Goal: Task Accomplishment & Management: Use online tool/utility

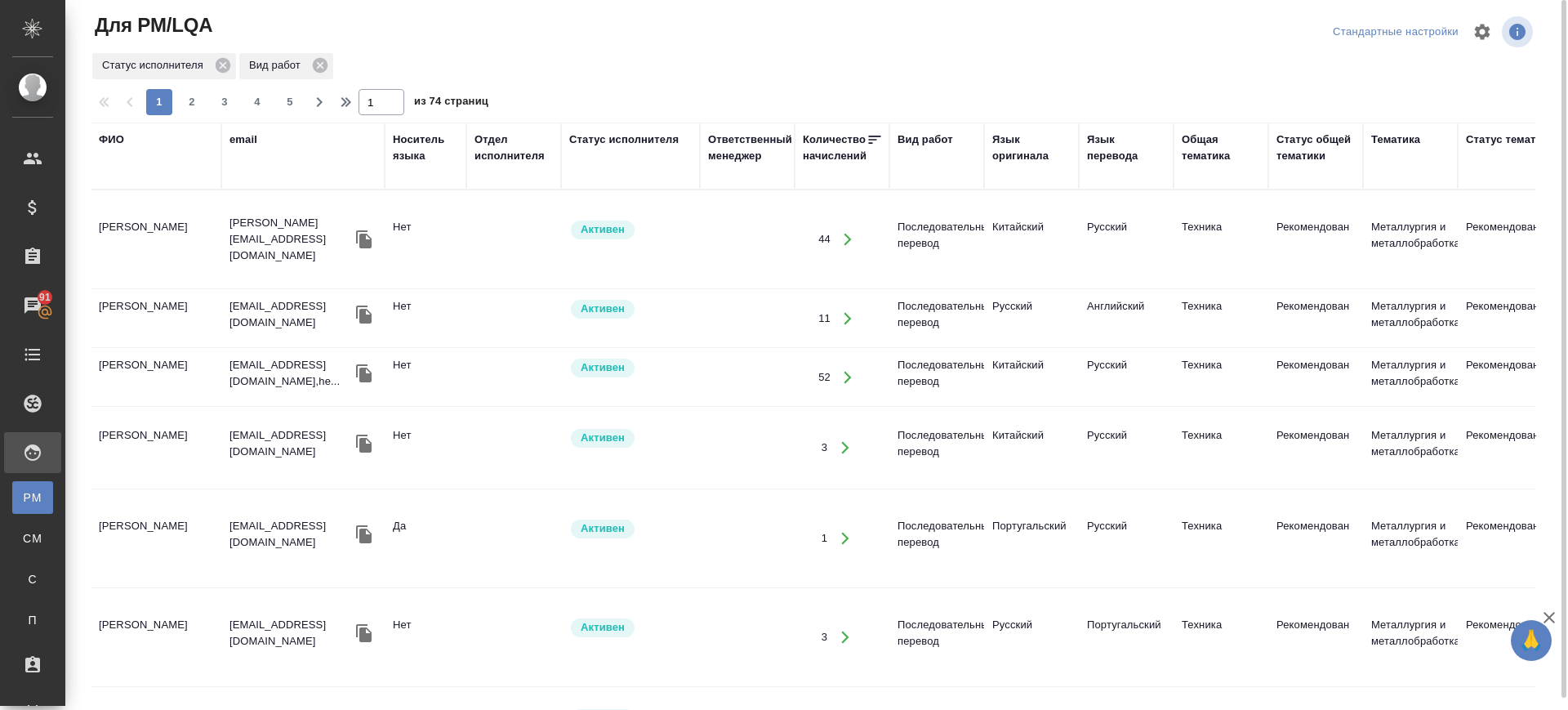
drag, startPoint x: 111, startPoint y: 133, endPoint x: 114, endPoint y: 145, distance: 12.4
click at [110, 133] on div "ФИО" at bounding box center [112, 139] width 25 height 17
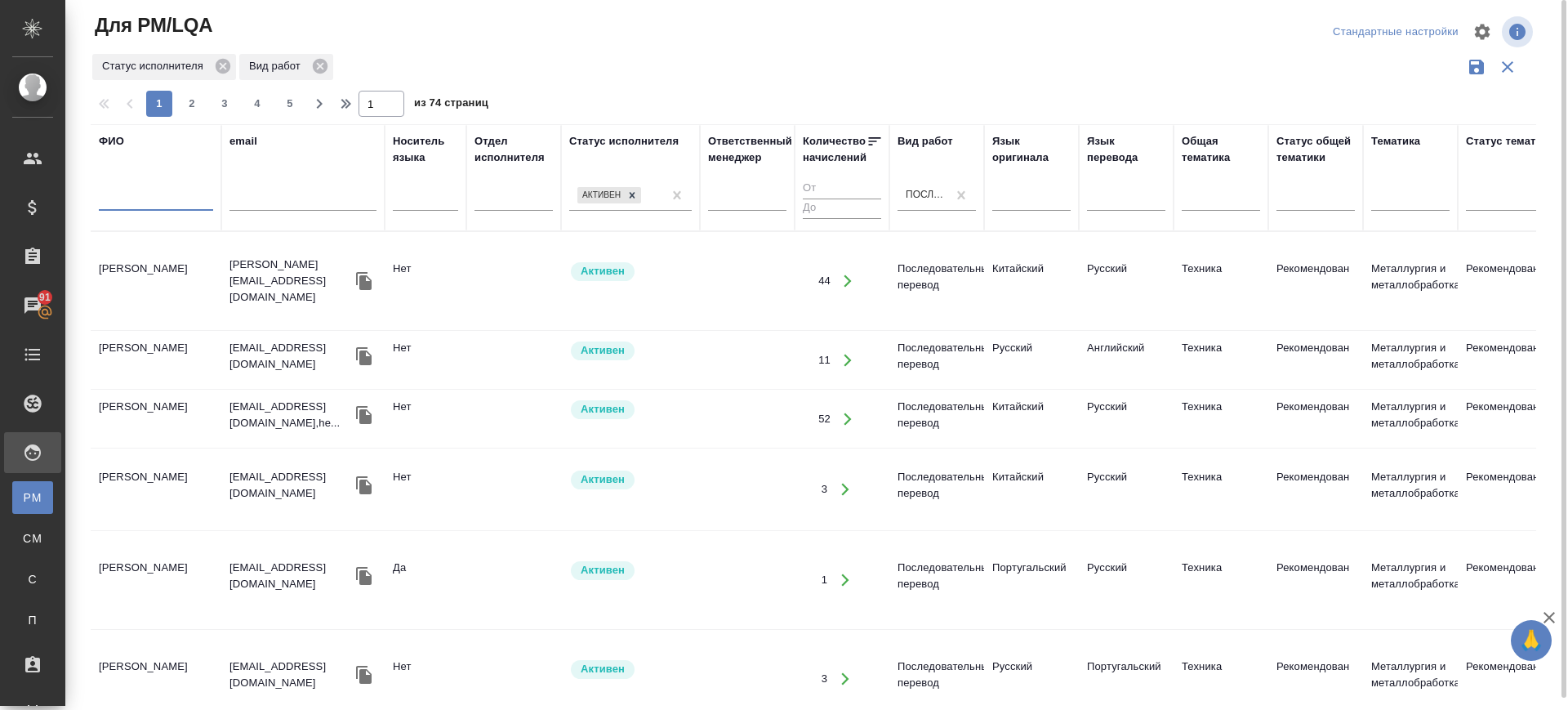
click at [128, 205] on input "text" at bounding box center [157, 200] width 115 height 20
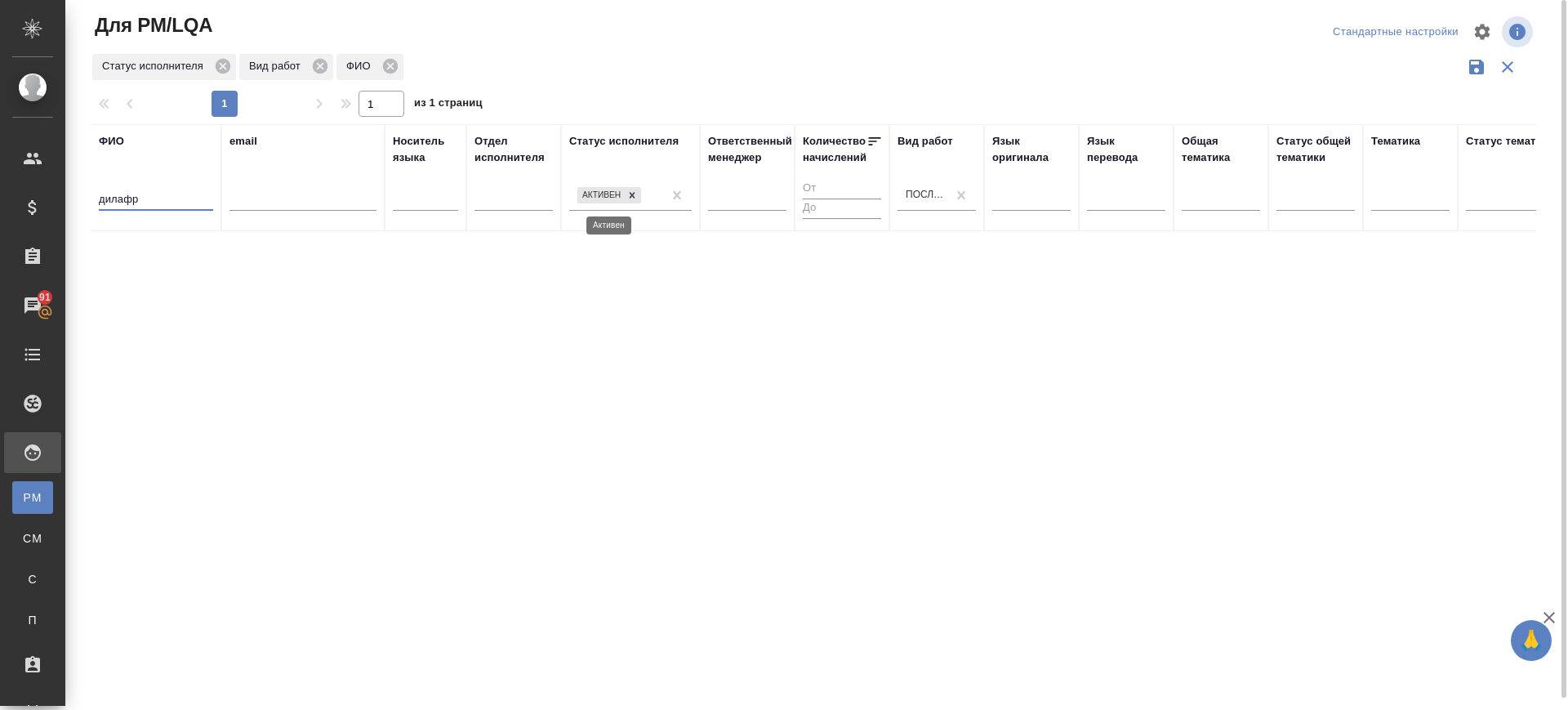
drag, startPoint x: 634, startPoint y: 194, endPoint x: 771, endPoint y: 211, distance: 138.1
click at [635, 194] on icon at bounding box center [632, 195] width 12 height 12
type input "дилафр"
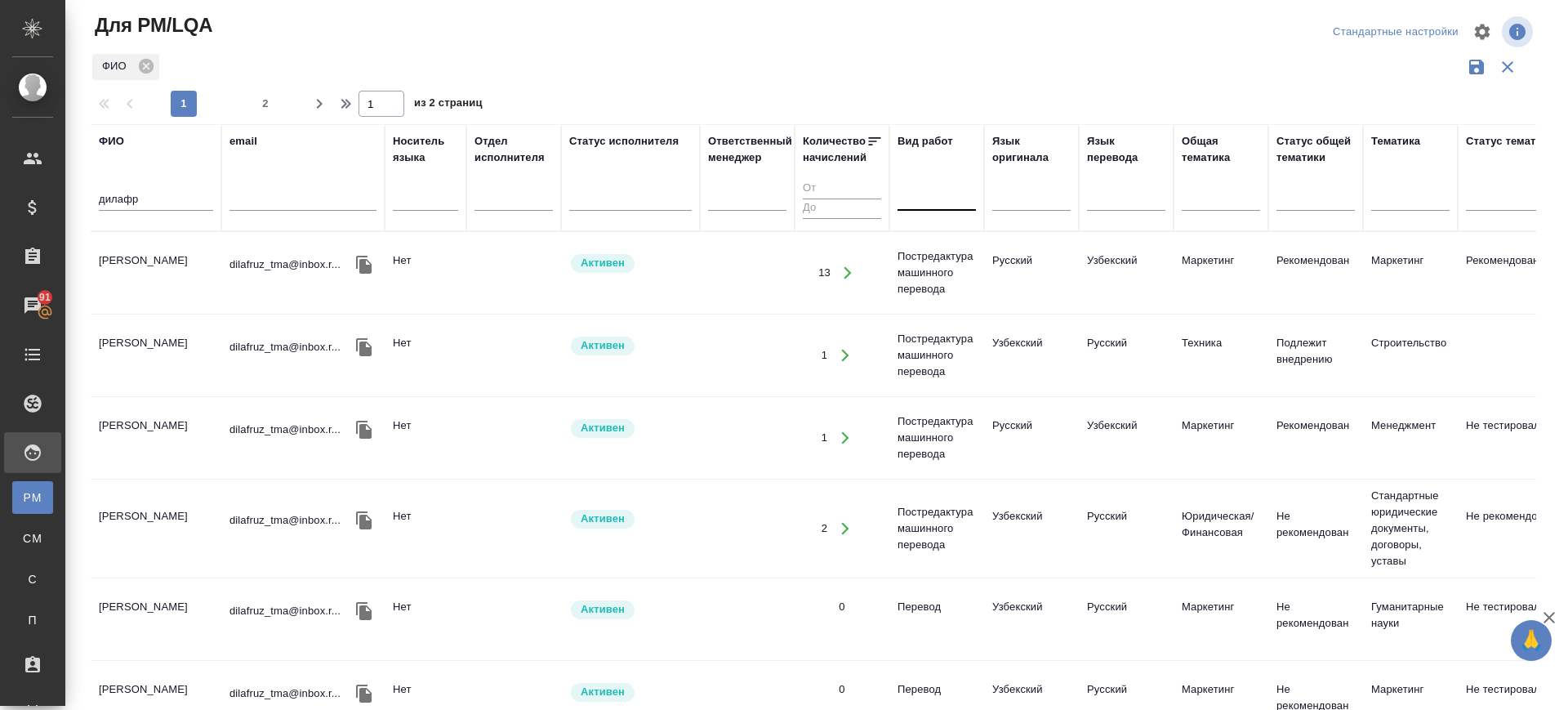
click at [42, 206] on div ".cls-1 fill:#fff; AWATERA Саглам Виктория v.saglam Клиенты Спецификации Заказы …" at bounding box center [784, 355] width 1568 height 710
click at [272, 196] on input "text" at bounding box center [303, 200] width 147 height 20
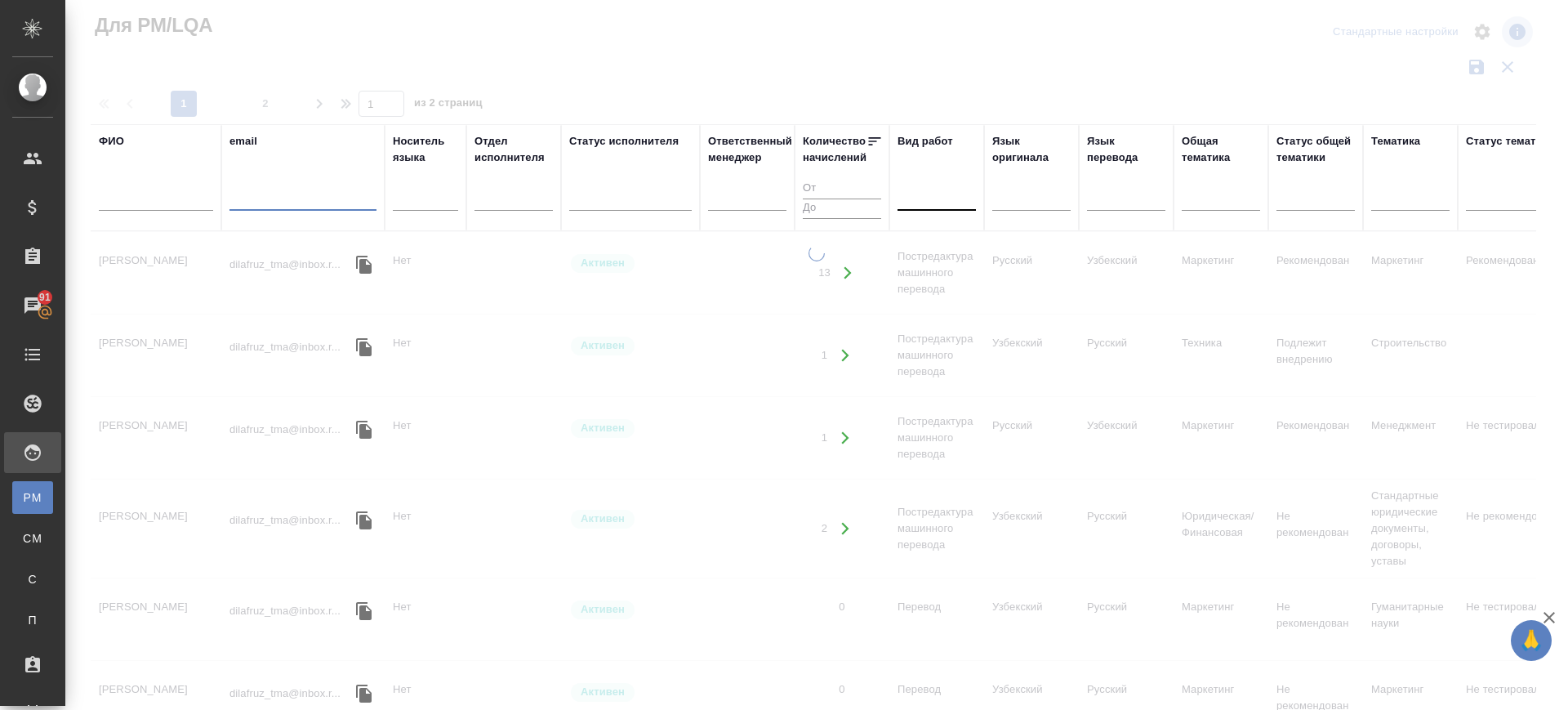
paste input "olgabrijata@gmail.com"
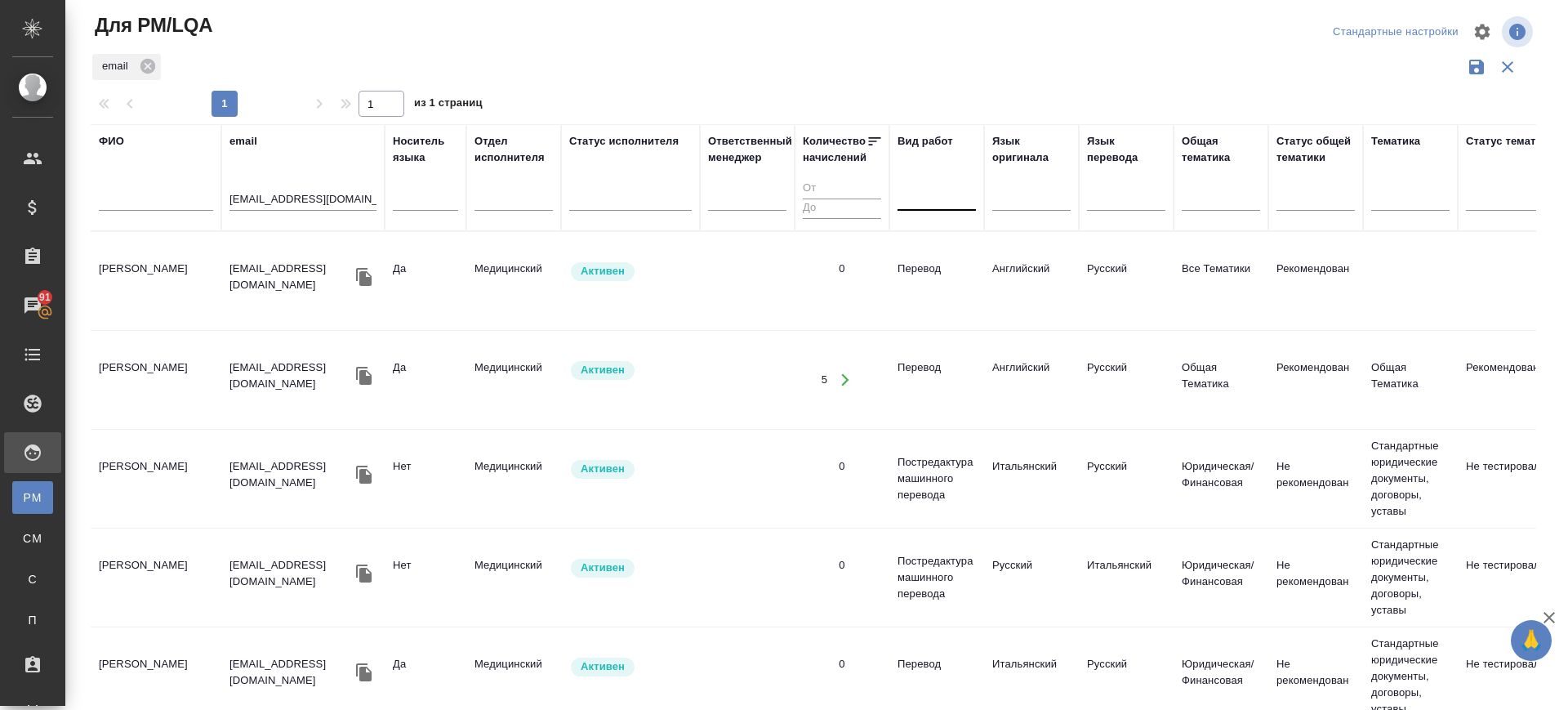
click at [130, 261] on td "Бондарец Ольга Эдуардовна" at bounding box center [156, 280] width 130 height 57
click at [130, 261] on td "[PERSON_NAME]" at bounding box center [156, 280] width 130 height 57
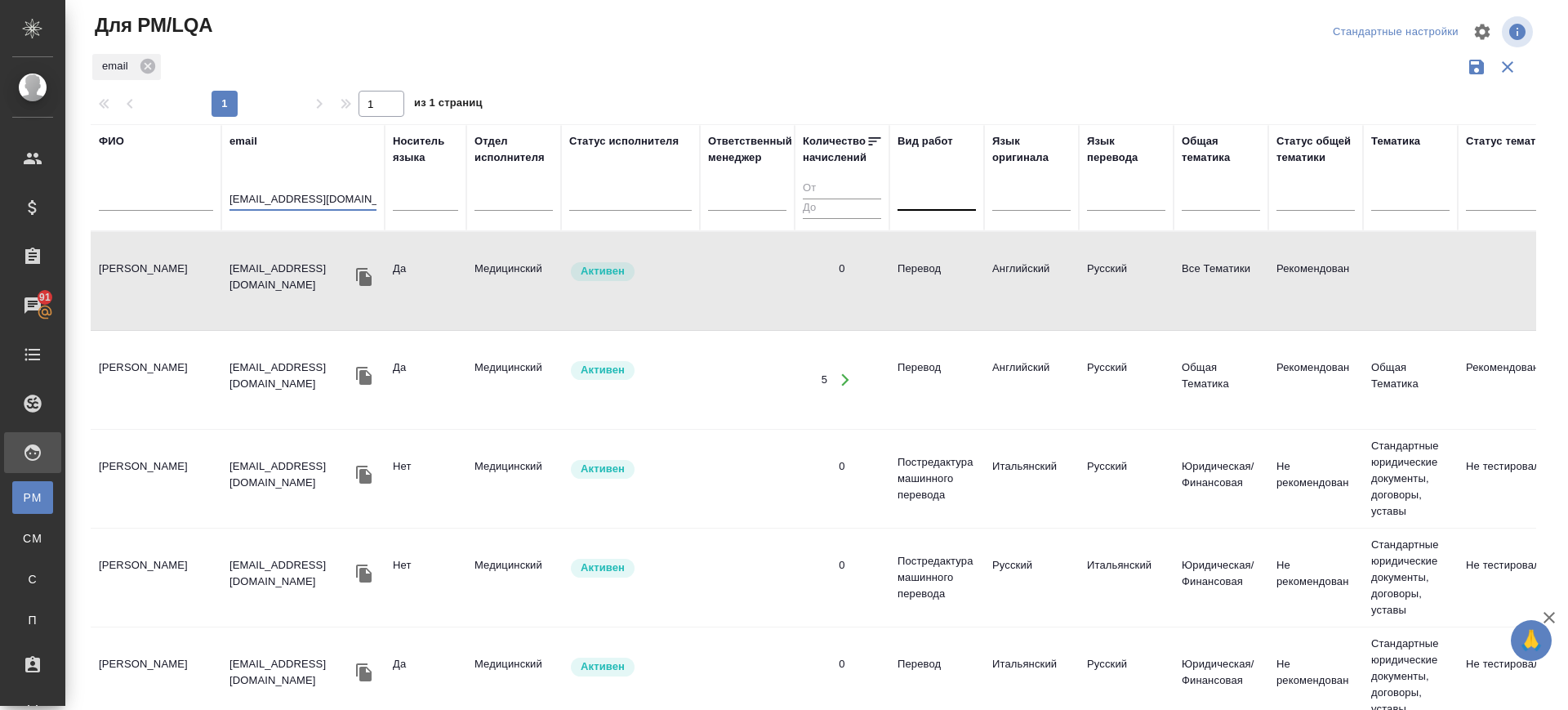
drag, startPoint x: 354, startPoint y: 196, endPoint x: 148, endPoint y: 186, distance: 206.2
click at [148, 186] on tr "ФИО email olgabrijata@gmail.com Носитель языка Отдел исполнителя Статус исполни…" at bounding box center [1389, 178] width 2598 height 107
paste input "muhammadnodir @ mail . ru"
click at [370, 199] on input "muhammadnodir @ mail . ru" at bounding box center [303, 200] width 147 height 20
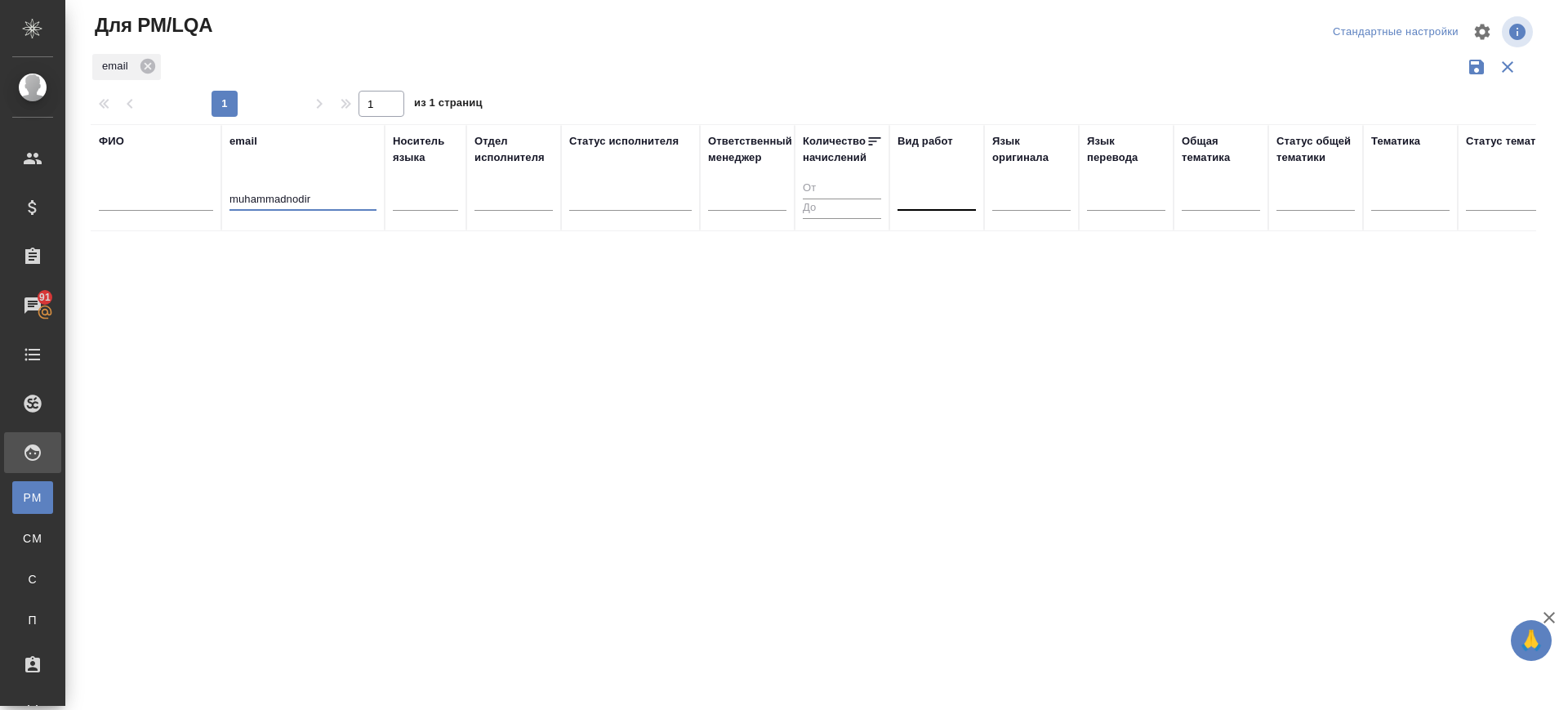
type input "muhammadnodir"
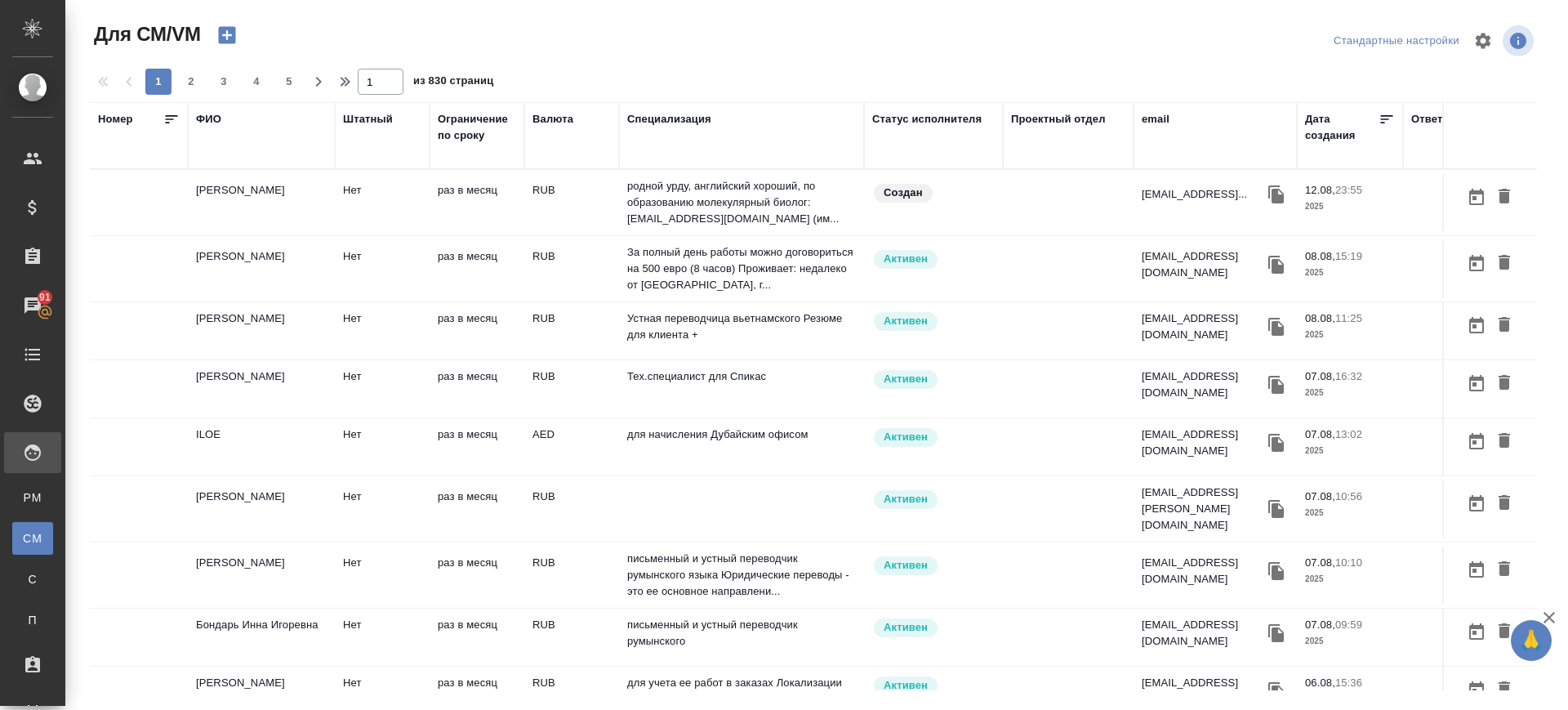
click at [211, 117] on div "ФИО" at bounding box center [209, 119] width 25 height 17
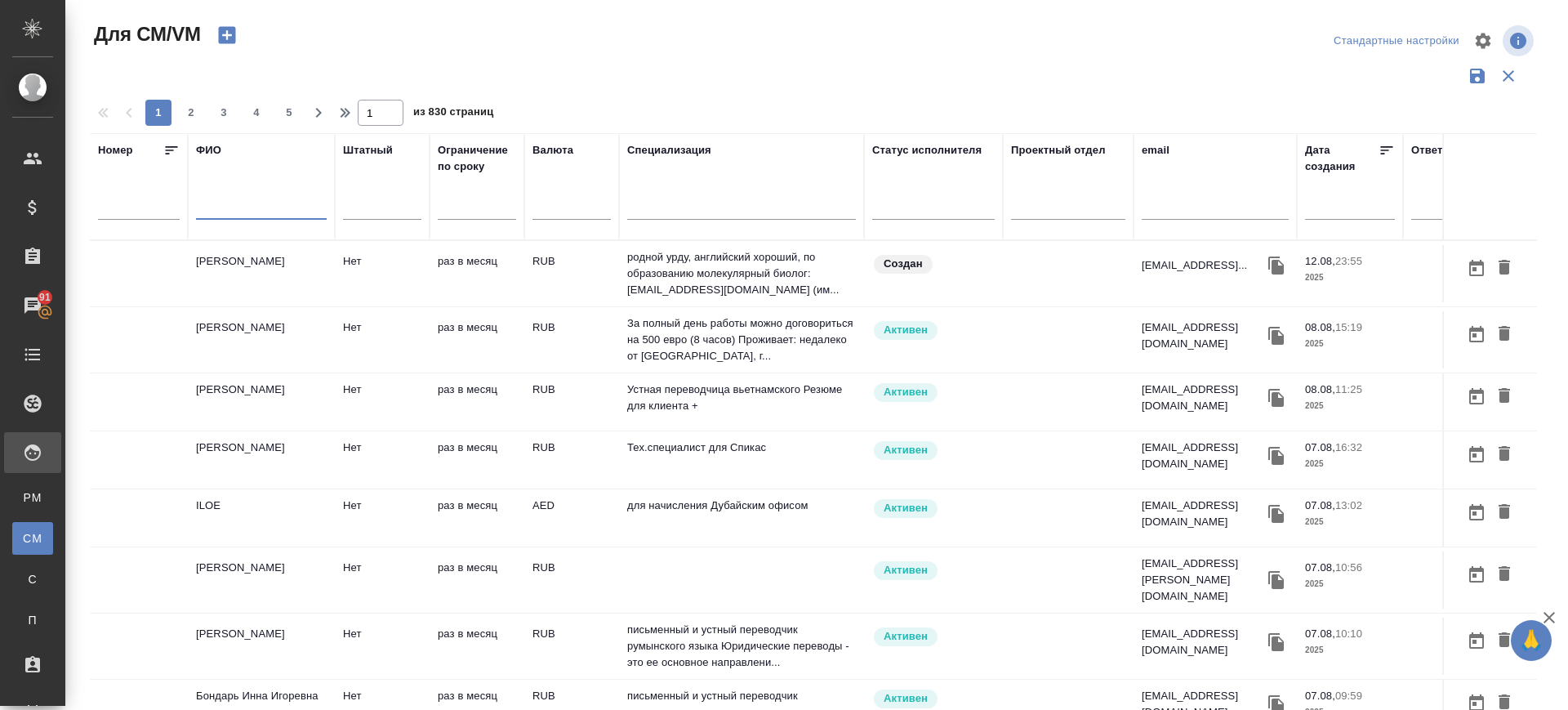
click at [226, 215] on input "text" at bounding box center [262, 209] width 130 height 20
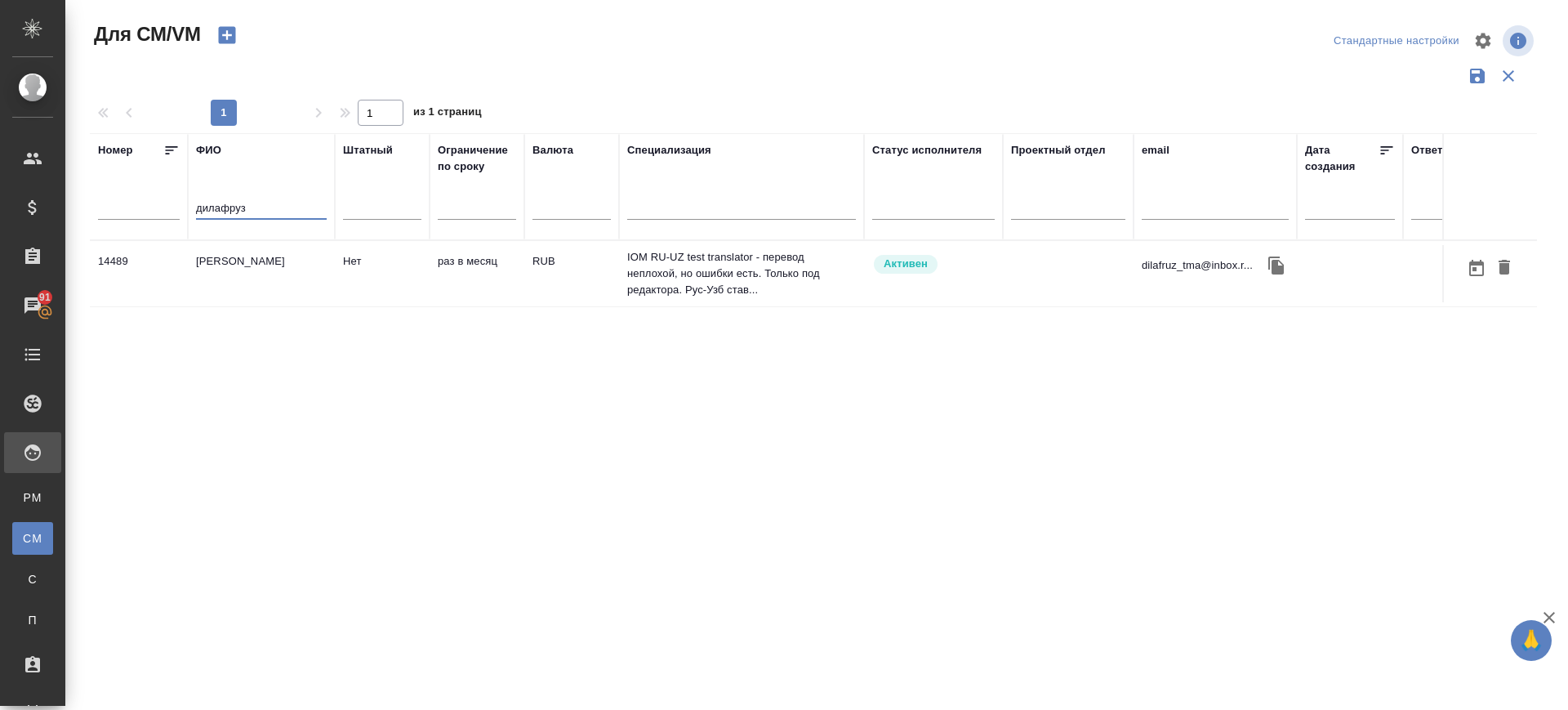
type input "дилафруз"
click at [247, 274] on td "Мирзаева Дилафруз Хайруллаевна" at bounding box center [261, 273] width 147 height 57
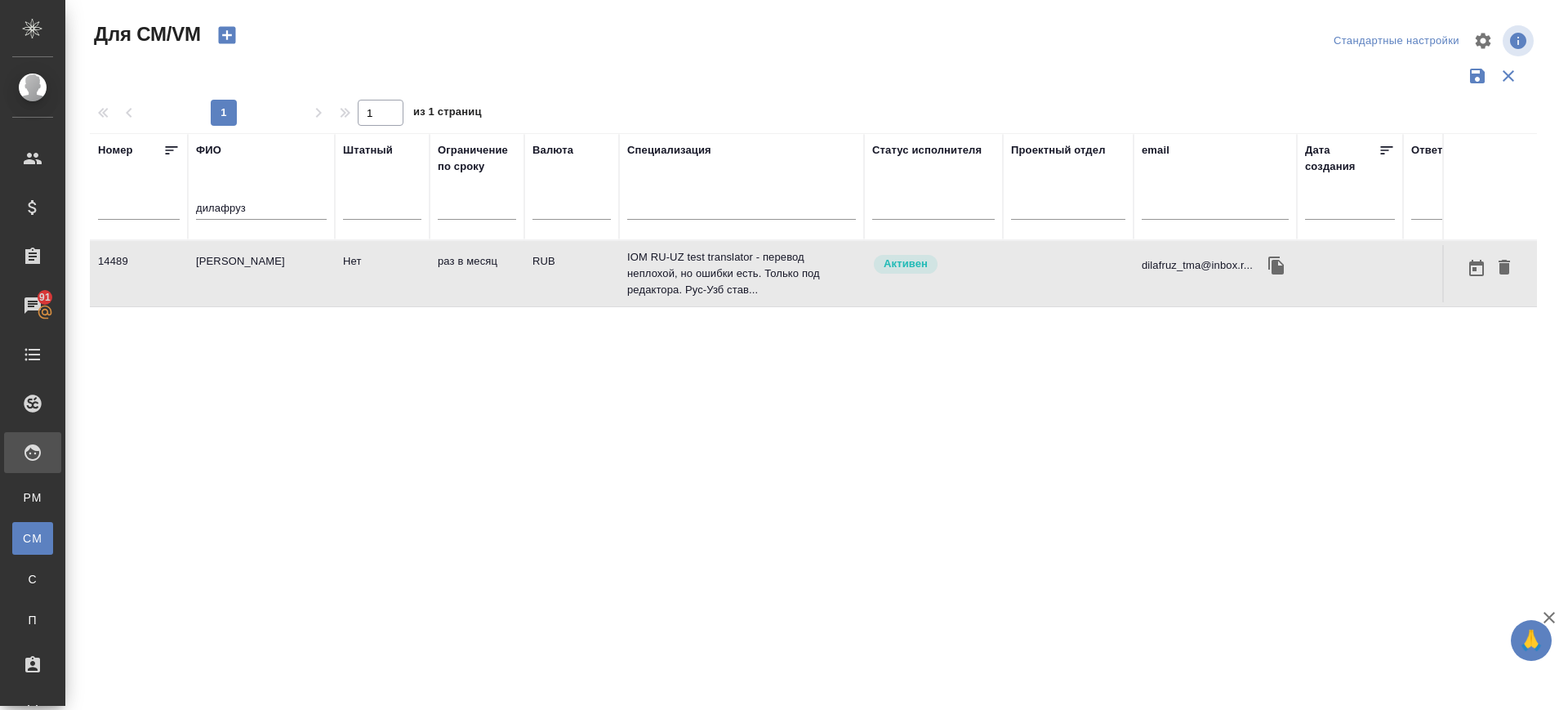
click at [247, 274] on td "Мирзаева Дилафруз Хайруллаевна" at bounding box center [261, 273] width 147 height 57
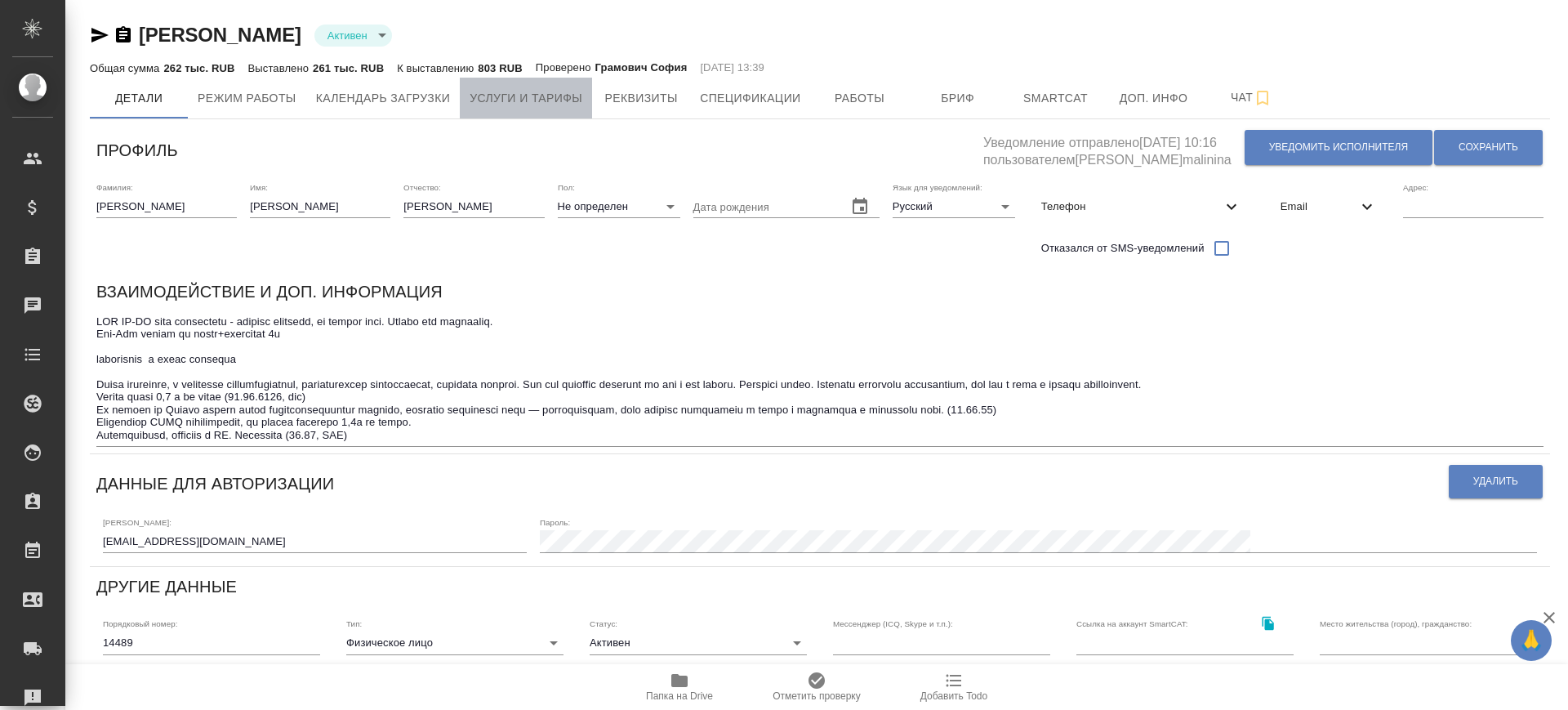
click at [496, 95] on span "Услуги и тарифы" at bounding box center [526, 98] width 113 height 20
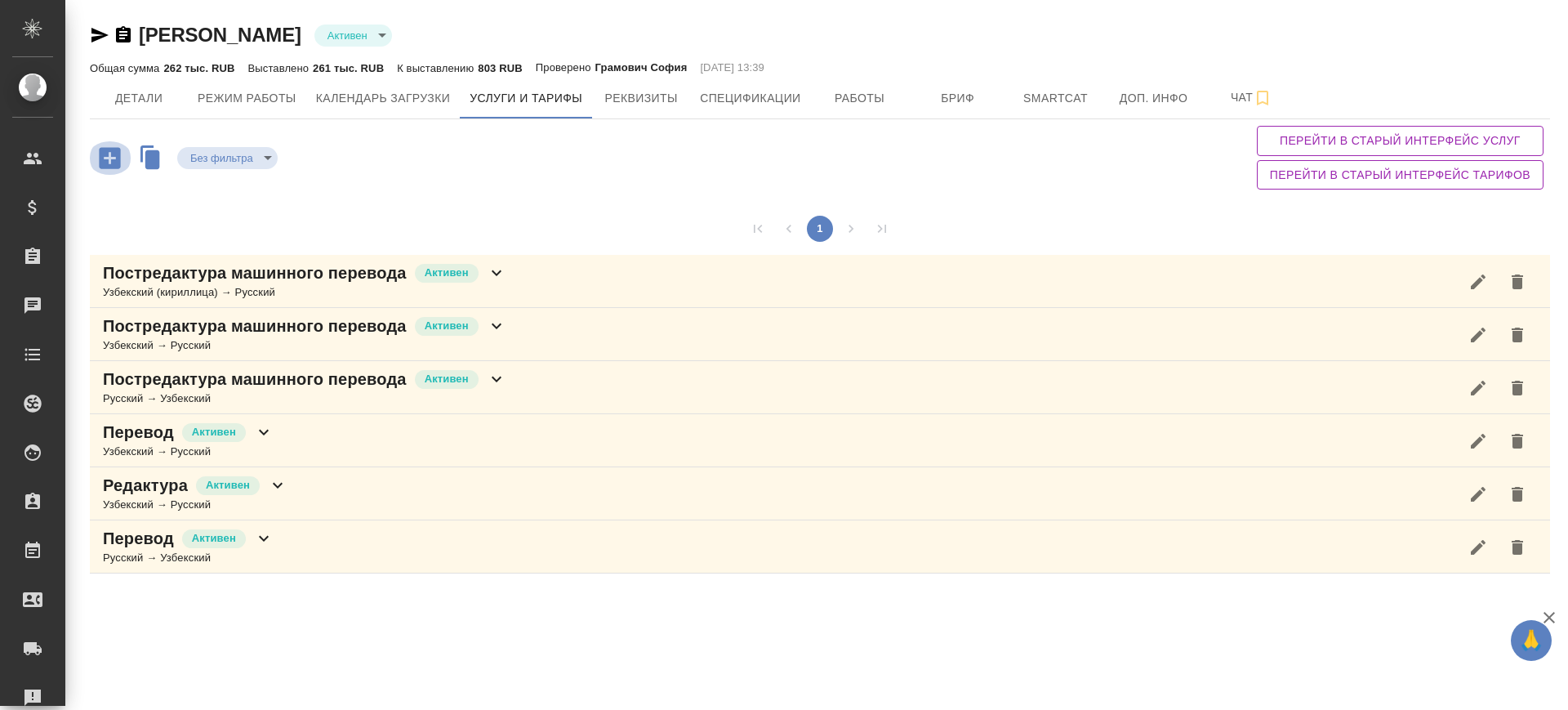
click at [114, 168] on icon "button" at bounding box center [109, 158] width 28 height 28
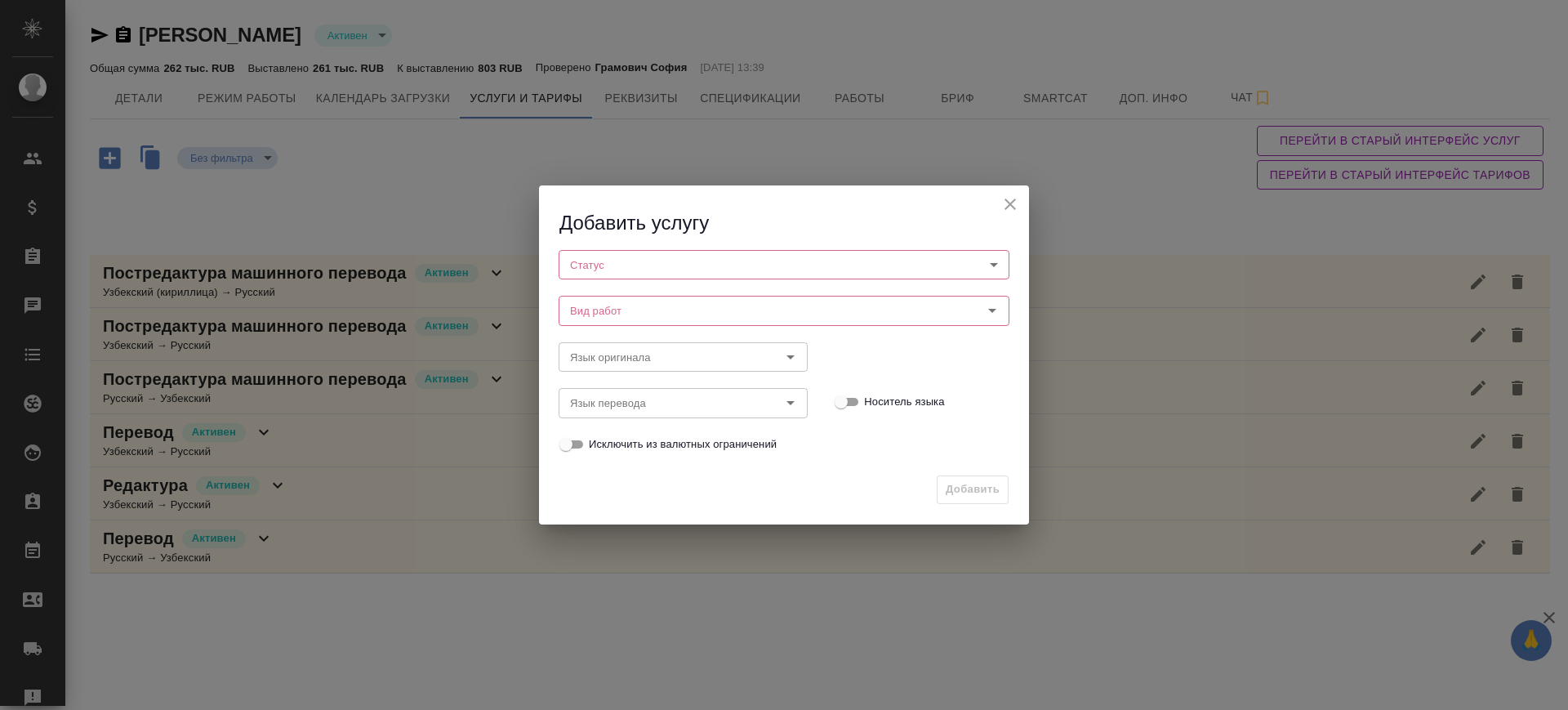
click at [596, 266] on body "🙏 .cls-1 fill:#fff; AWATERA Саглам Виктория v.saglam Клиенты Спецификации Заказ…" at bounding box center [784, 355] width 1568 height 710
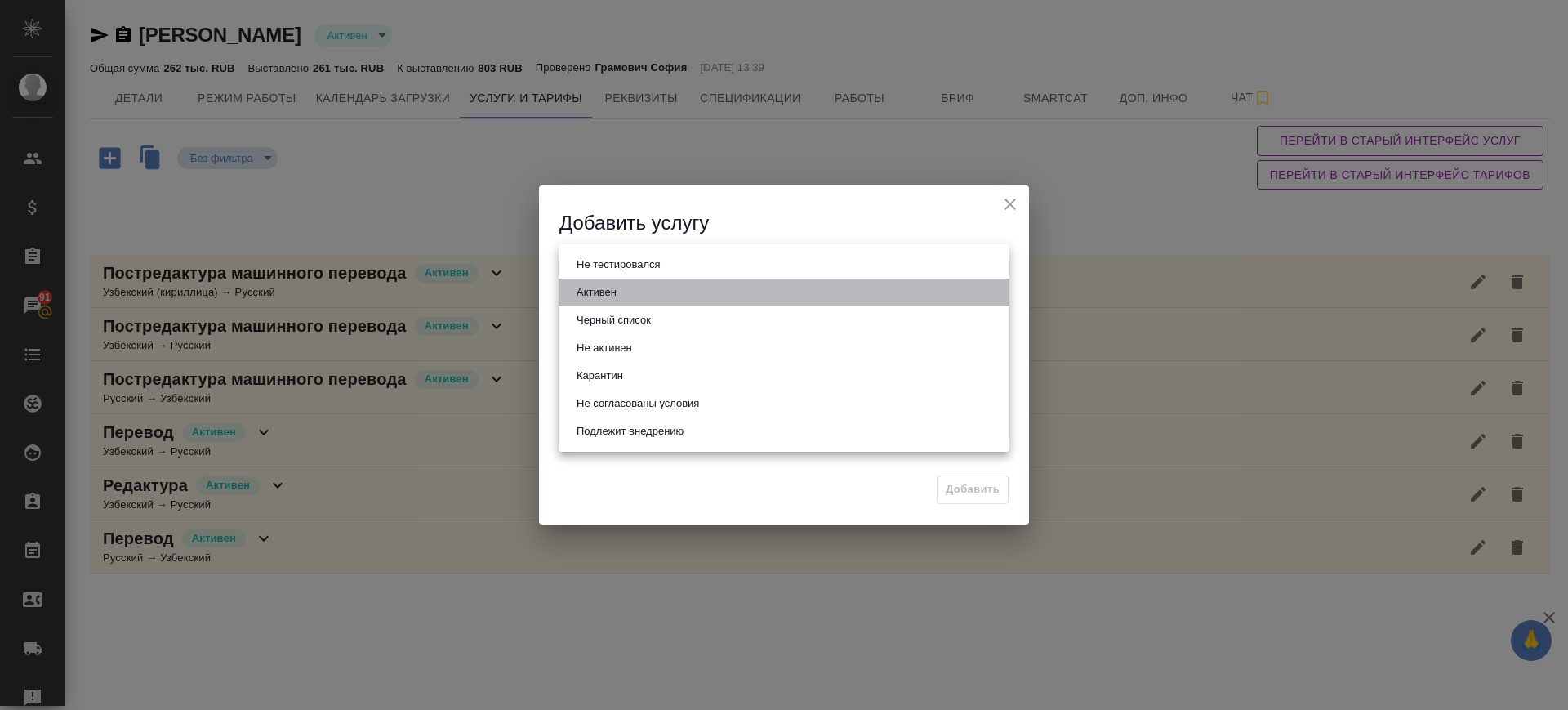
click at [609, 298] on button "Активен" at bounding box center [596, 292] width 50 height 18
type input "active"
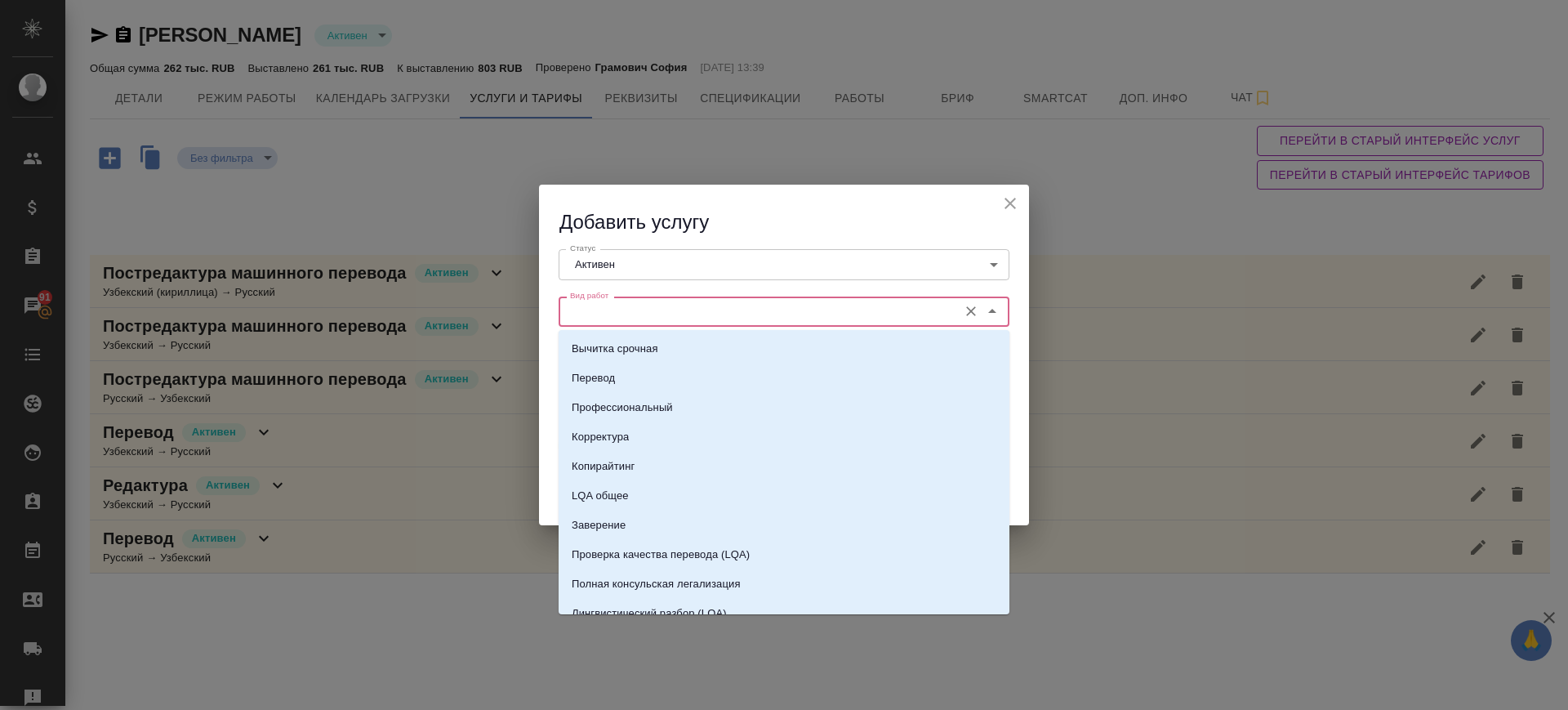
click at [612, 306] on input "Вид работ" at bounding box center [756, 311] width 386 height 19
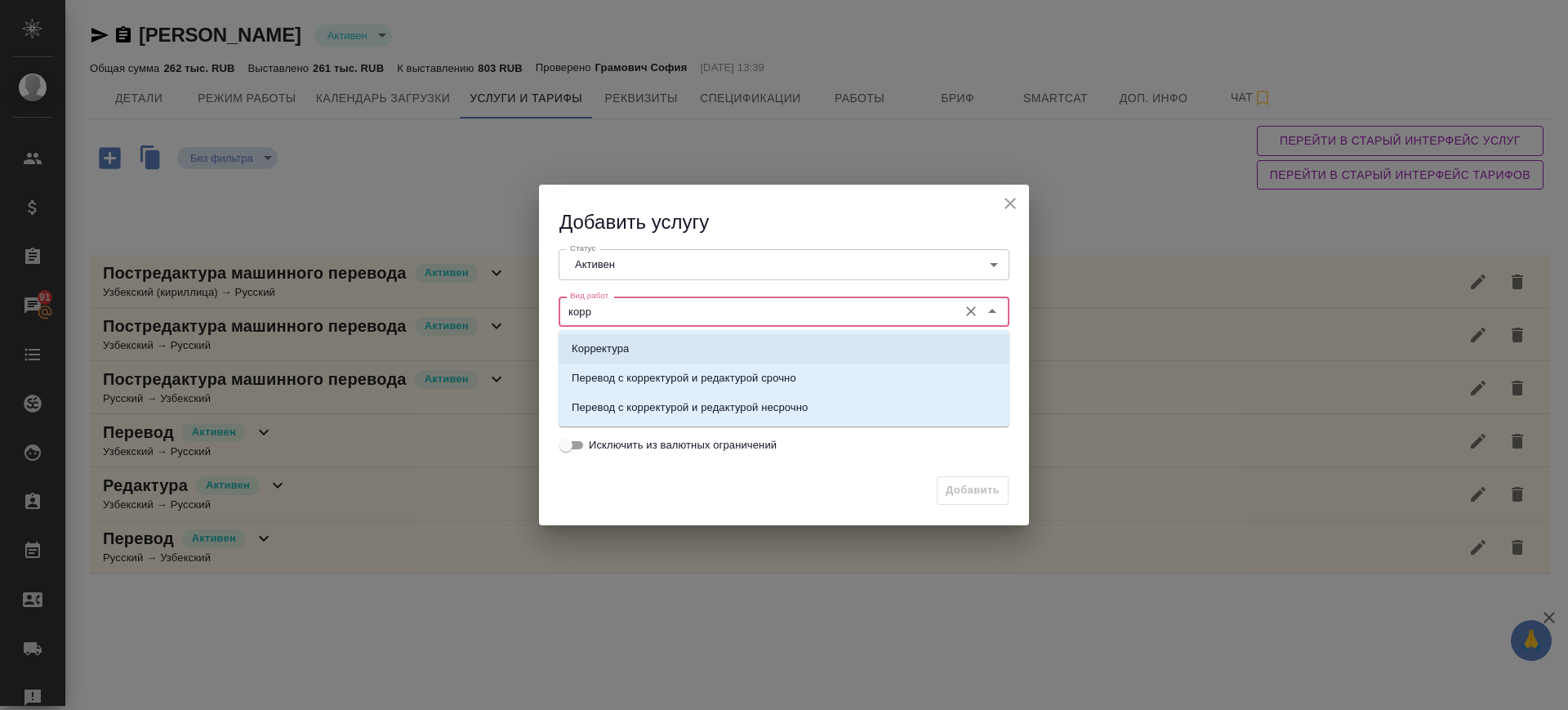
click at [647, 349] on li "Корректура" at bounding box center [783, 348] width 450 height 29
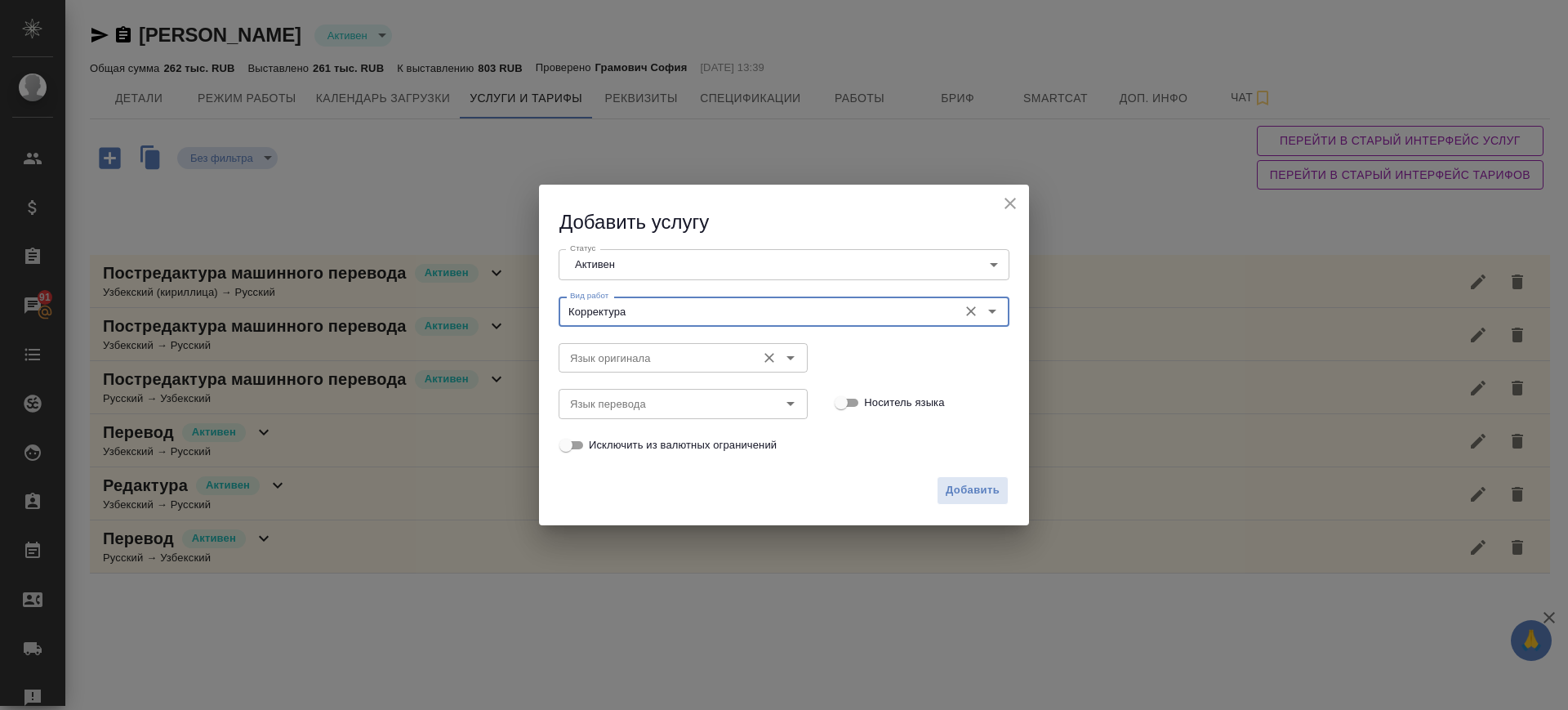
type input "Корректура"
click at [647, 349] on input "Язык оригинала" at bounding box center [656, 358] width 185 height 19
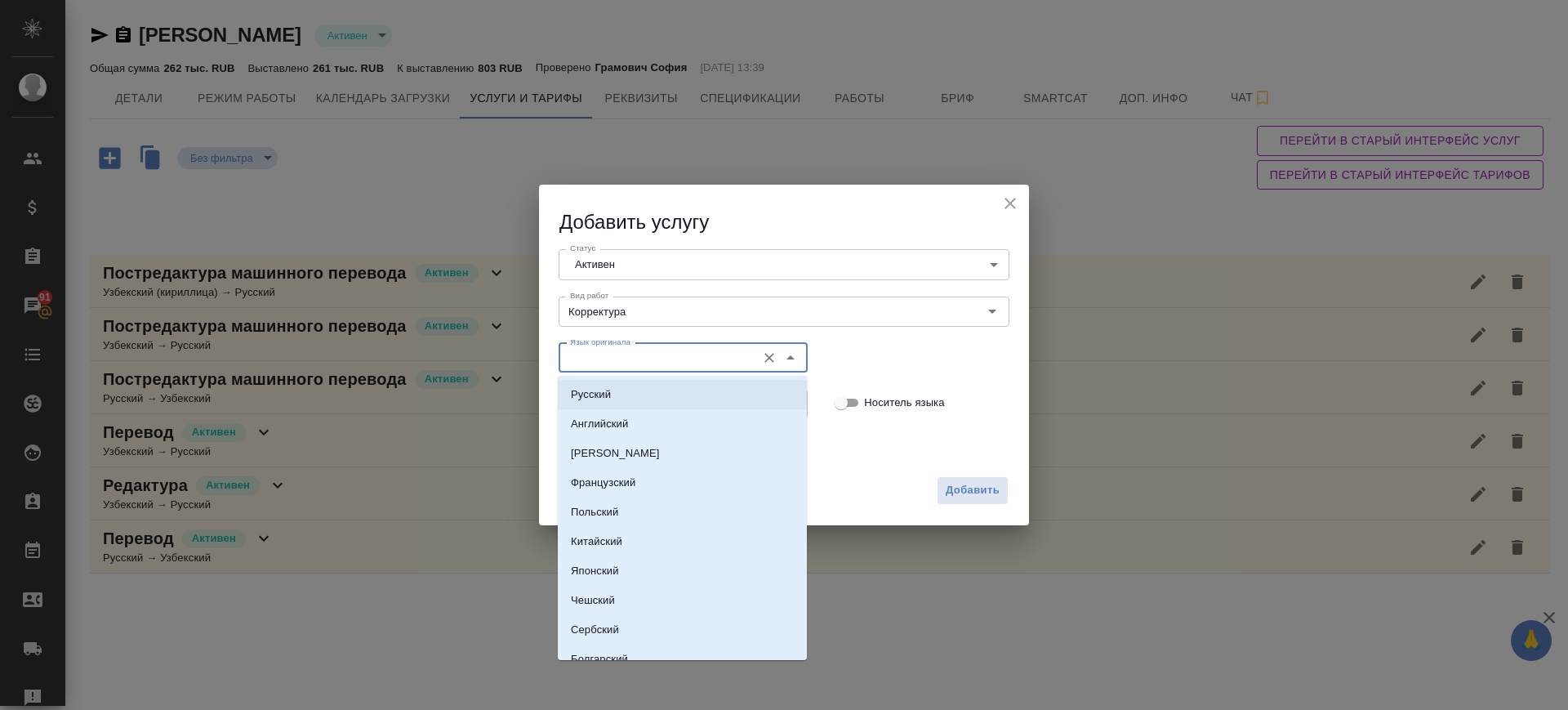
click at [633, 395] on li "Русский" at bounding box center [682, 394] width 249 height 29
type input "Русский"
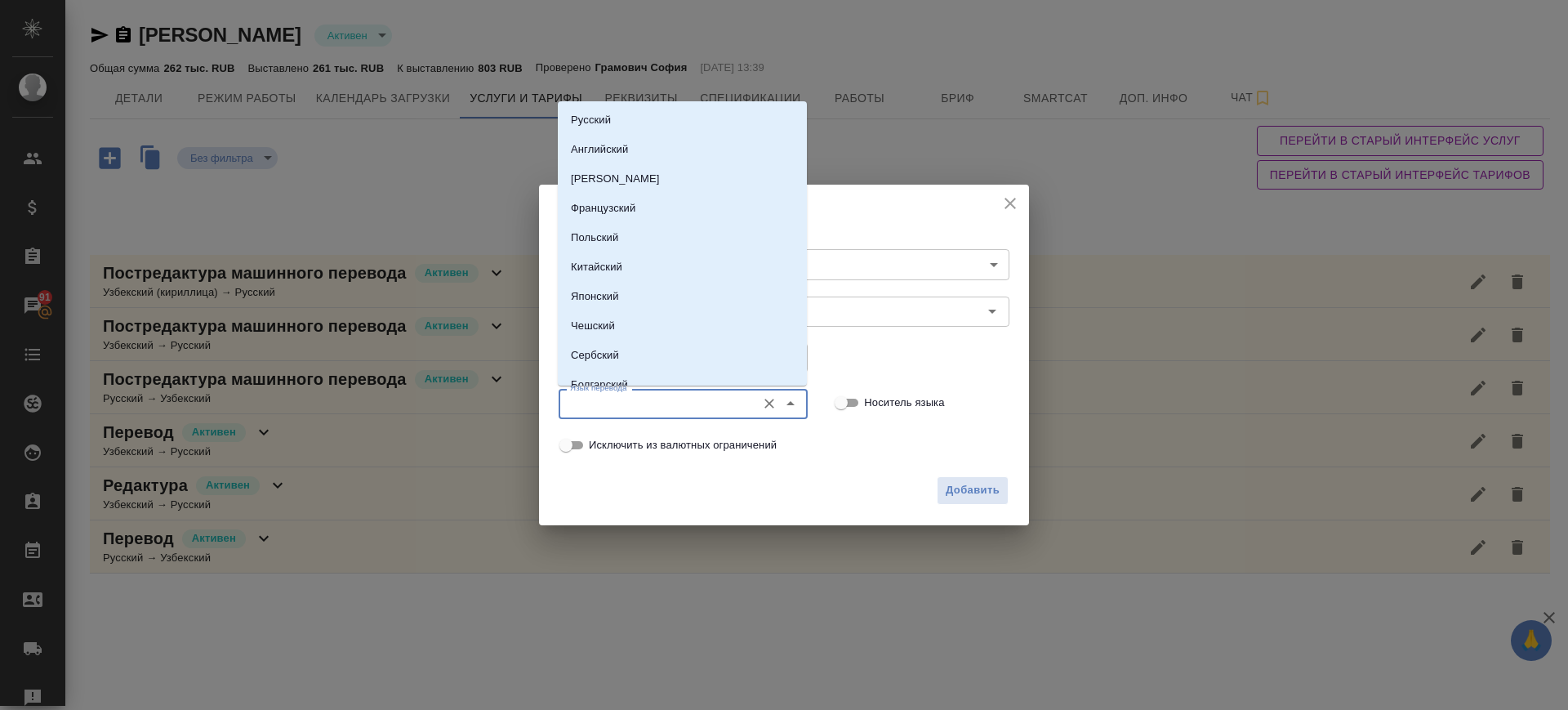
click at [633, 398] on input "Язык перевода" at bounding box center [656, 404] width 185 height 19
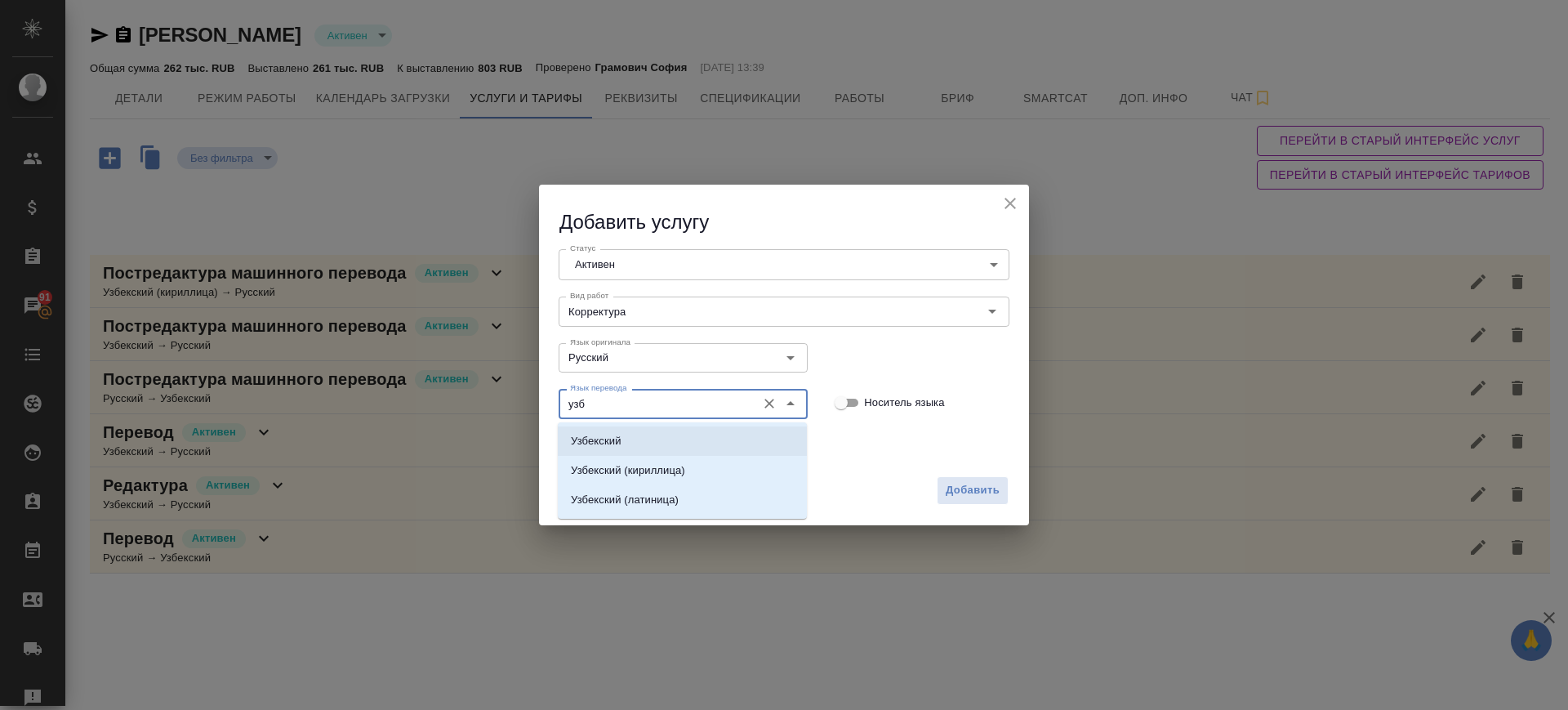
drag, startPoint x: 649, startPoint y: 429, endPoint x: 781, endPoint y: 494, distance: 147.1
click at [651, 429] on li "Узбекский" at bounding box center [682, 441] width 249 height 29
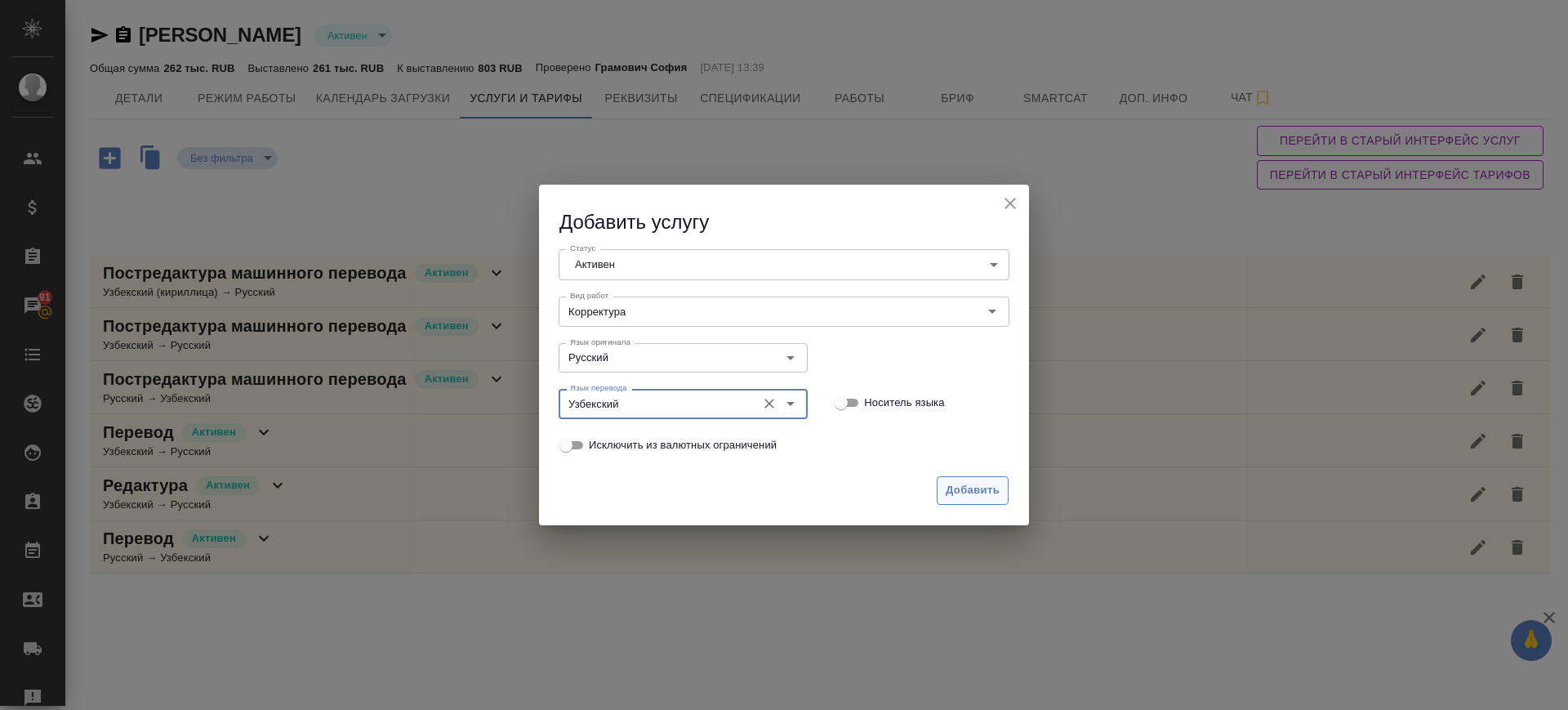
type input "Узбекский"
drag, startPoint x: 965, startPoint y: 484, endPoint x: 353, endPoint y: 447, distance: 613.1
click at [965, 485] on span "Добавить" at bounding box center [972, 490] width 53 height 18
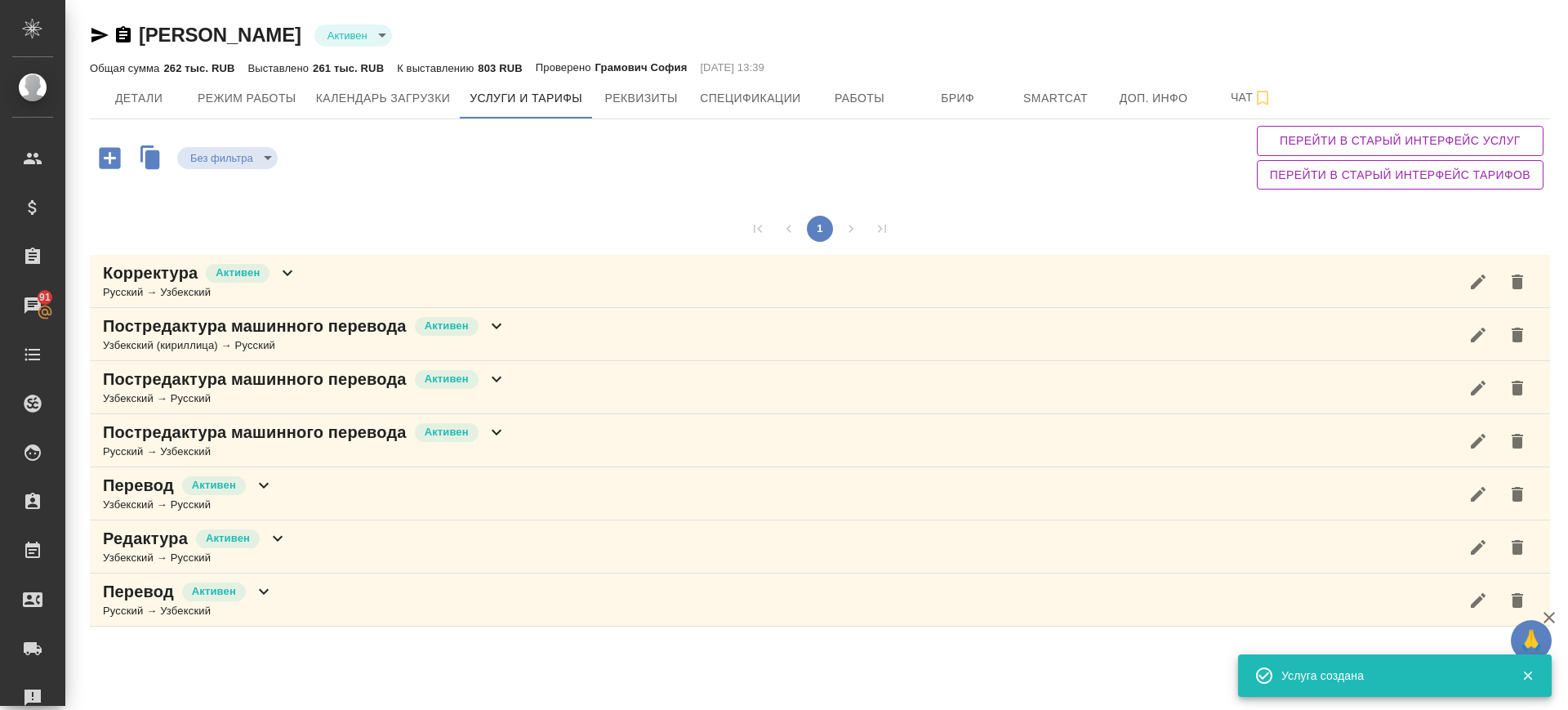
click at [120, 148] on icon "button" at bounding box center [110, 158] width 21 height 21
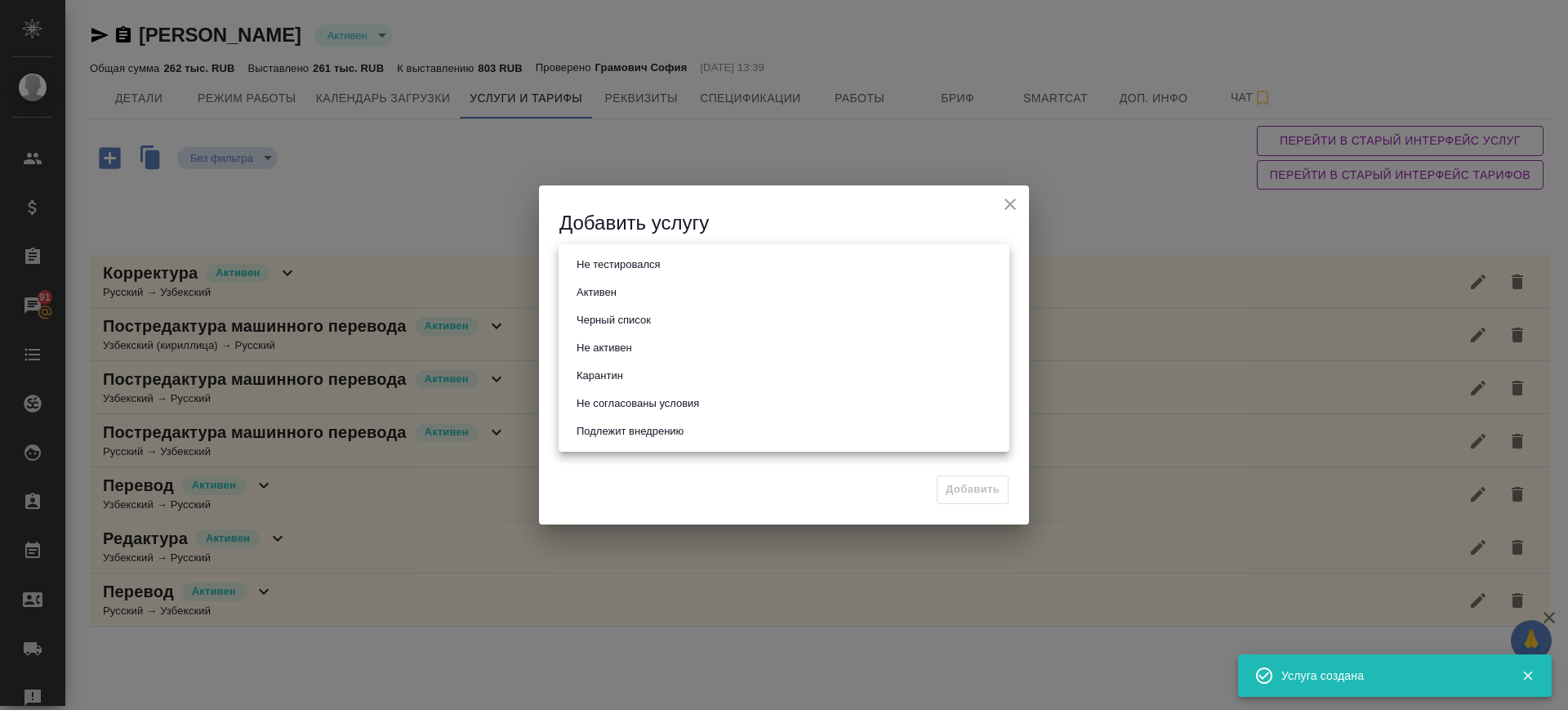
click at [682, 252] on body "🙏 .cls-1 fill:#fff; AWATERA Саглам Виктория v.saglam Клиенты Спецификации Заказ…" at bounding box center [784, 355] width 1568 height 710
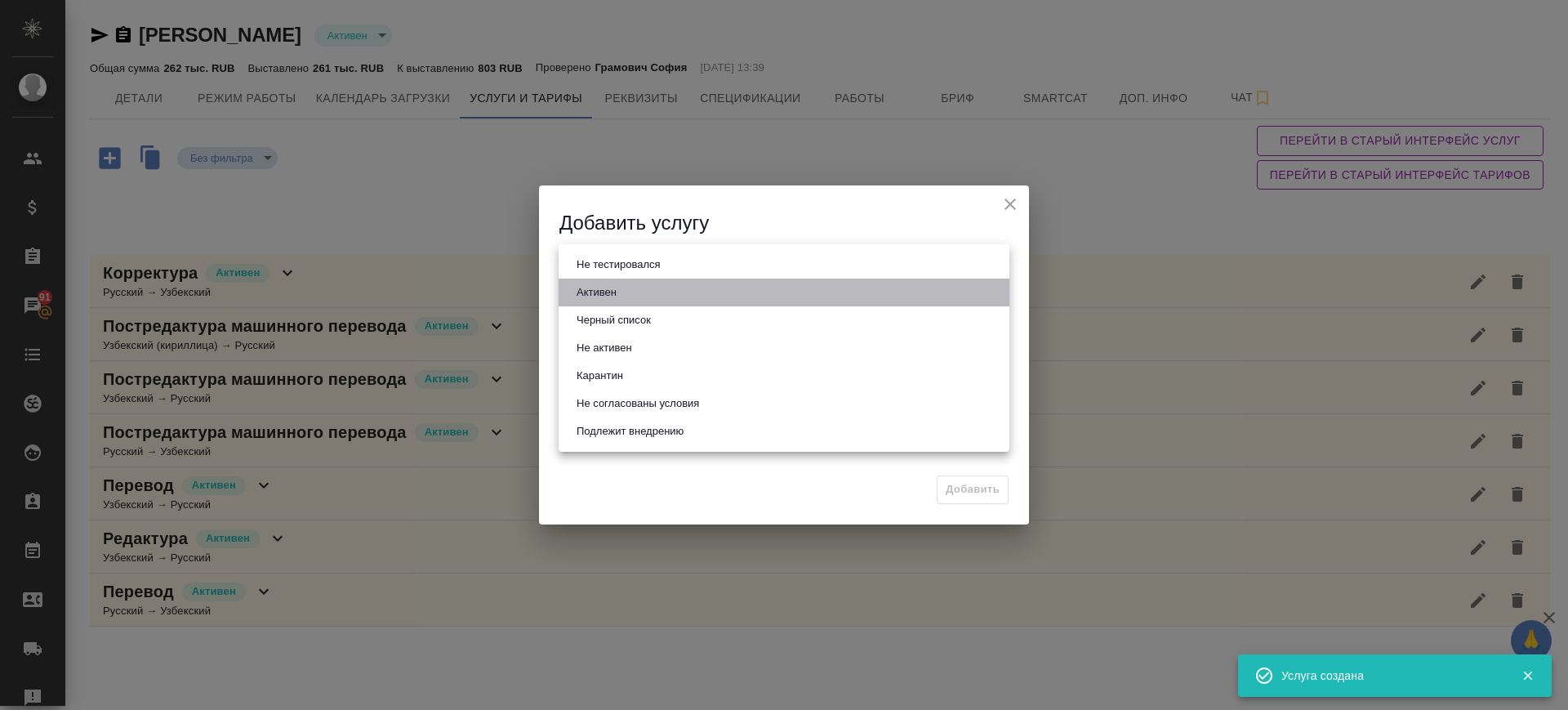
click at [676, 278] on li "Активен" at bounding box center [783, 292] width 450 height 28
type input "active"
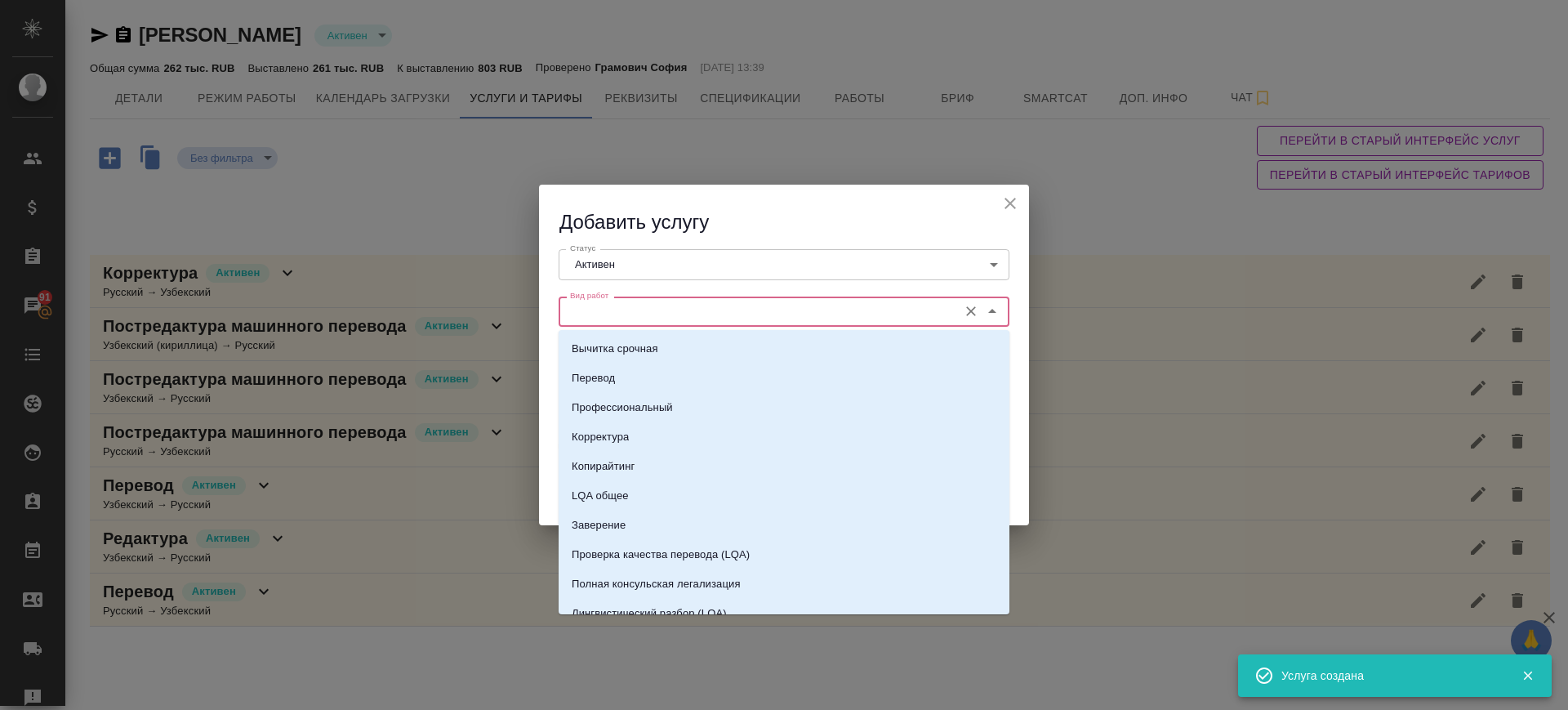
click at [670, 306] on input "Вид работ" at bounding box center [756, 311] width 386 height 19
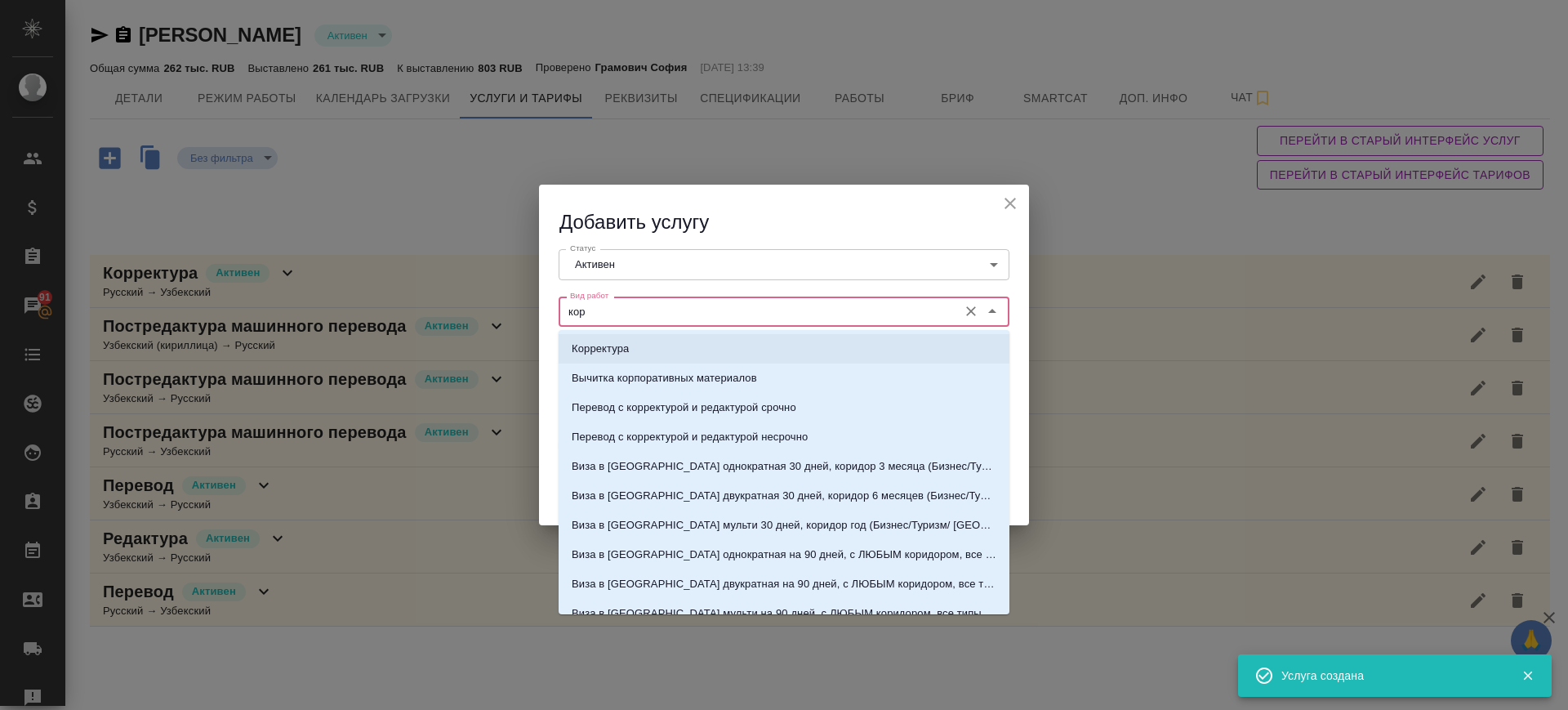
drag, startPoint x: 677, startPoint y: 345, endPoint x: 667, endPoint y: 372, distance: 28.8
click at [675, 347] on li "Корректура" at bounding box center [783, 348] width 450 height 29
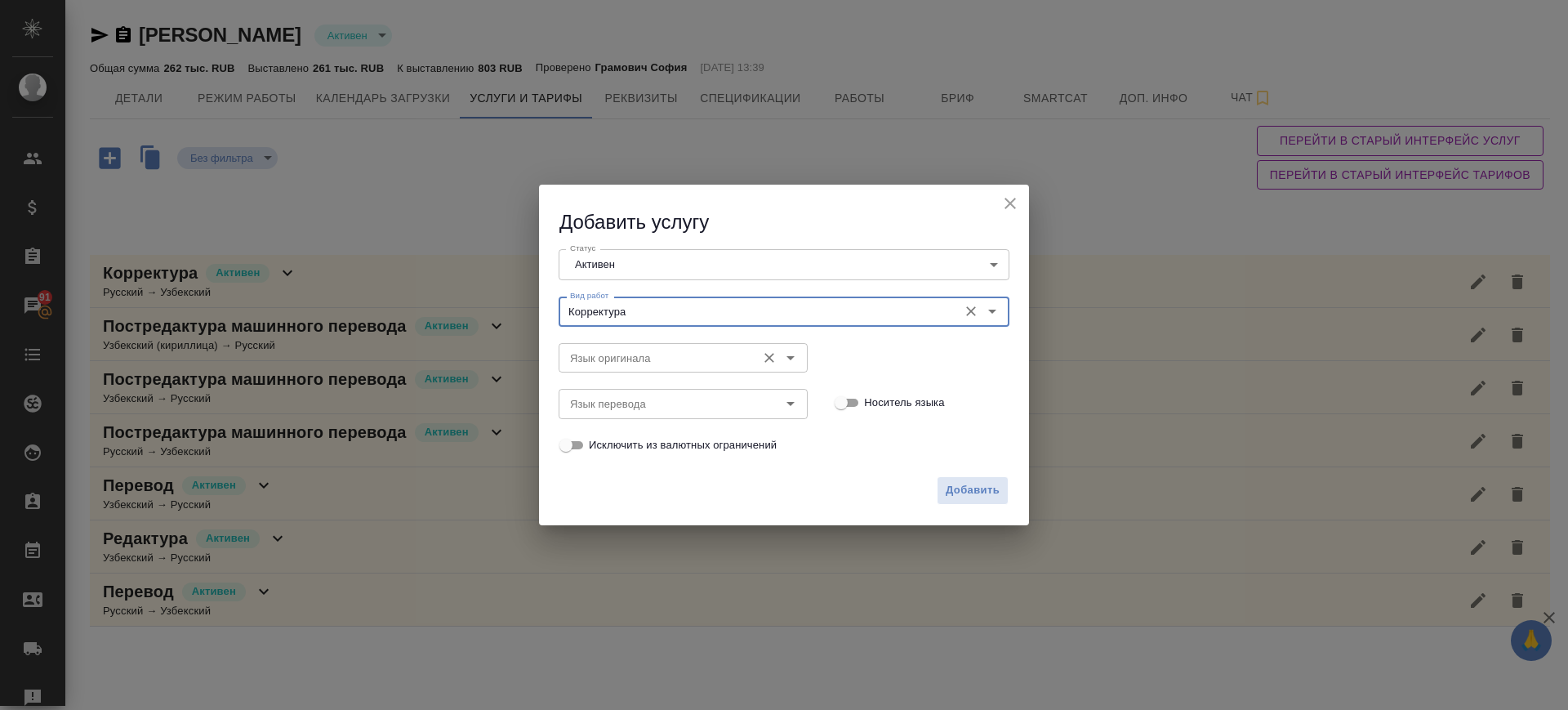
type input "Корректура"
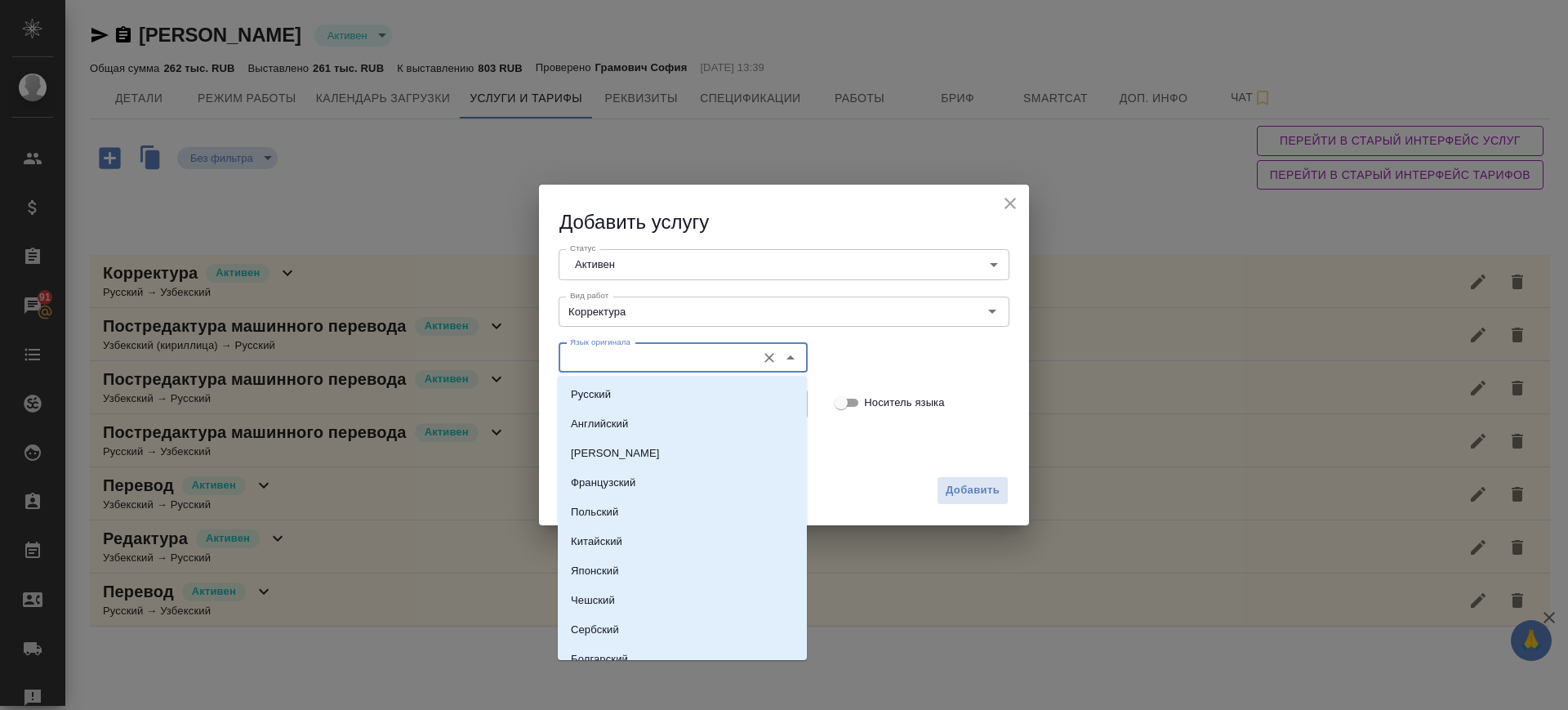
click at [659, 357] on input "Язык оригинала" at bounding box center [656, 358] width 185 height 19
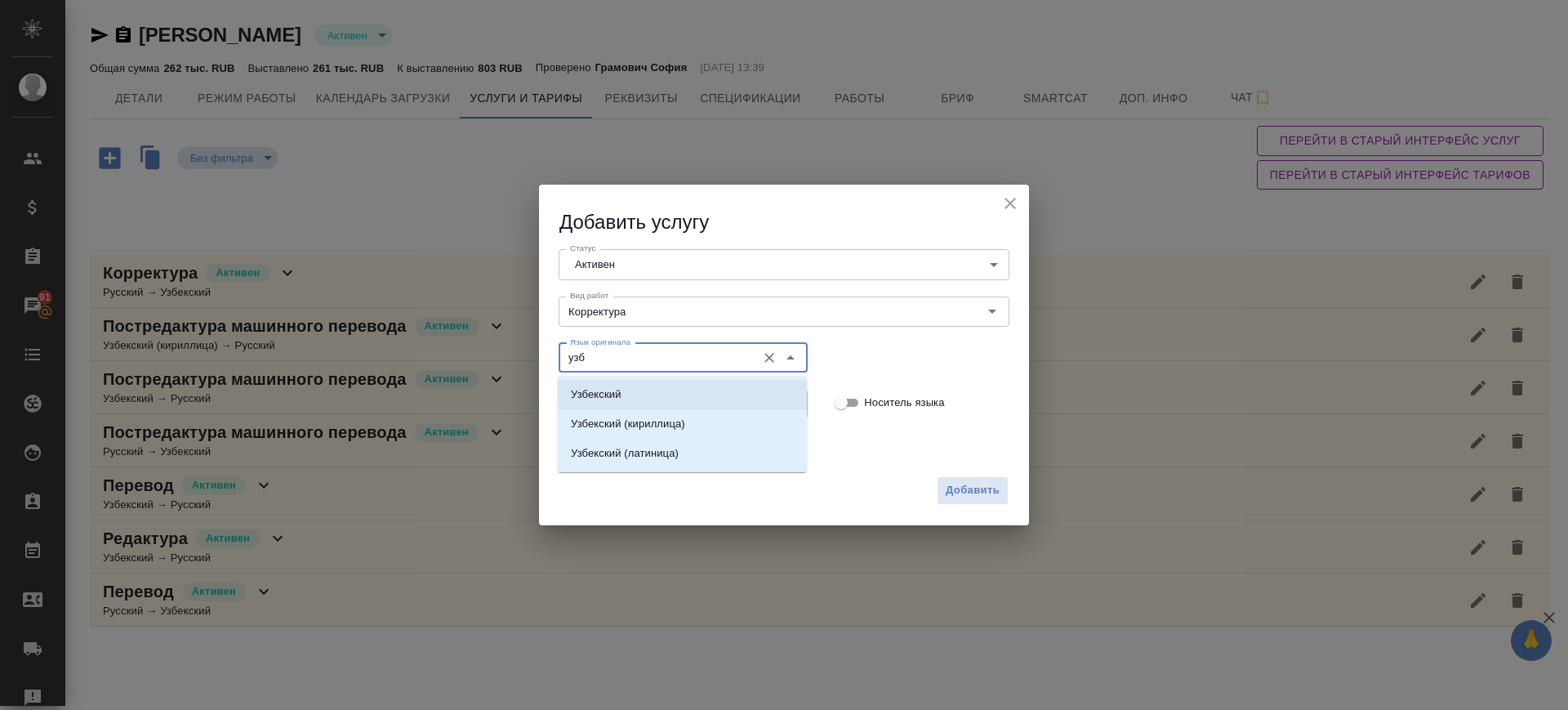
click at [675, 399] on li "Узбекский" at bounding box center [682, 394] width 249 height 29
type input "Узбекский"
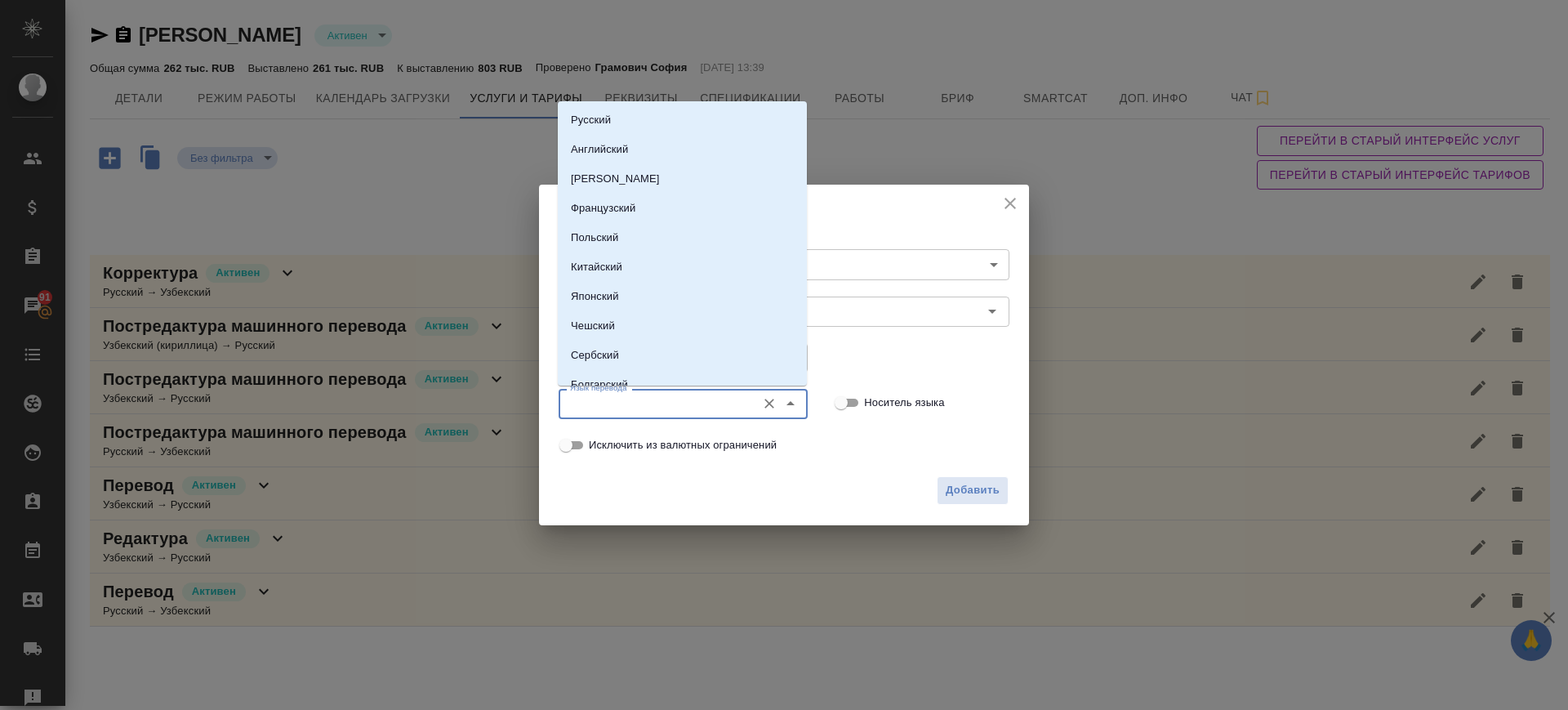
click at [675, 398] on input "Язык перевода" at bounding box center [656, 404] width 185 height 19
click at [657, 113] on li "Русский" at bounding box center [682, 120] width 249 height 29
type input "Русский"
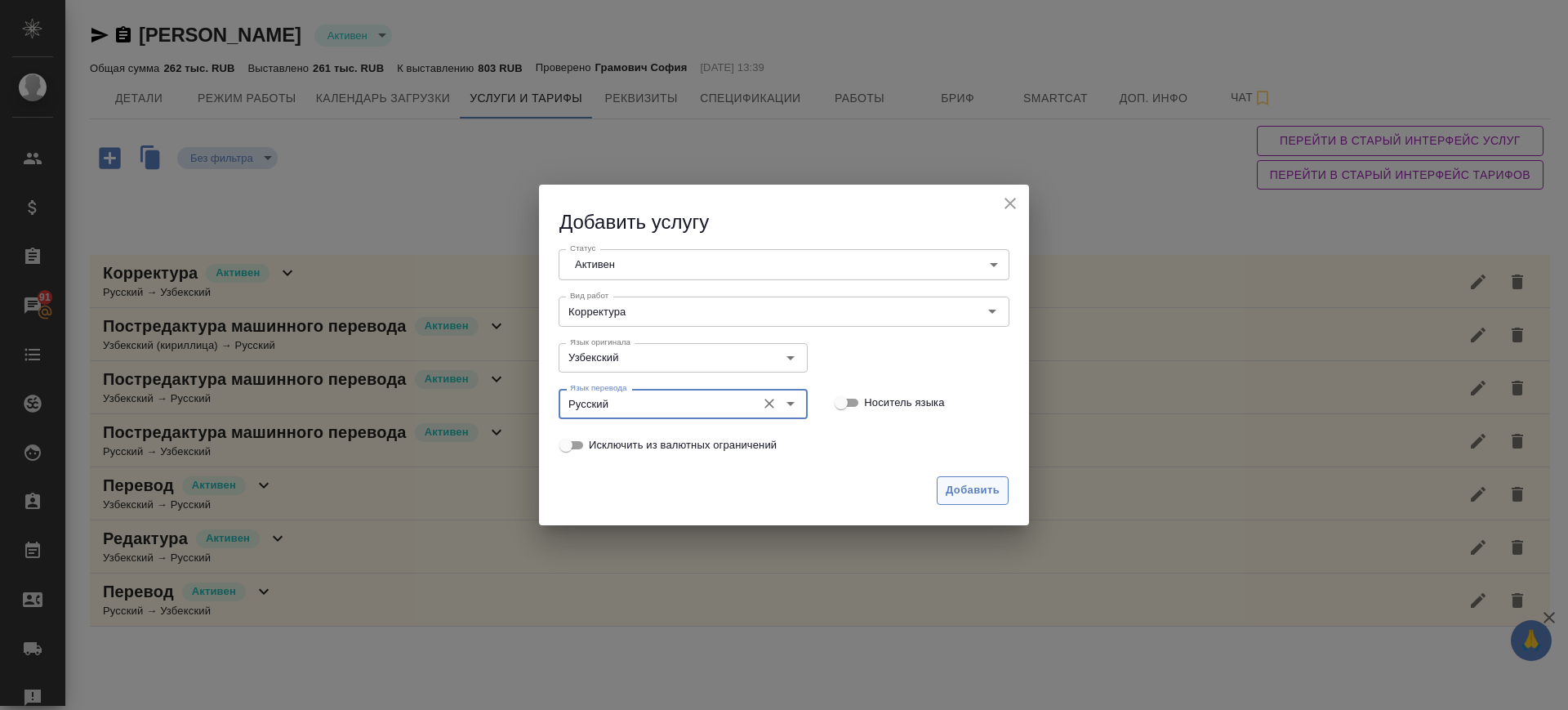
click at [965, 494] on span "Добавить" at bounding box center [972, 490] width 53 height 18
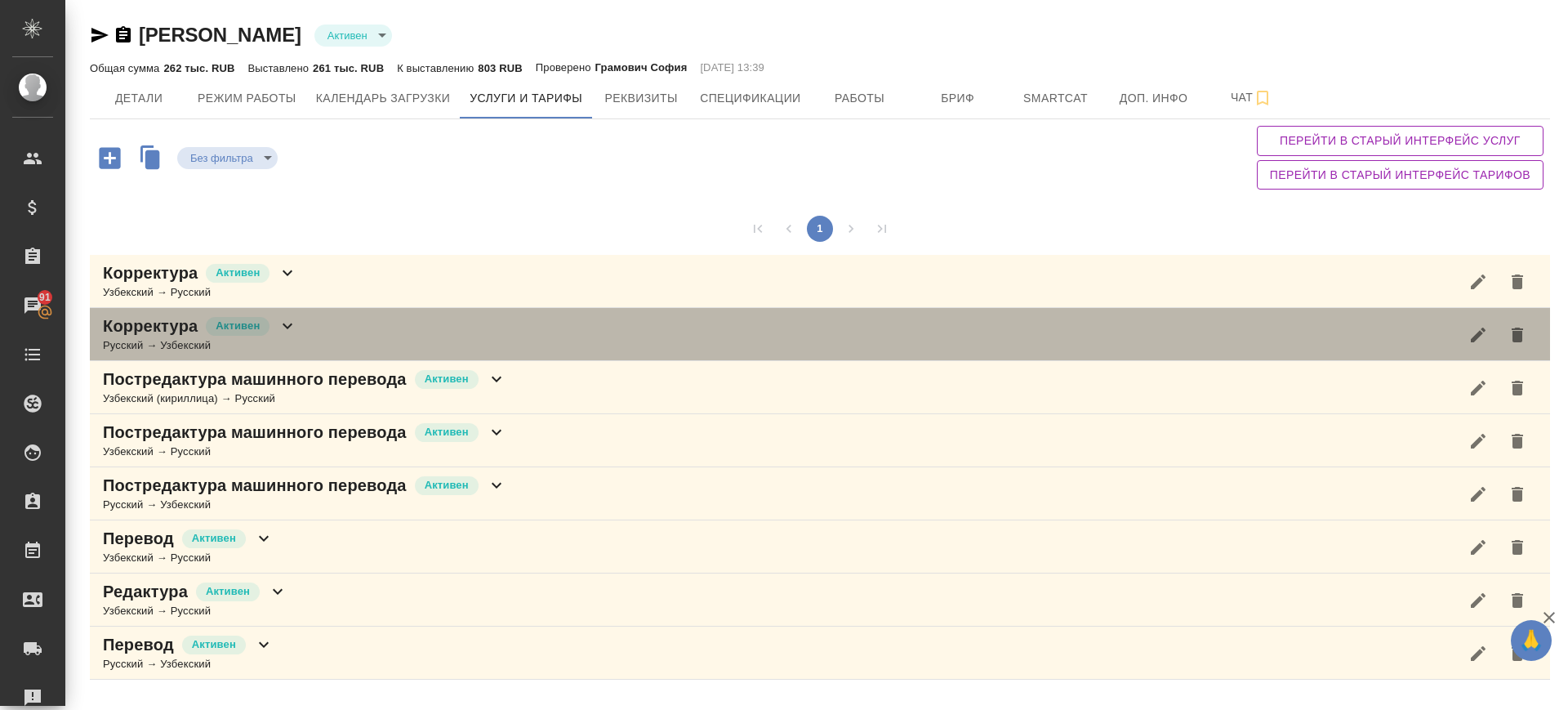
click at [339, 344] on div "Корректура Активен Русский → Узбекский" at bounding box center [819, 335] width 1460 height 53
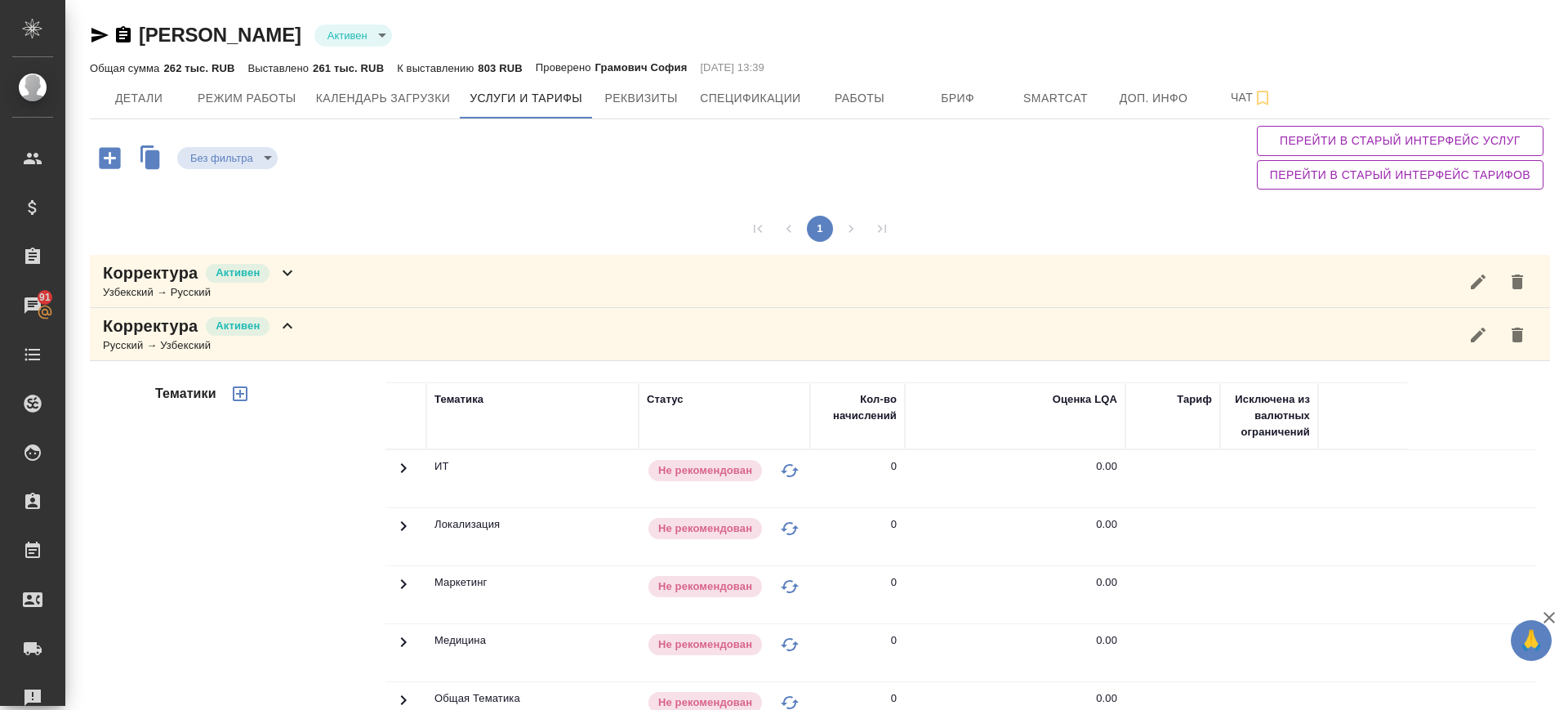
scroll to position [511, 0]
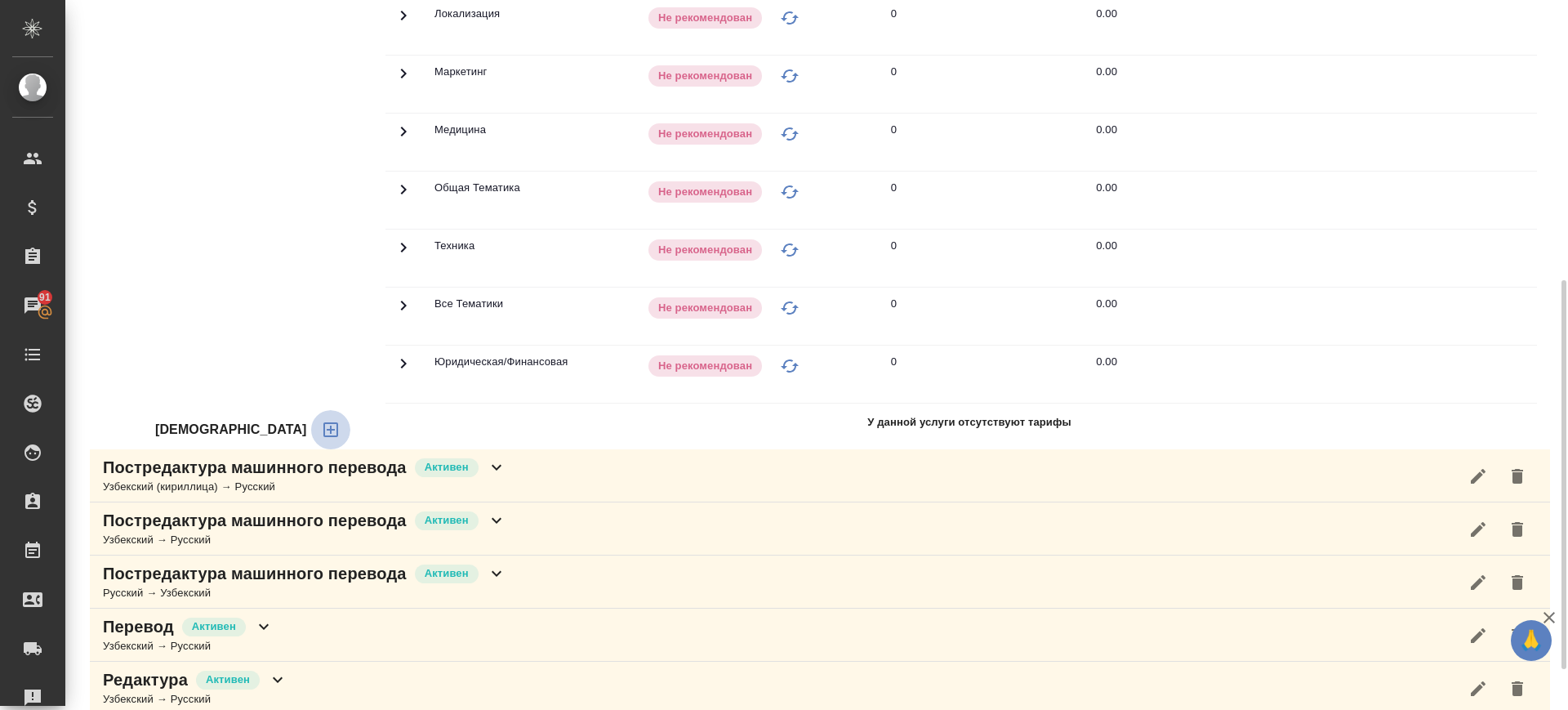
drag, startPoint x: 228, startPoint y: 428, endPoint x: 255, endPoint y: 425, distance: 27.2
click at [255, 425] on div "Тарифы" at bounding box center [270, 429] width 231 height 39
click at [321, 425] on icon "button" at bounding box center [331, 430] width 19 height 19
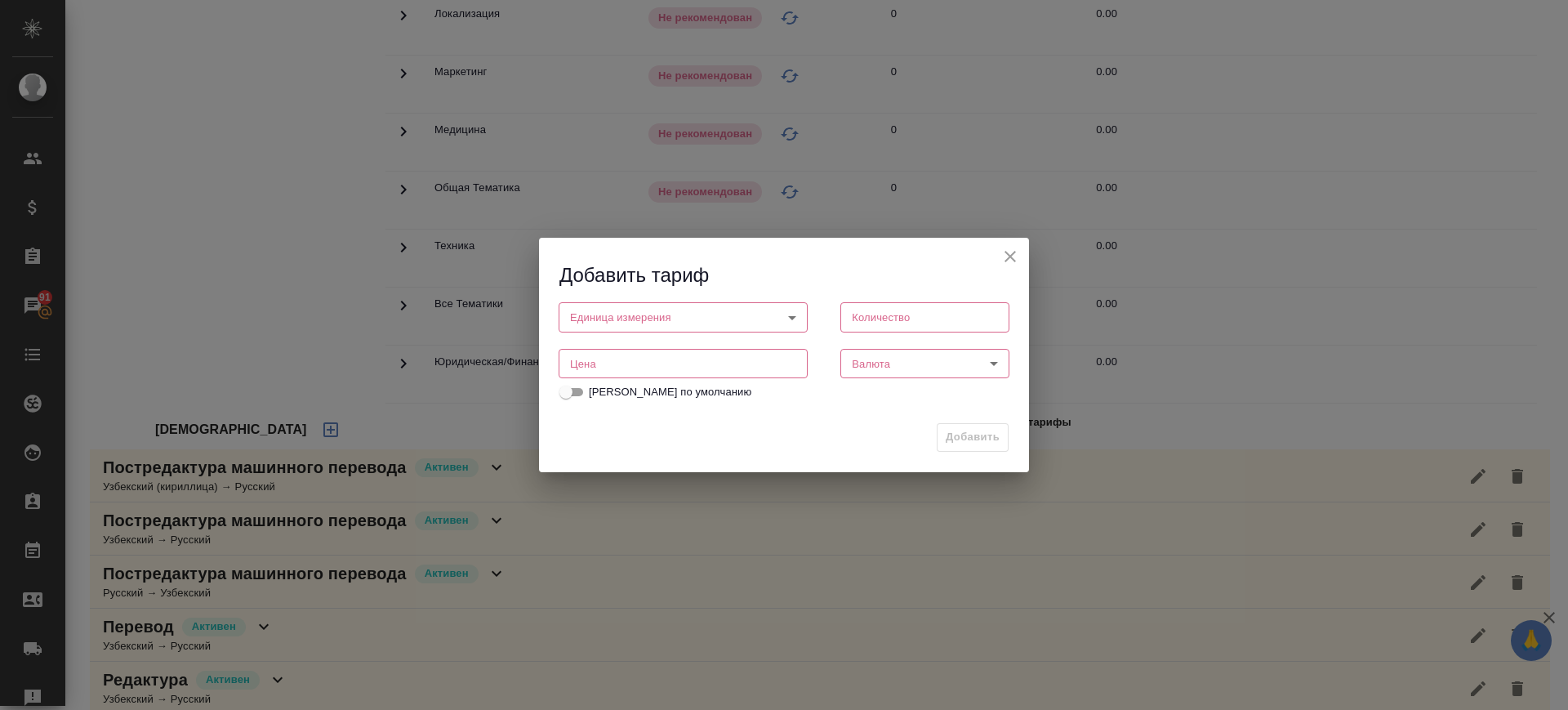
drag, startPoint x: 588, startPoint y: 365, endPoint x: 626, endPoint y: 359, distance: 38.5
click at [588, 366] on input "number" at bounding box center [683, 364] width 249 height 29
type input "0.5"
click at [732, 323] on body "🙏 .cls-1 fill:#fff; AWATERA Саглам Виктория v.saglam Клиенты Спецификации Заказ…" at bounding box center [784, 355] width 1568 height 710
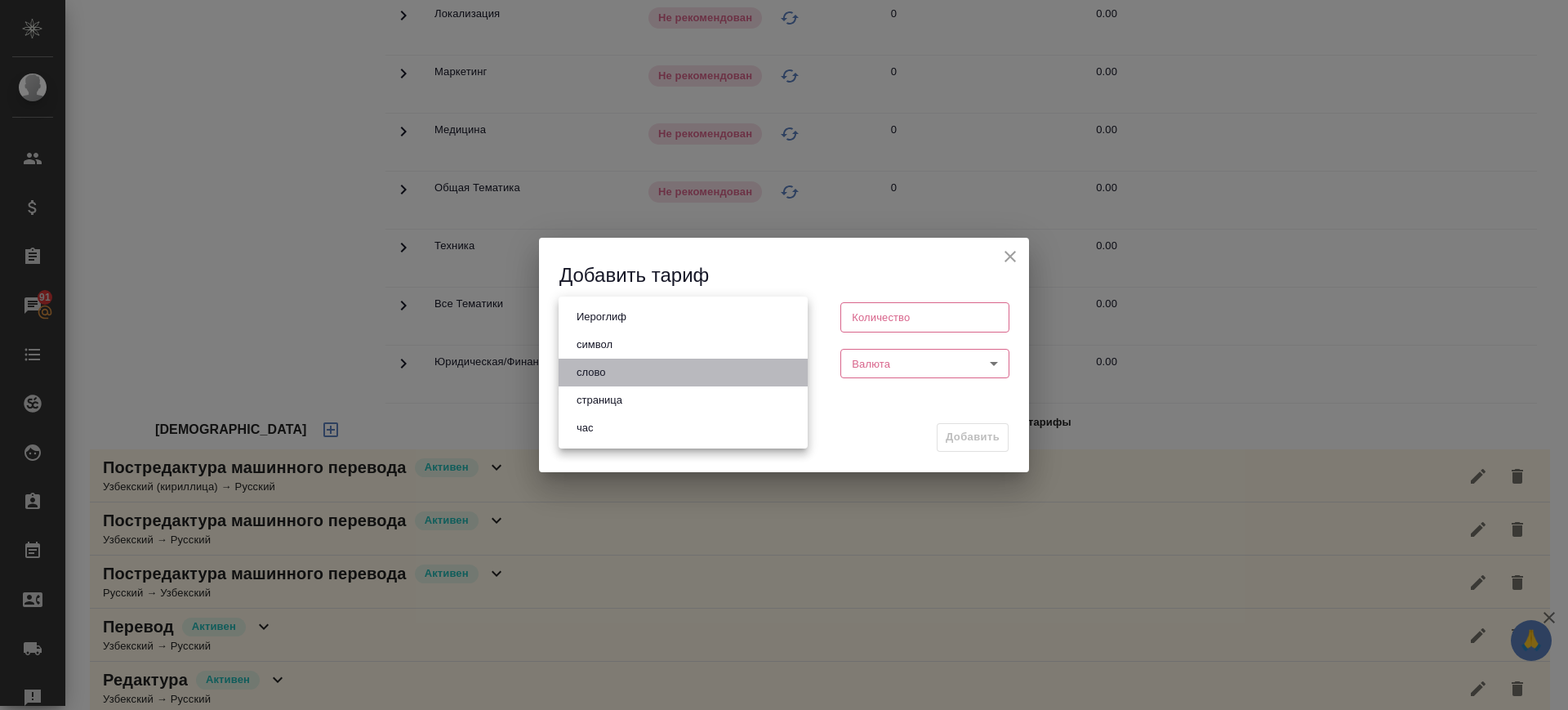
drag, startPoint x: 659, startPoint y: 373, endPoint x: 898, endPoint y: 389, distance: 239.5
click at [659, 374] on li "слово" at bounding box center [683, 373] width 249 height 28
type input "5a8b1489cc6b4906c91bfd90"
type input "1"
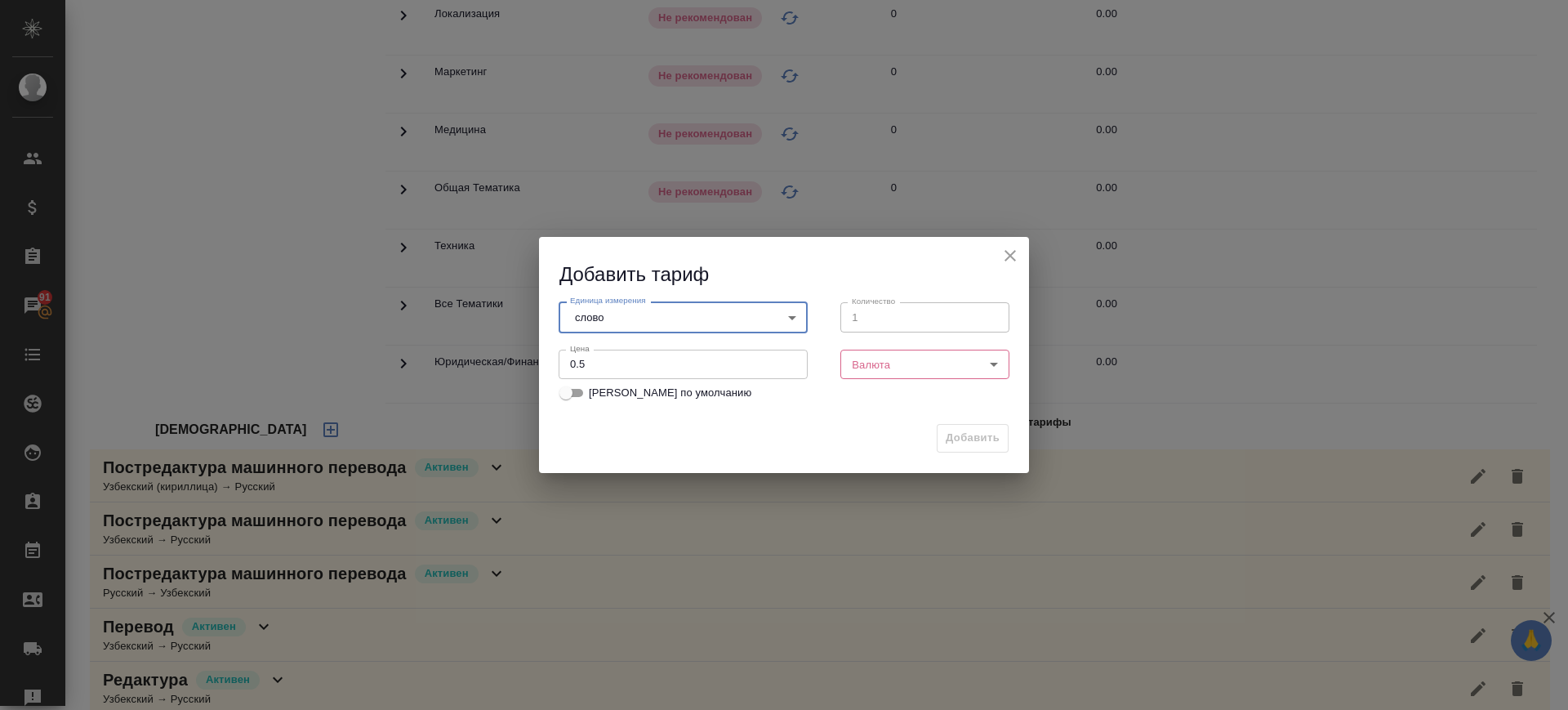
click at [909, 370] on body "🙏 .cls-1 fill:#fff; AWATERA Саглам Виктория v.saglam Клиенты Спецификации Заказ…" at bounding box center [784, 355] width 1568 height 710
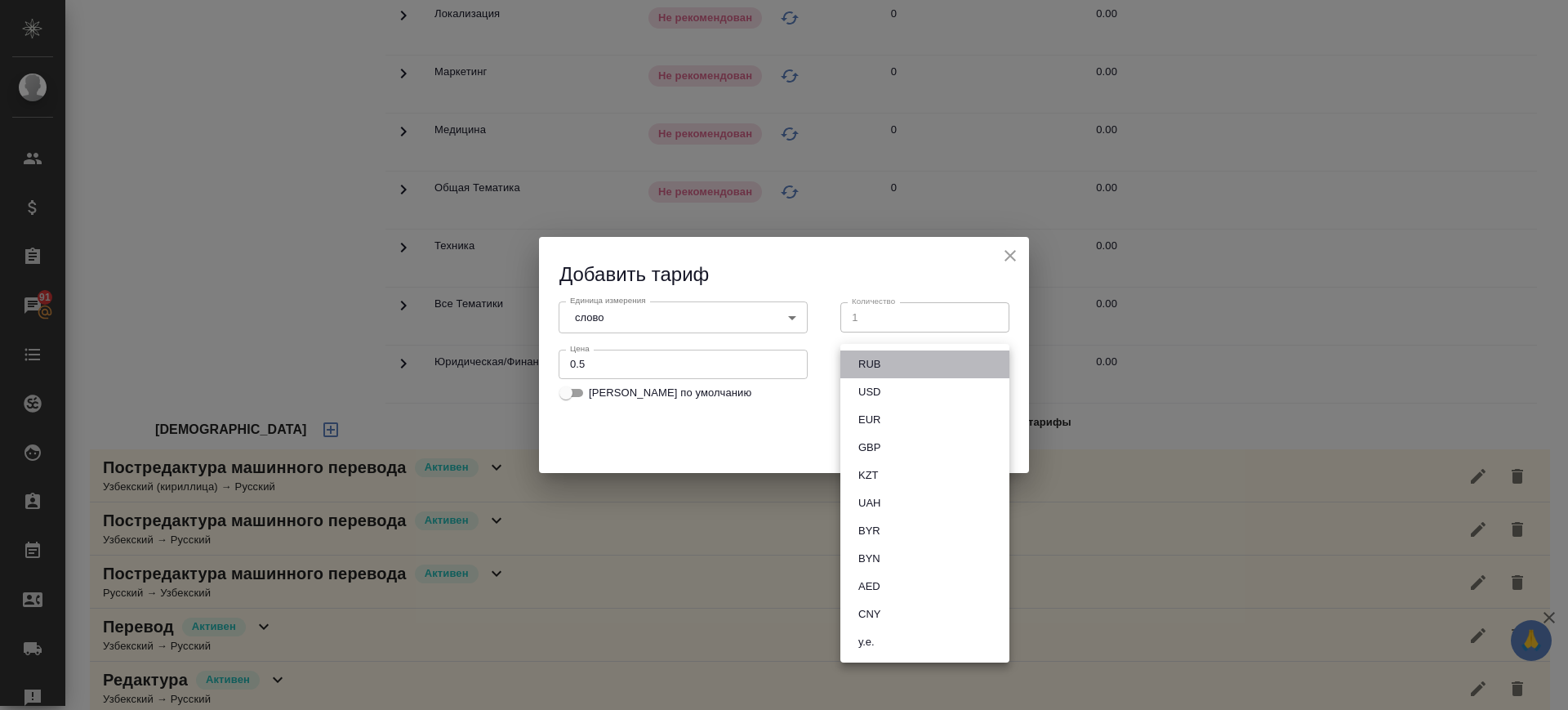
drag, startPoint x: 896, startPoint y: 364, endPoint x: 893, endPoint y: 343, distance: 21.2
click at [896, 365] on li "RUB" at bounding box center [925, 364] width 169 height 28
type input "RUB"
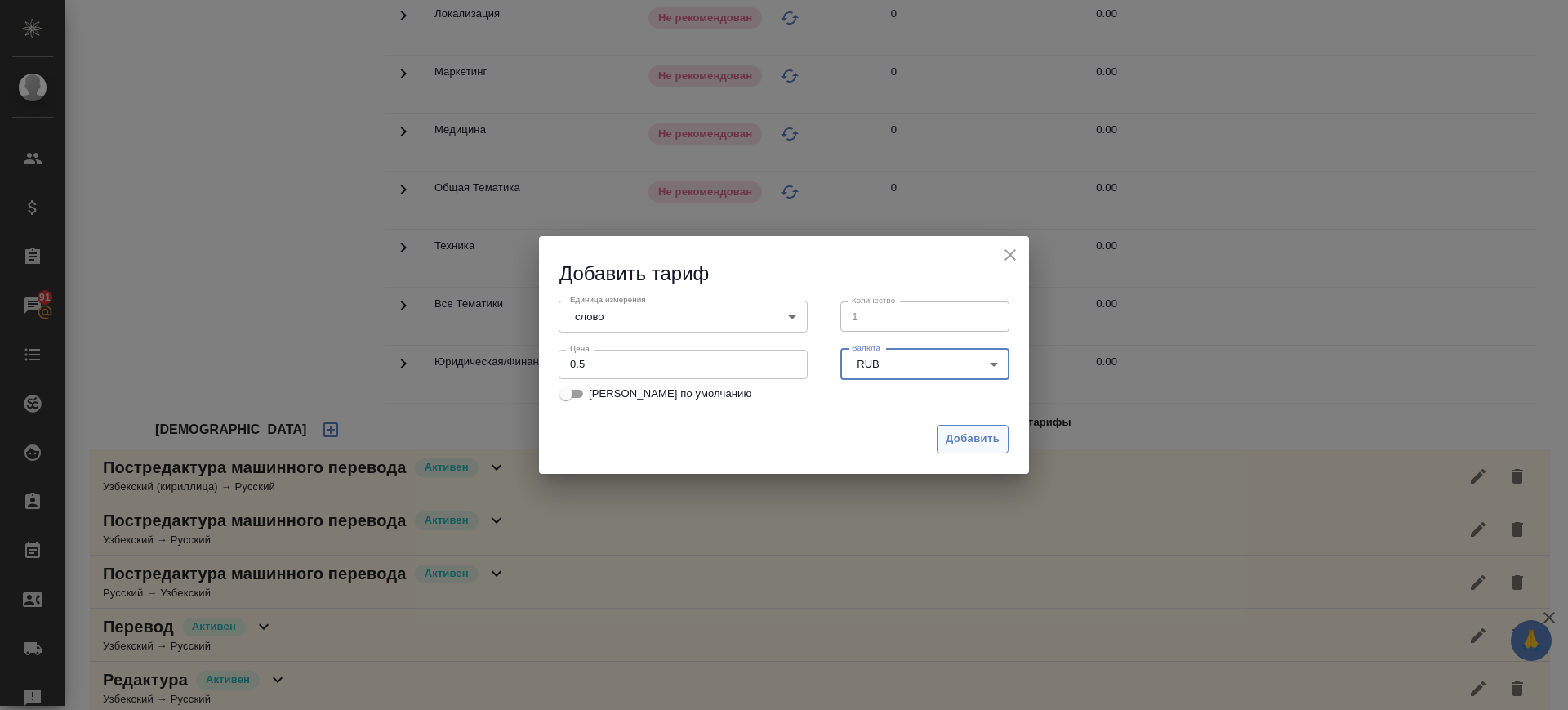
drag, startPoint x: 988, startPoint y: 436, endPoint x: 954, endPoint y: 412, distance: 41.6
click at [978, 426] on button "Добавить" at bounding box center [973, 439] width 72 height 28
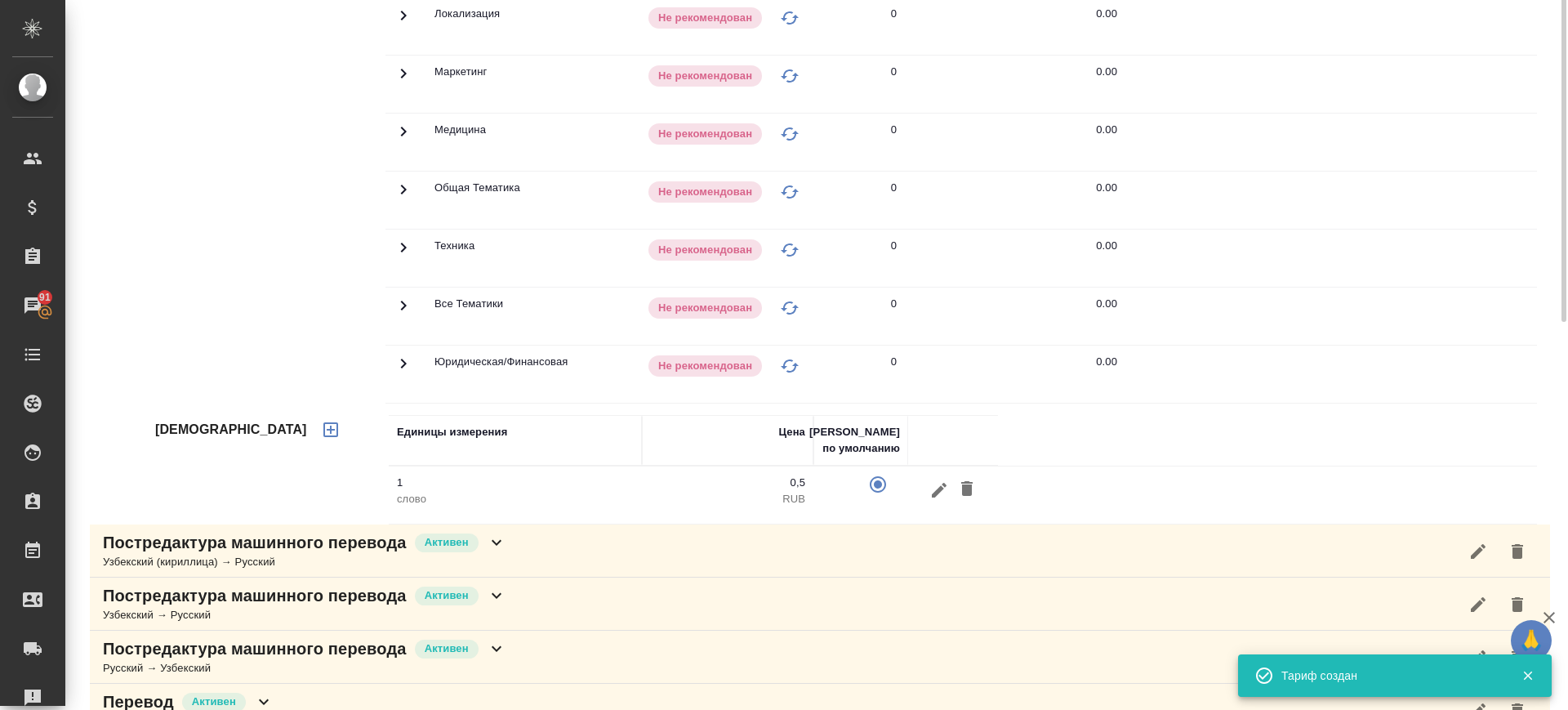
scroll to position [102, 0]
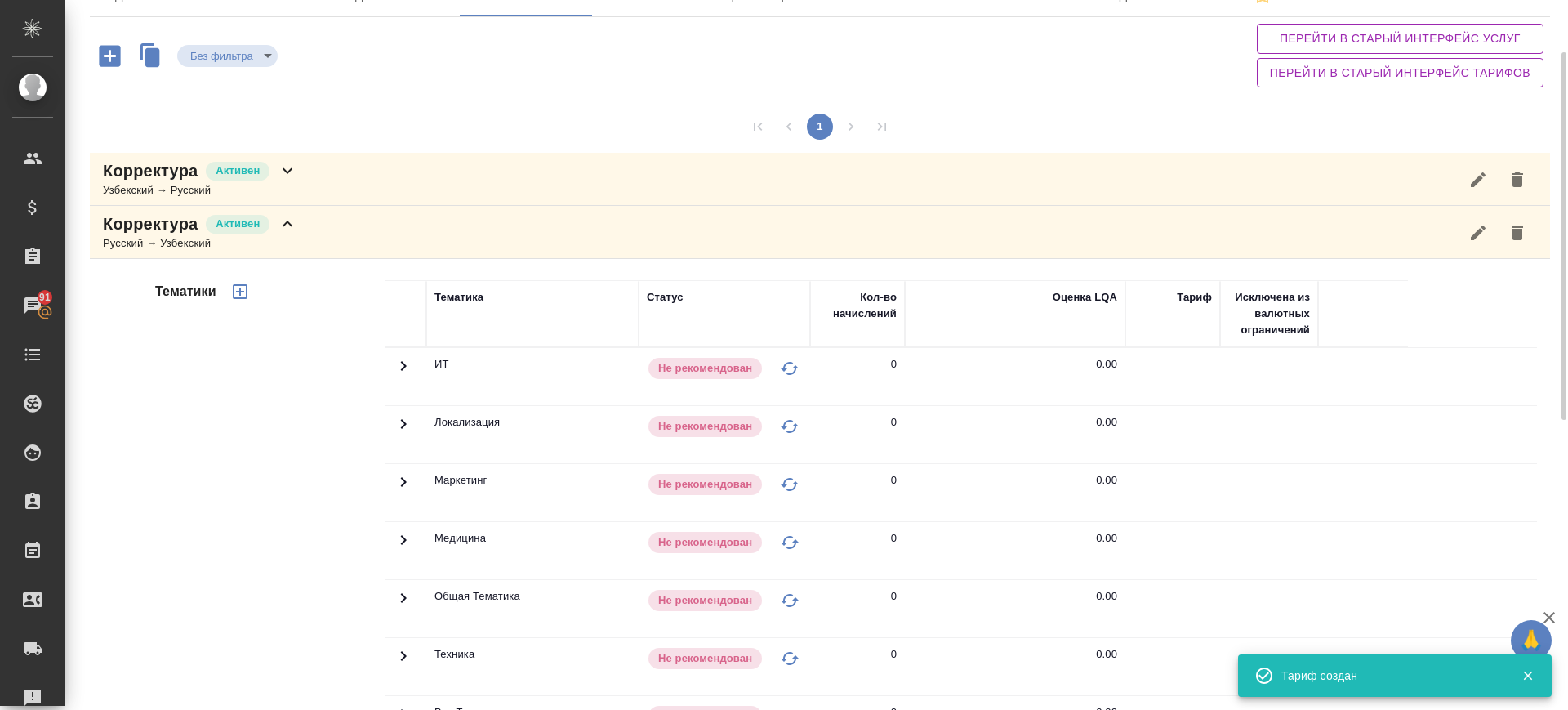
click at [238, 287] on icon "button" at bounding box center [240, 292] width 19 height 19
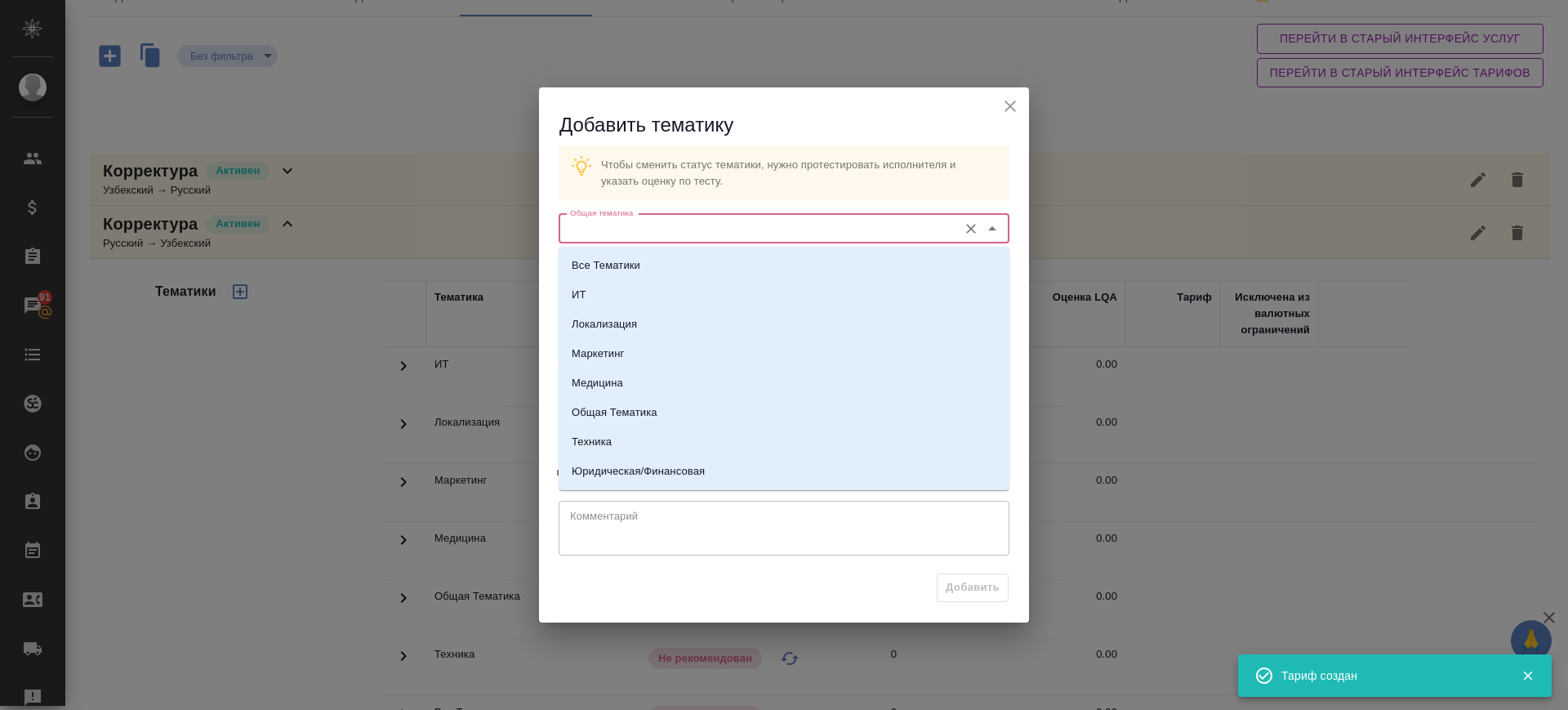
click at [692, 231] on input "Общая тематика" at bounding box center [756, 229] width 386 height 19
drag, startPoint x: 603, startPoint y: 257, endPoint x: 675, endPoint y: 309, distance: 88.8
click at [603, 256] on li "Все Тематики" at bounding box center [783, 266] width 450 height 29
type input "Все Тематики"
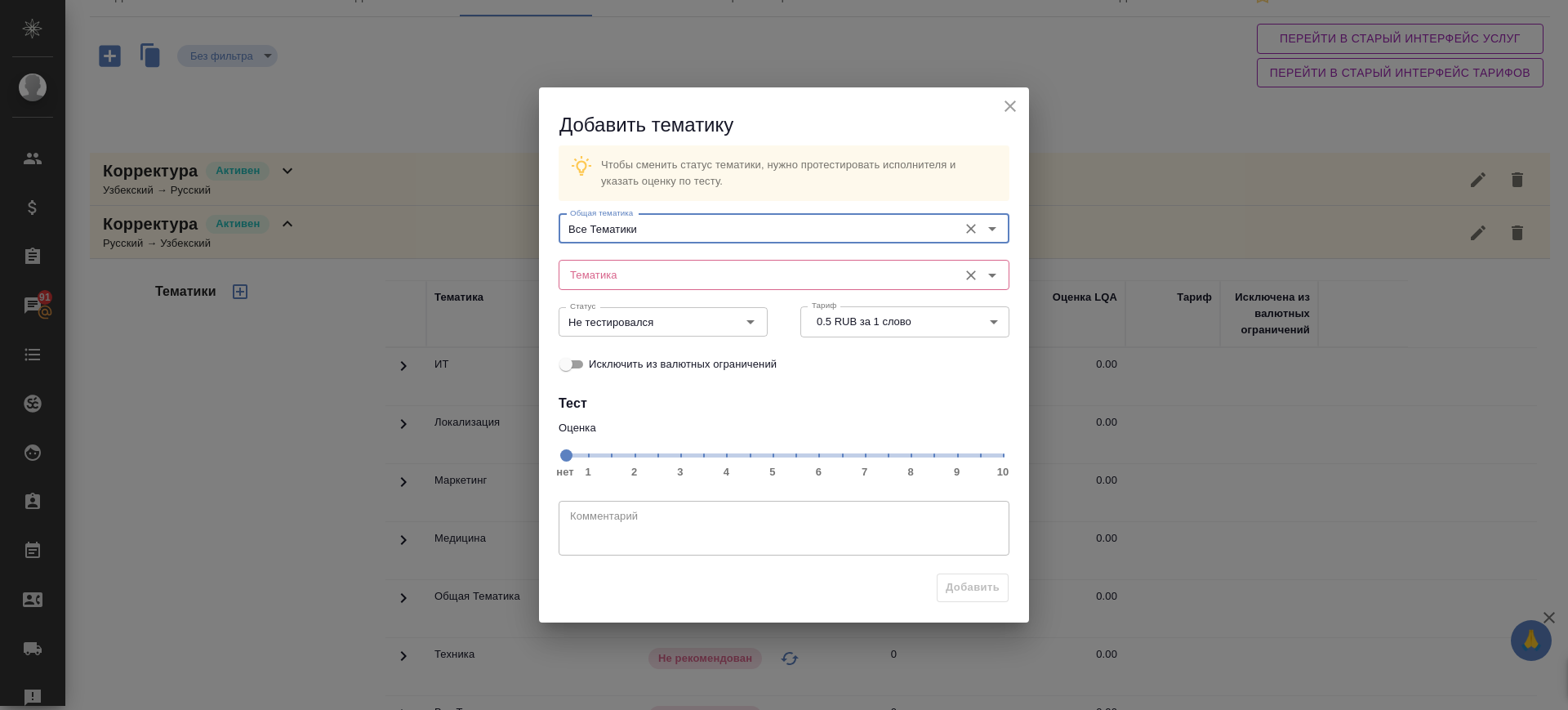
click at [710, 266] on input "Тематика" at bounding box center [756, 274] width 386 height 19
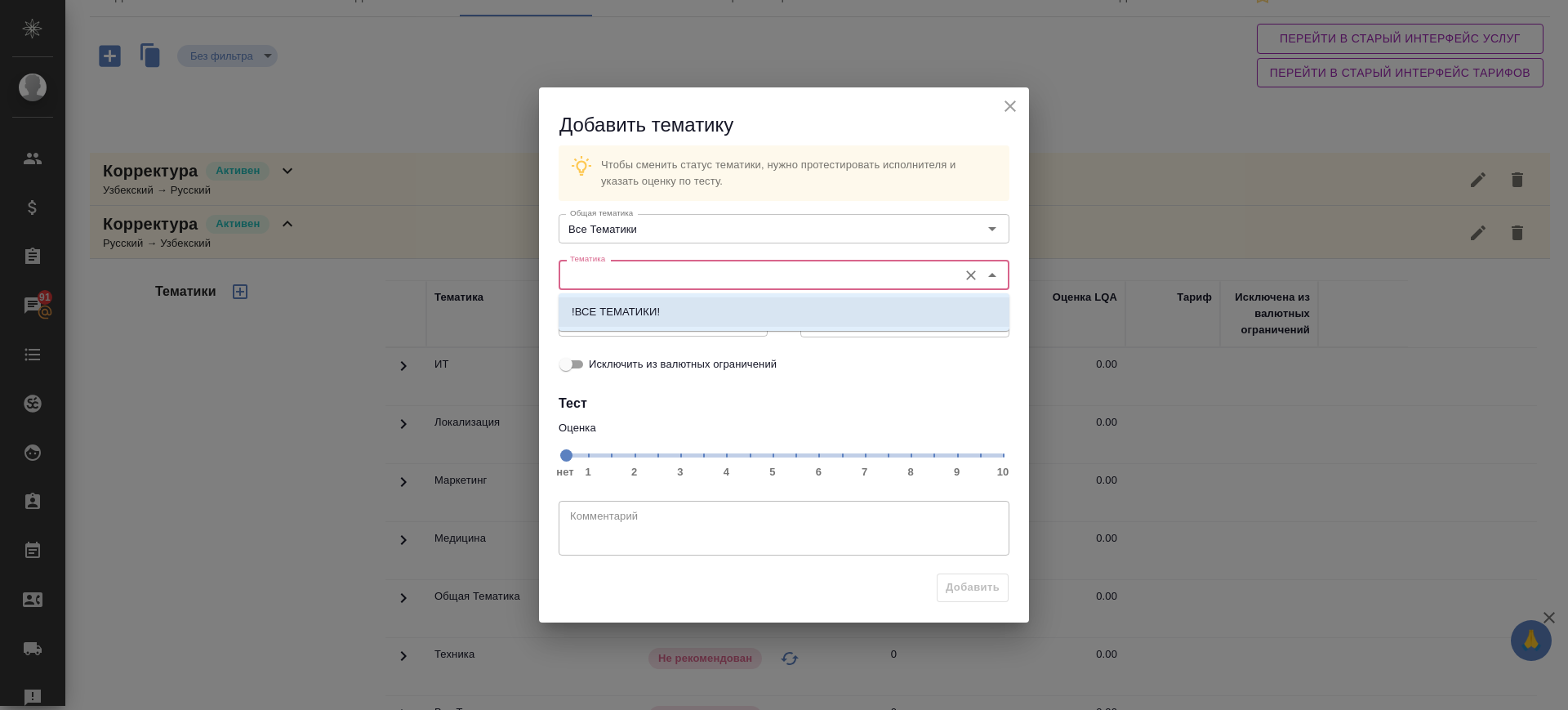
drag, startPoint x: 704, startPoint y: 299, endPoint x: 804, endPoint y: 425, distance: 160.9
click at [704, 300] on li "!ВСЕ ТЕМАТИКИ!" at bounding box center [783, 312] width 450 height 29
type input "!ВСЕ ТЕМАТИКИ!"
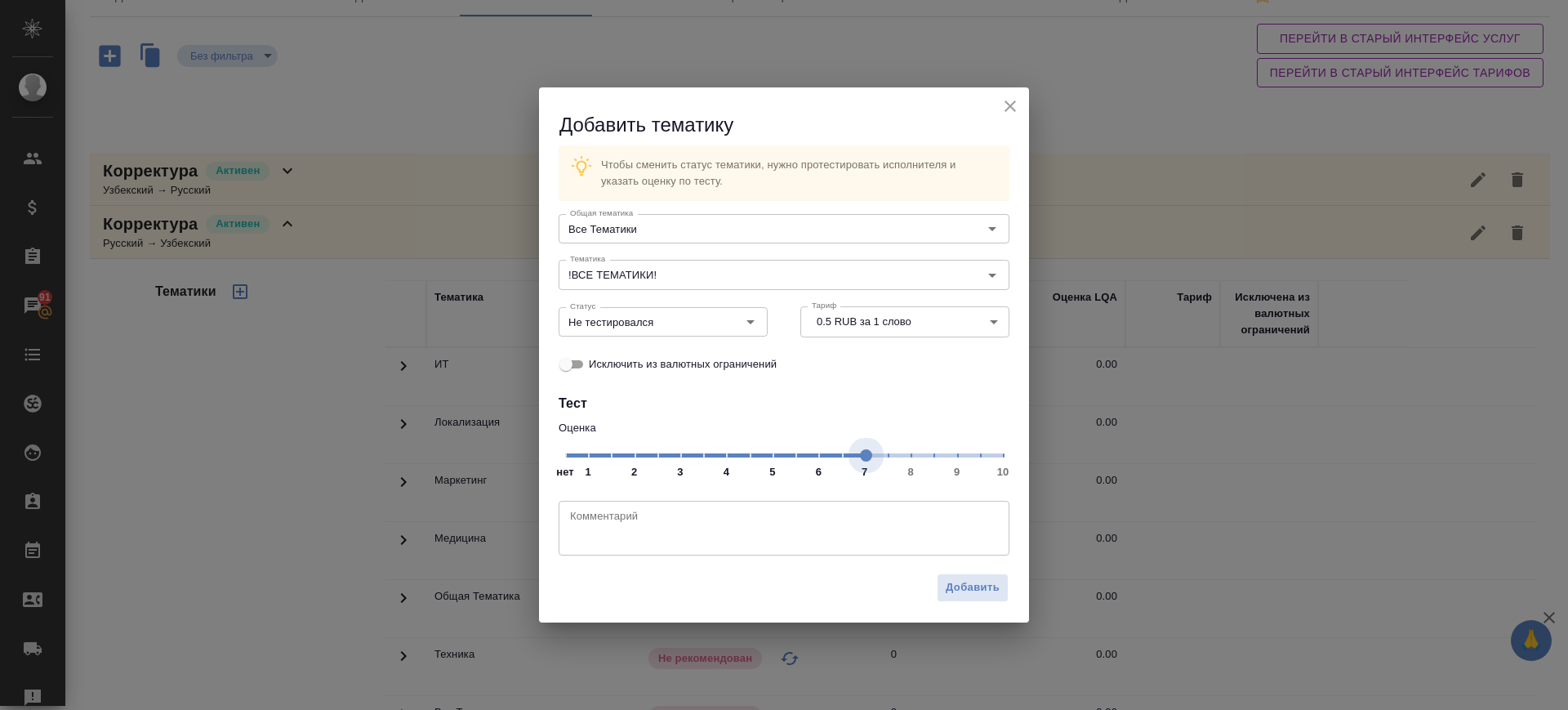
click at [864, 458] on span "нет 1 2 3 4 5 6 7 8 9 10" at bounding box center [784, 454] width 438 height 23
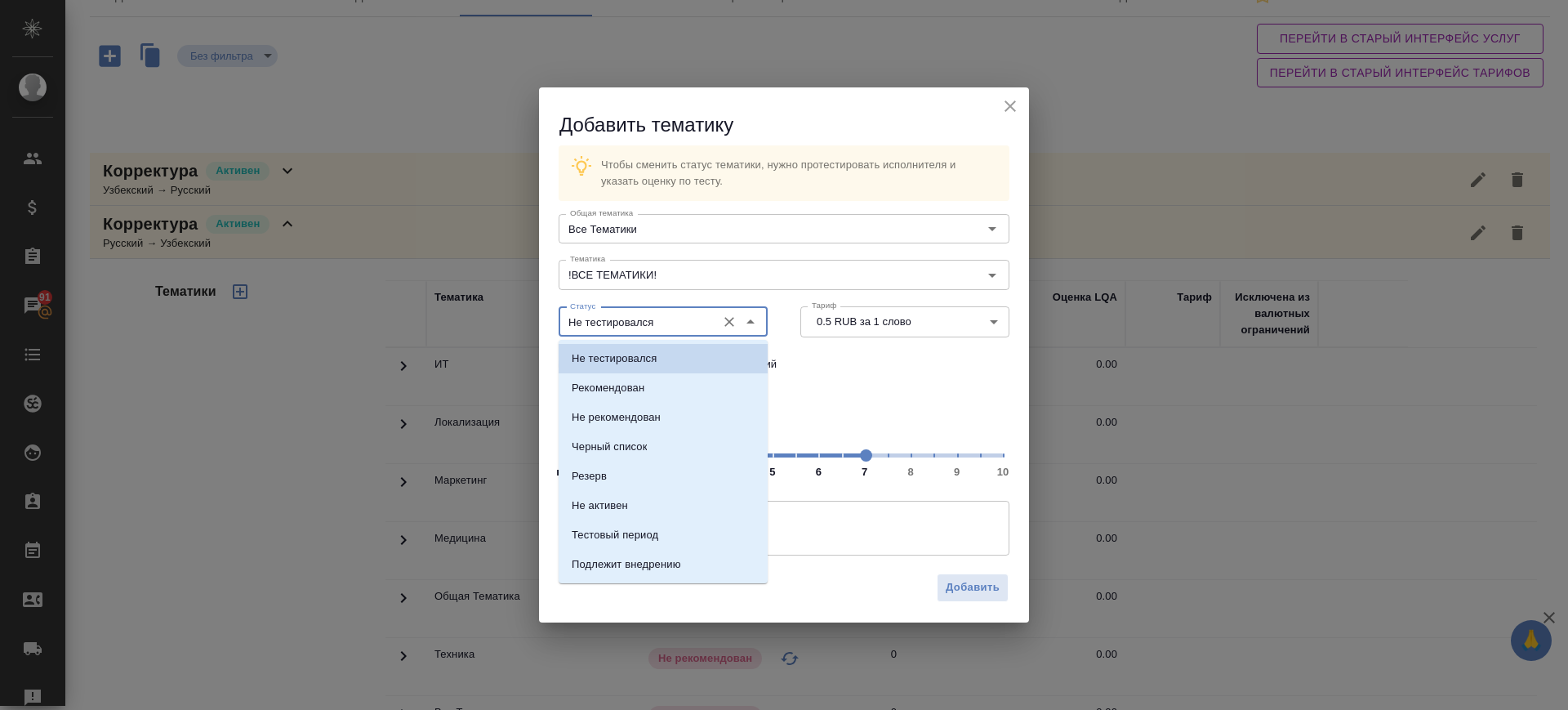
click at [684, 325] on input "Не тестировался" at bounding box center [635, 322] width 145 height 19
drag, startPoint x: 665, startPoint y: 378, endPoint x: 759, endPoint y: 436, distance: 110.5
click at [666, 381] on li "Рекомендован" at bounding box center [662, 388] width 209 height 29
type input "Рекомендован"
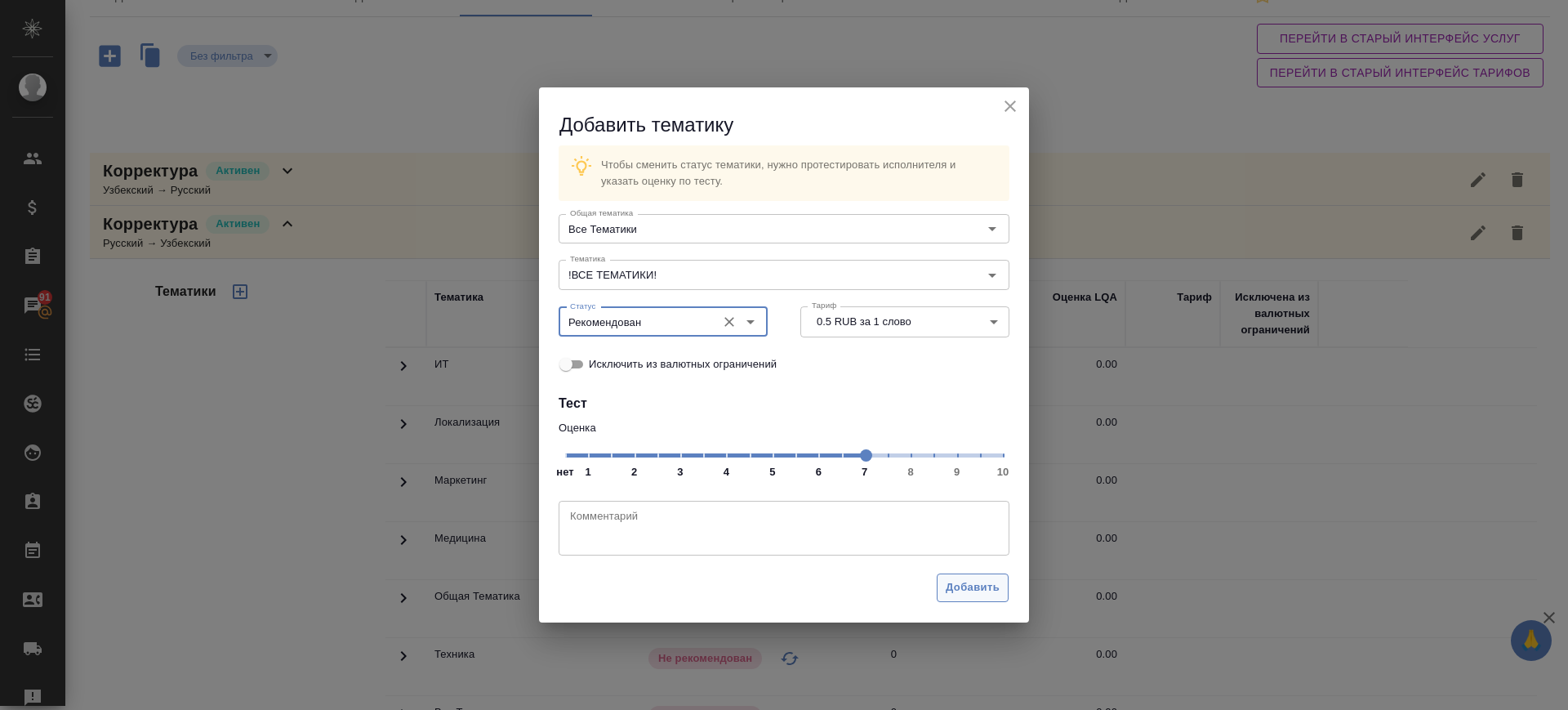
click at [975, 590] on span "Добавить" at bounding box center [972, 586] width 53 height 18
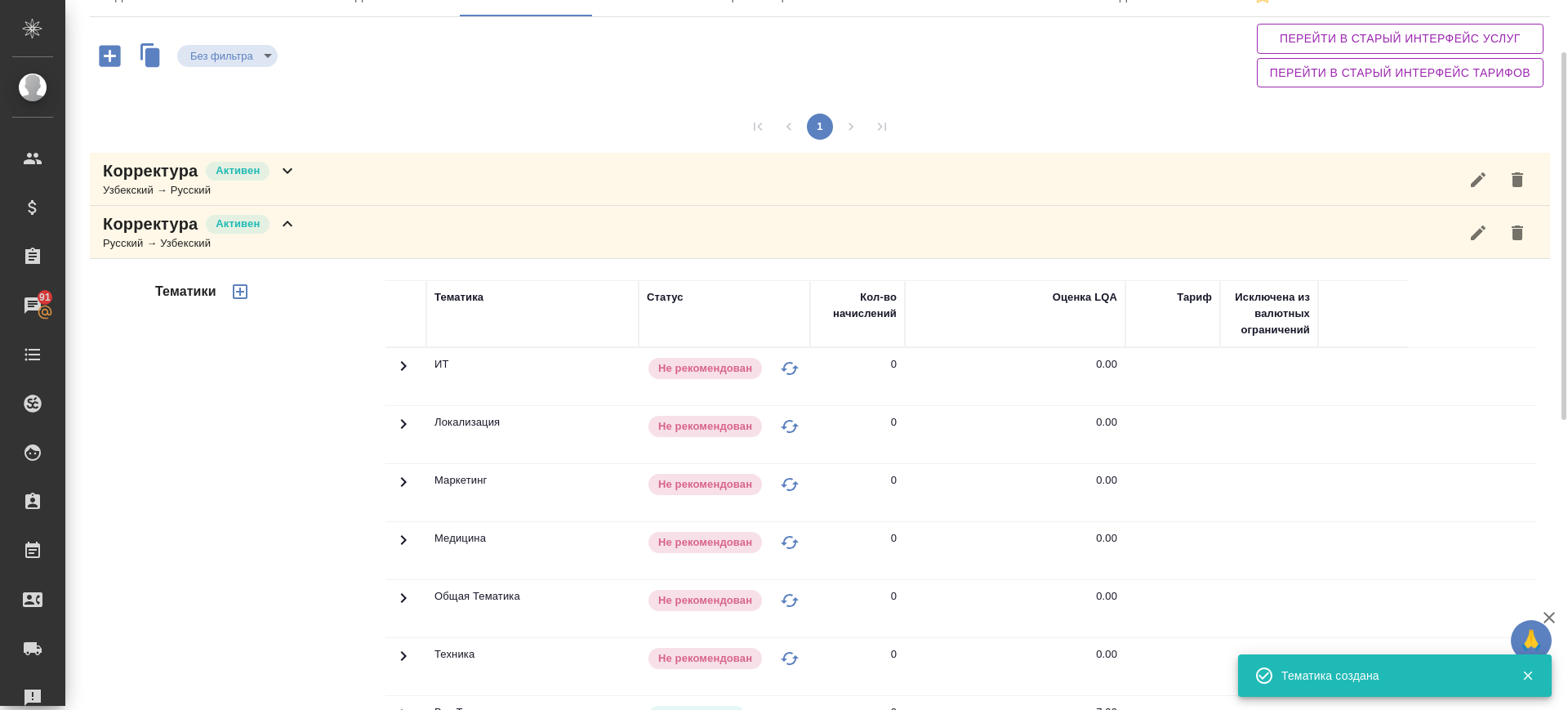
click at [323, 173] on div "Корректура Активен Узбекский → Русский" at bounding box center [819, 179] width 1460 height 53
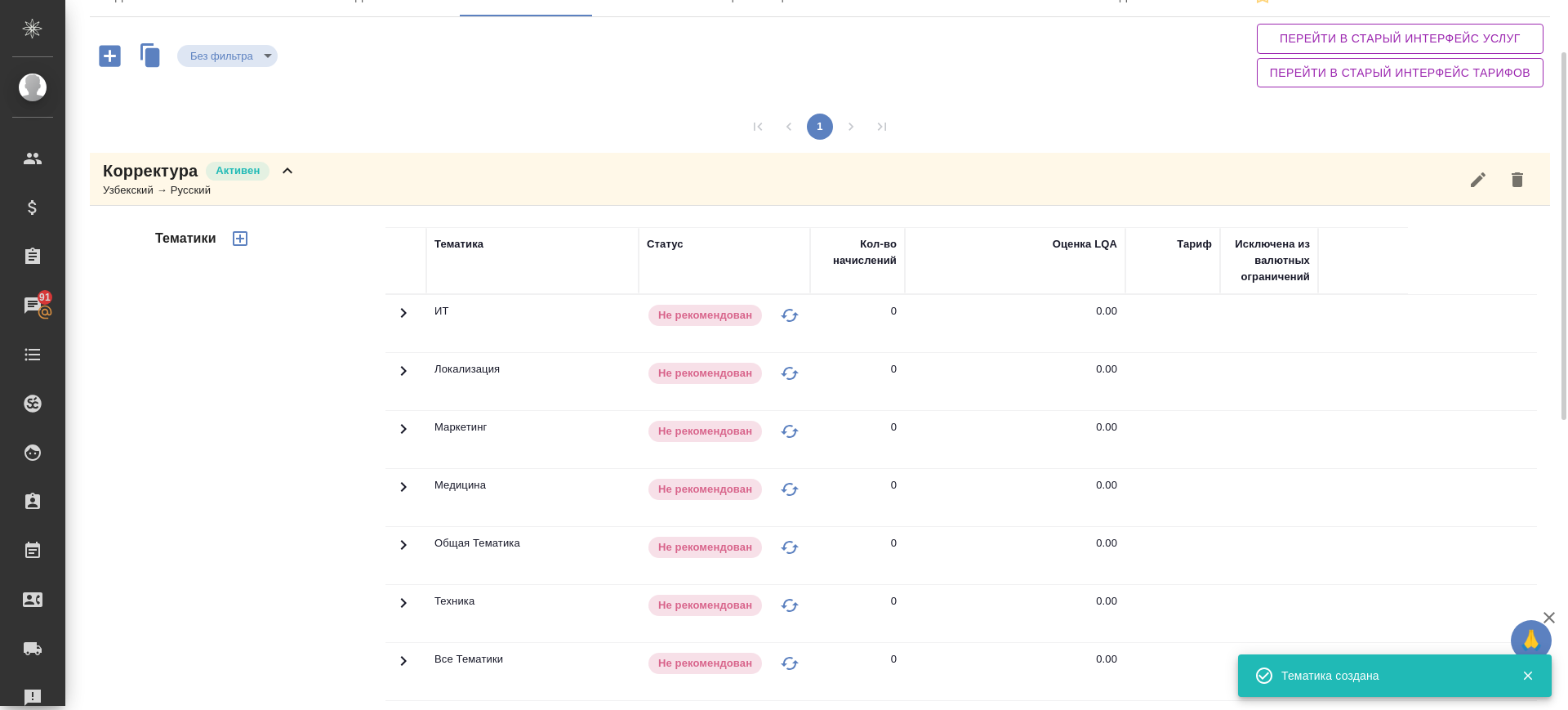
scroll to position [613, 0]
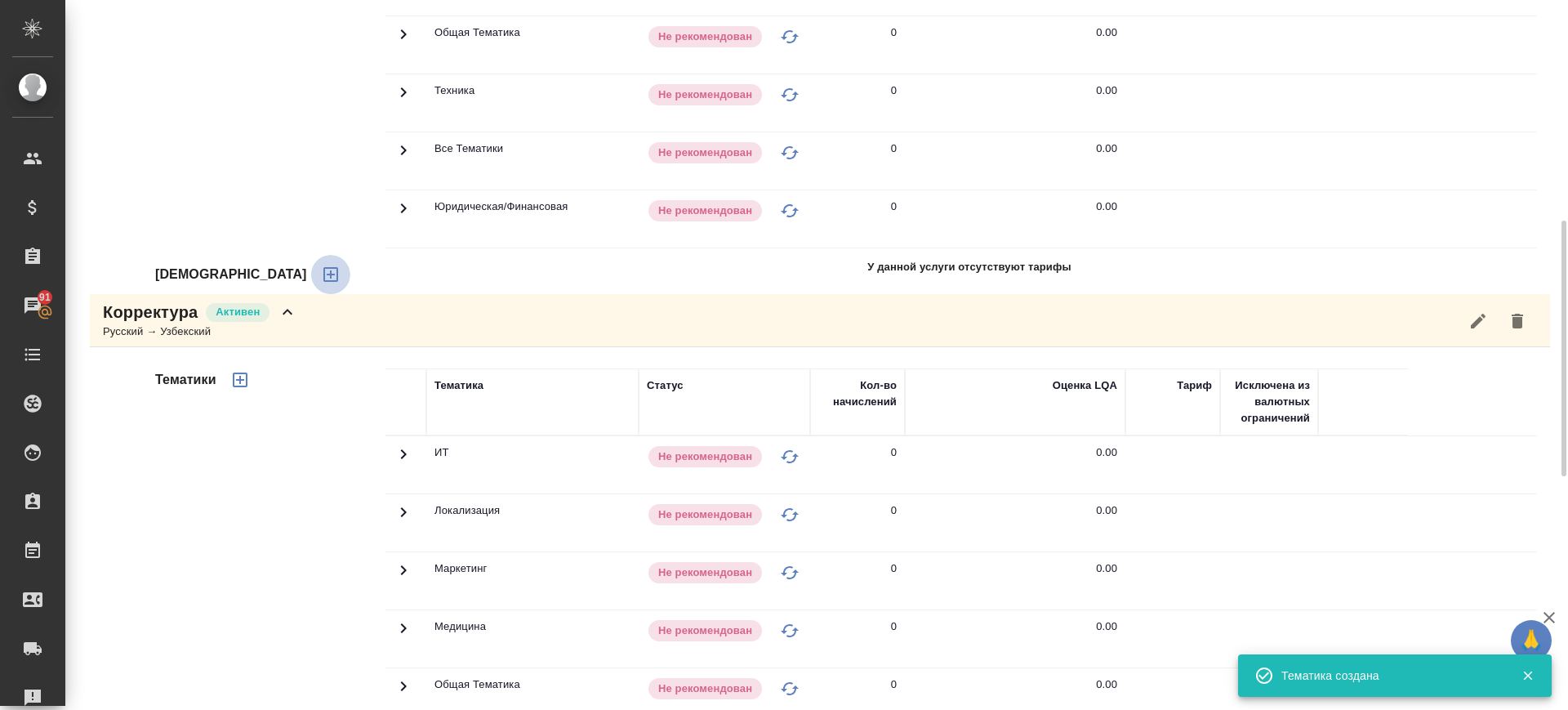
click at [311, 261] on button "button" at bounding box center [331, 274] width 39 height 39
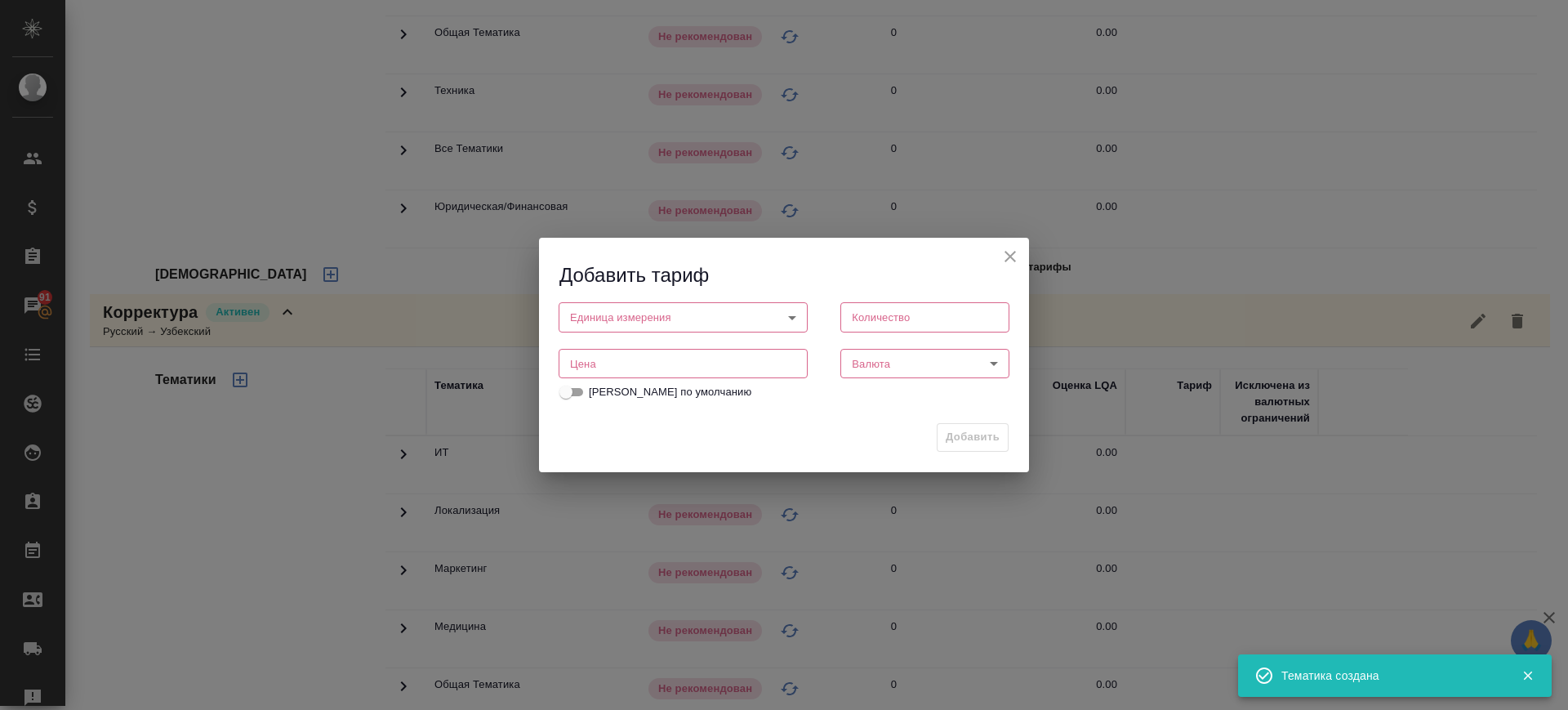
click at [604, 354] on input "number" at bounding box center [683, 364] width 249 height 29
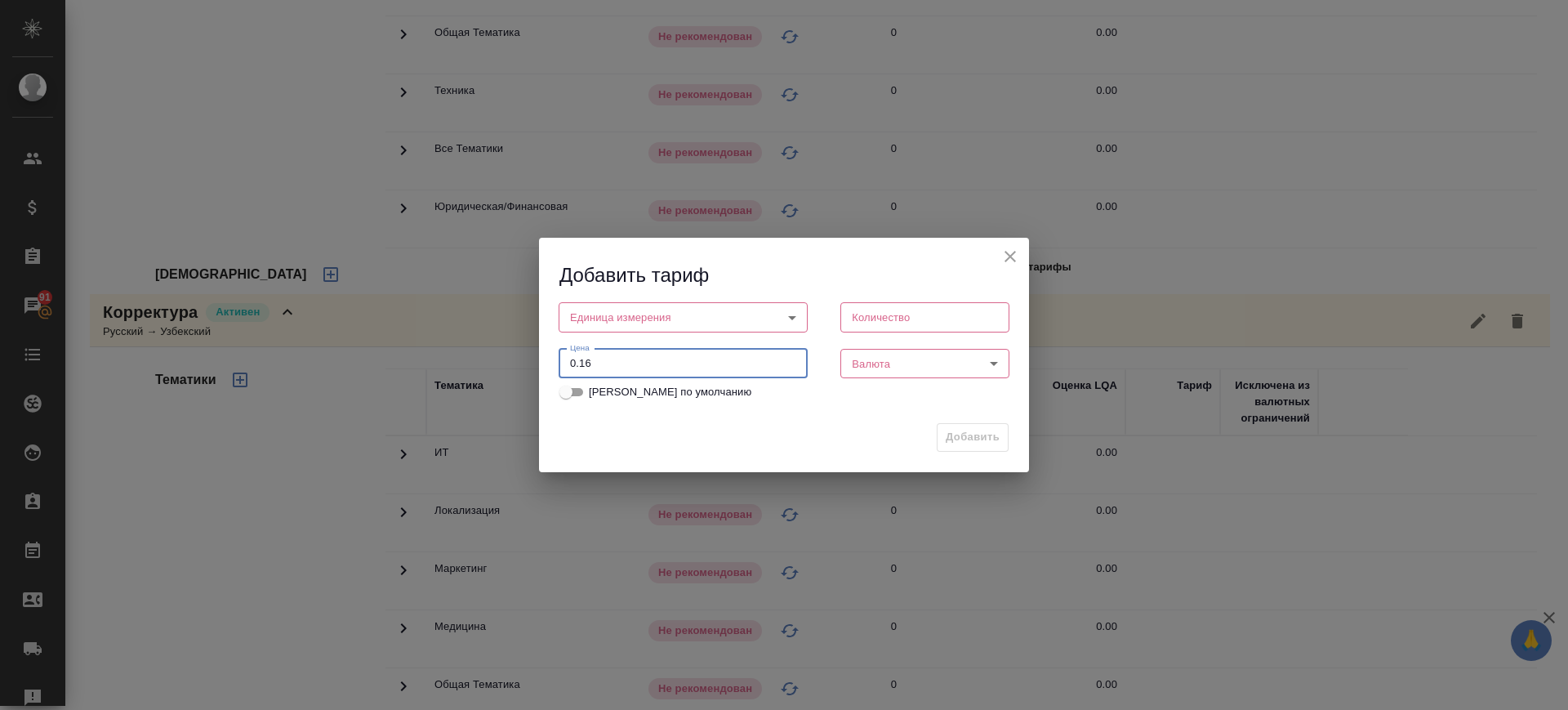
type input "0.16"
click at [731, 320] on body "🙏 .cls-1 fill:#fff; AWATERA Саглам Виктория v.saglam Клиенты Спецификации Заказ…" at bounding box center [784, 355] width 1568 height 710
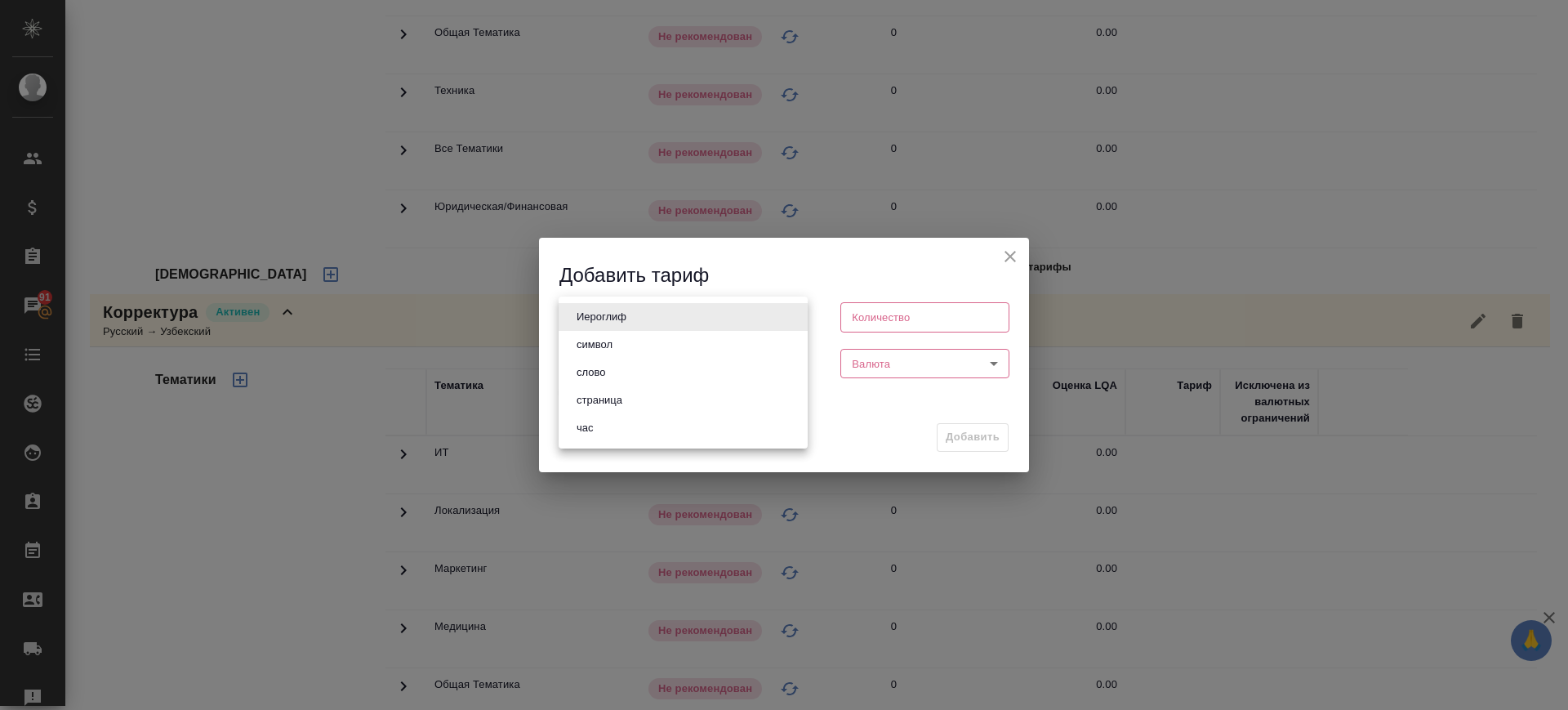
drag, startPoint x: 655, startPoint y: 375, endPoint x: 882, endPoint y: 392, distance: 227.6
click at [659, 375] on li "слово" at bounding box center [683, 373] width 249 height 28
type input "5a8b1489cc6b4906c91bfd90"
type input "1"
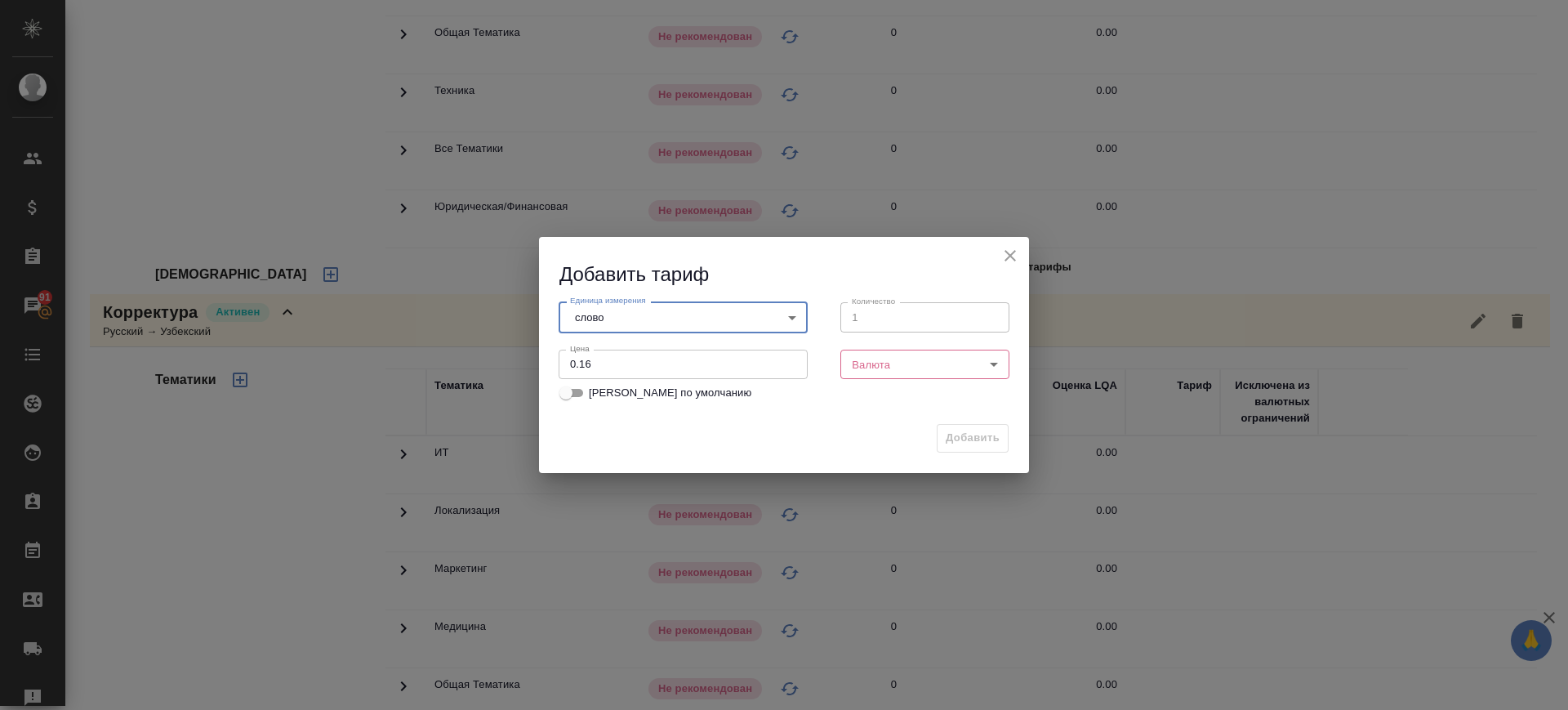
click at [905, 371] on body "🙏 .cls-1 fill:#fff; AWATERA Саглам Виктория v.saglam Клиенты Спецификации Заказ…" at bounding box center [784, 355] width 1568 height 710
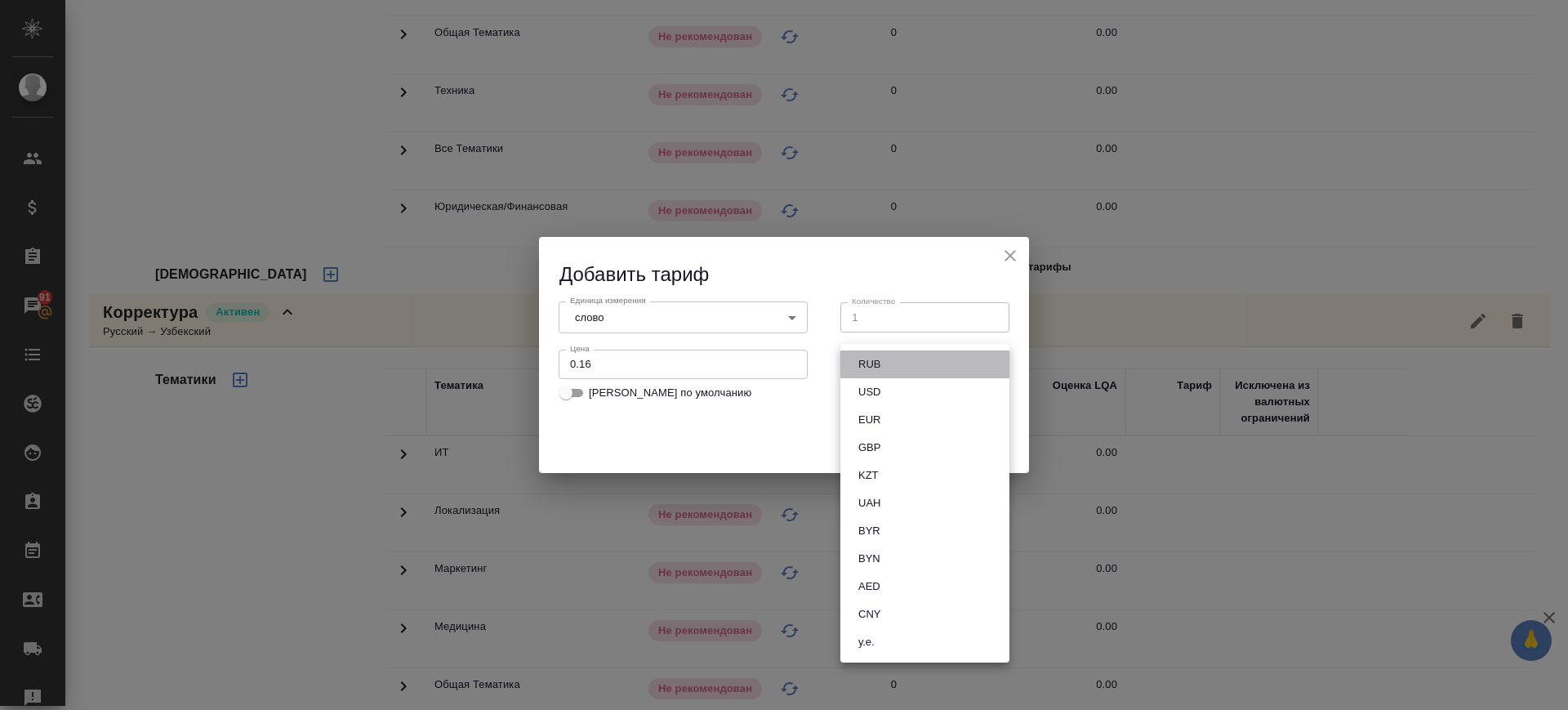
click at [902, 365] on li "RUB" at bounding box center [925, 364] width 169 height 28
type input "RUB"
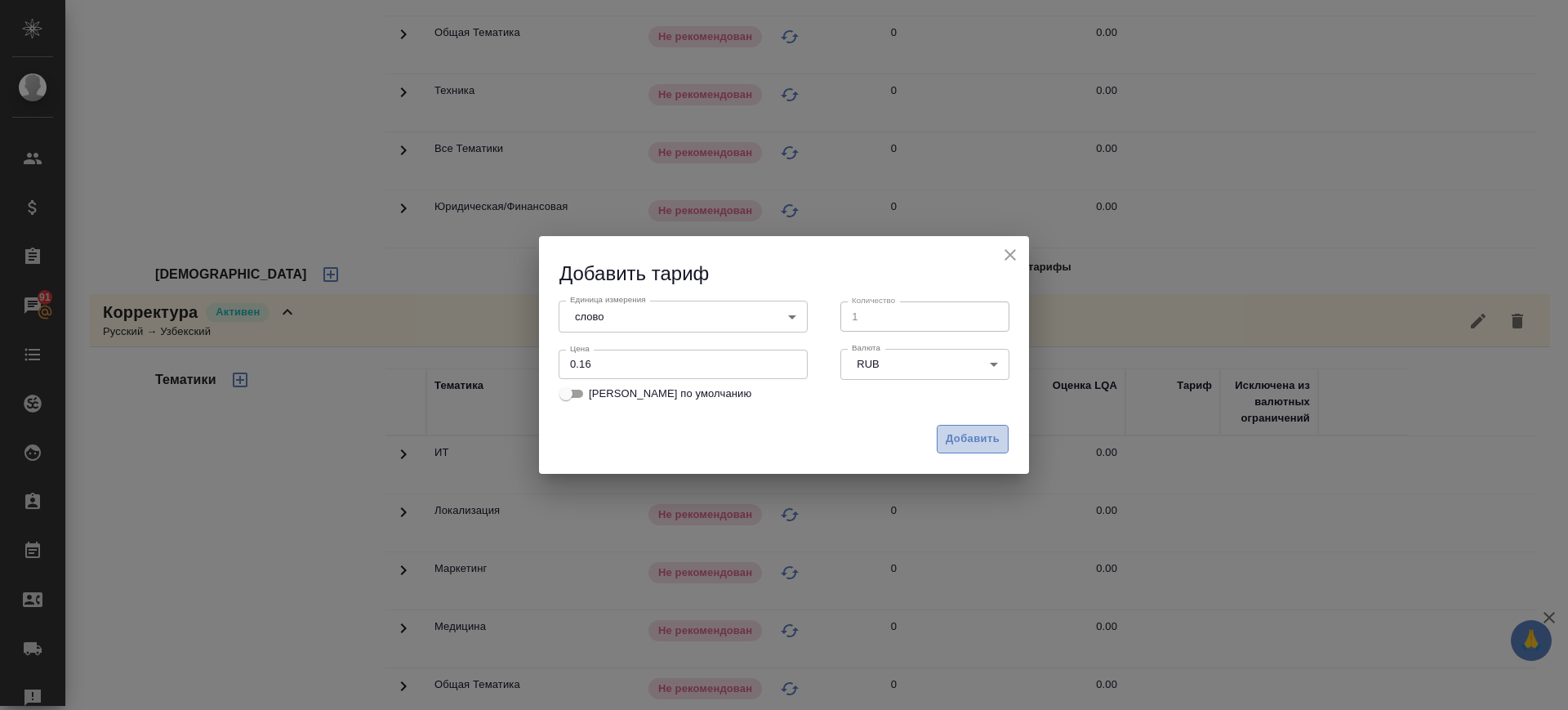
click at [976, 441] on span "Добавить" at bounding box center [972, 439] width 53 height 18
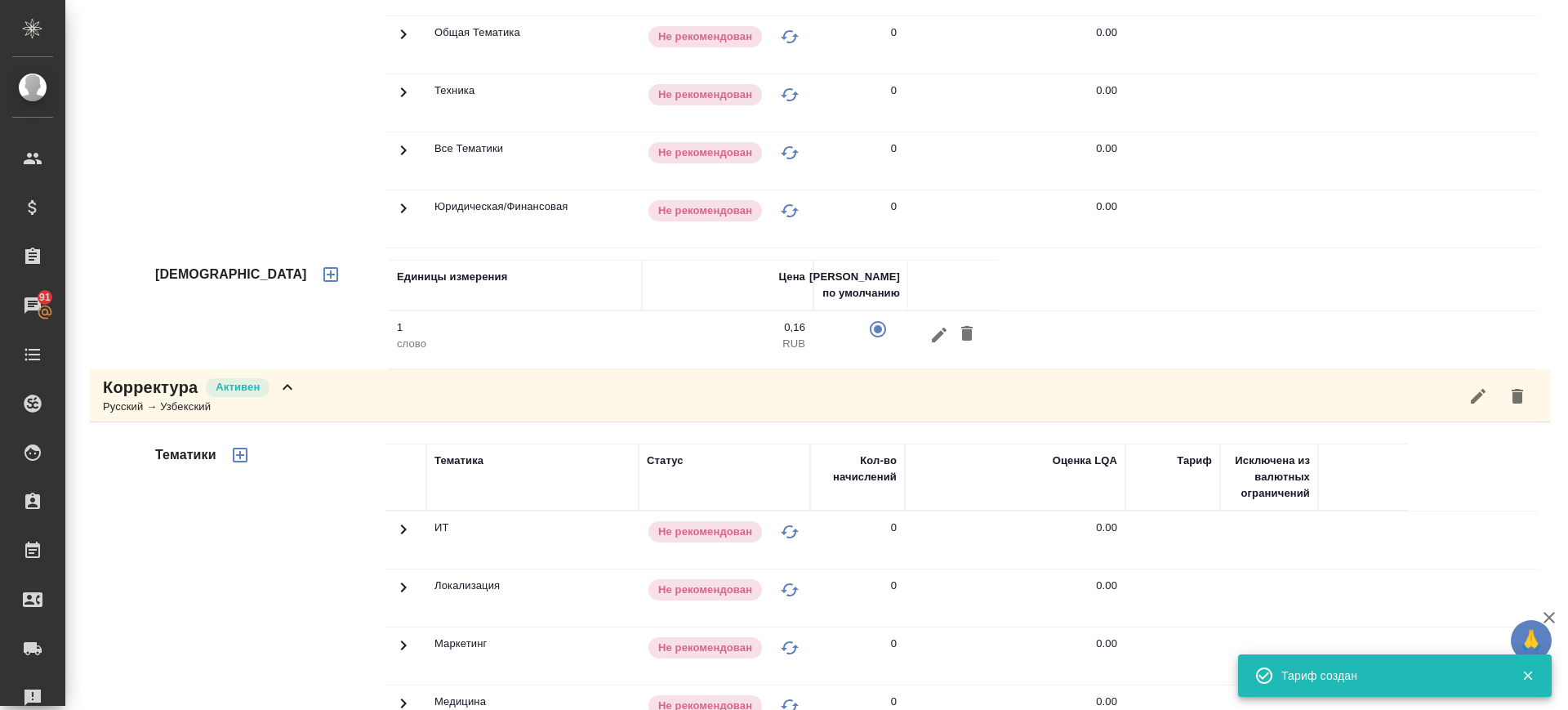
scroll to position [204, 0]
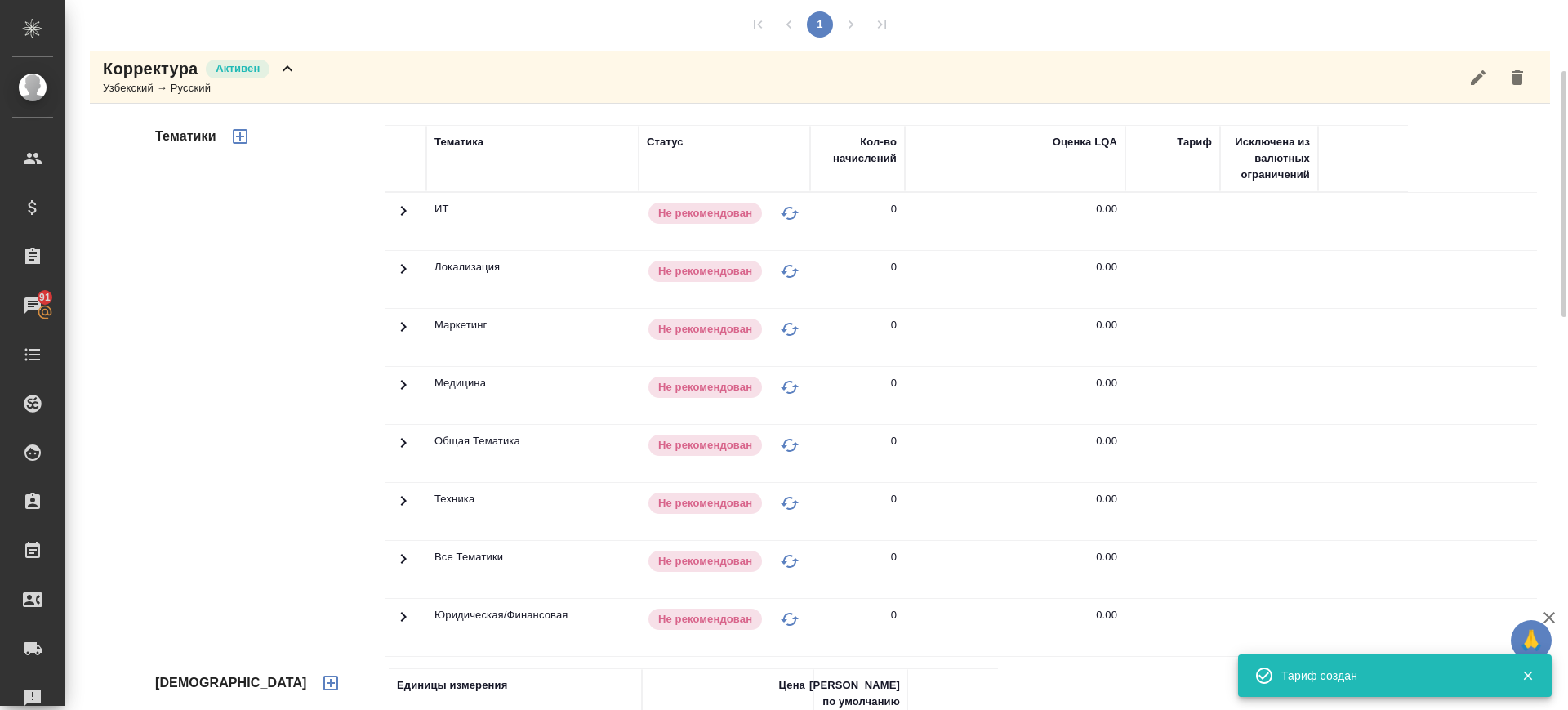
click at [241, 135] on icon "button" at bounding box center [239, 136] width 15 height 15
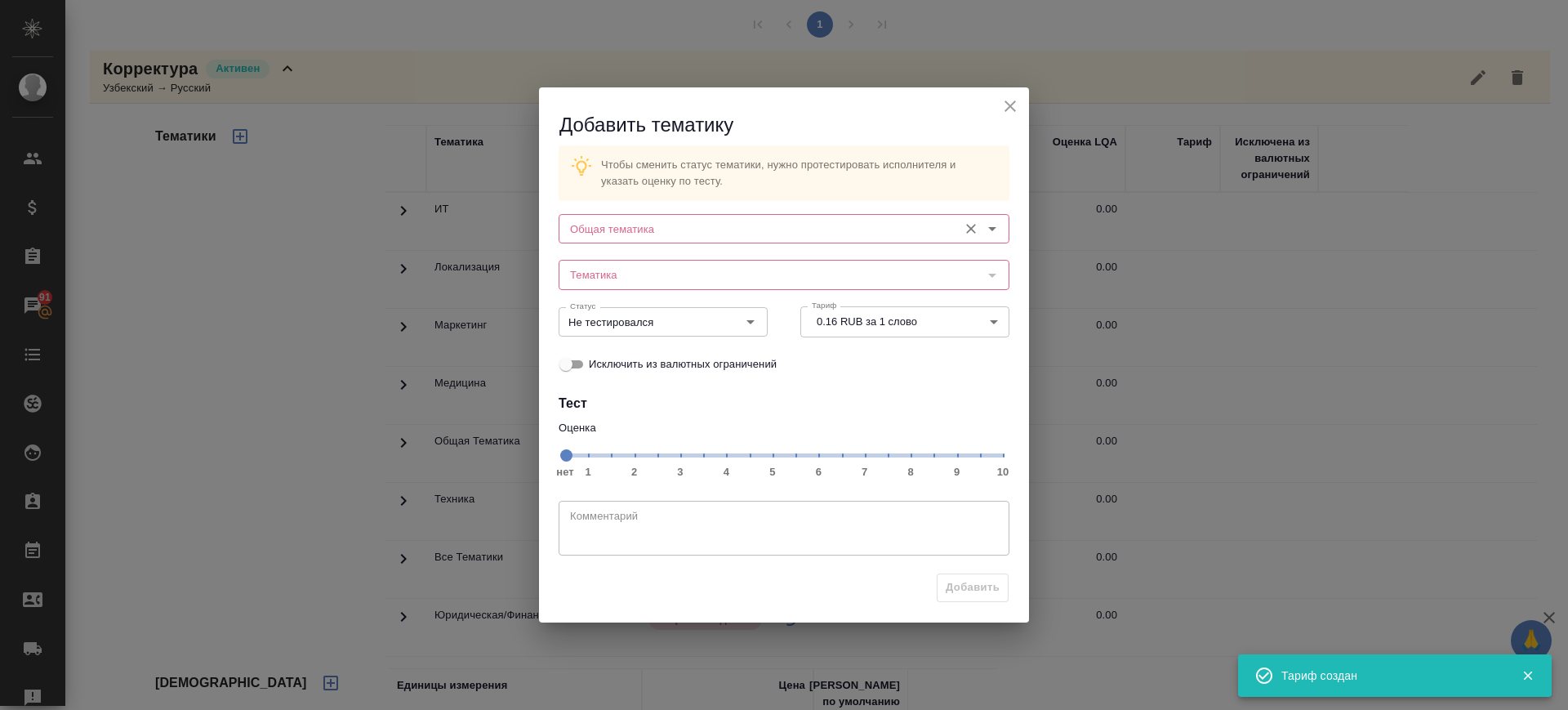
click at [670, 227] on input "Общая тематика" at bounding box center [756, 229] width 386 height 19
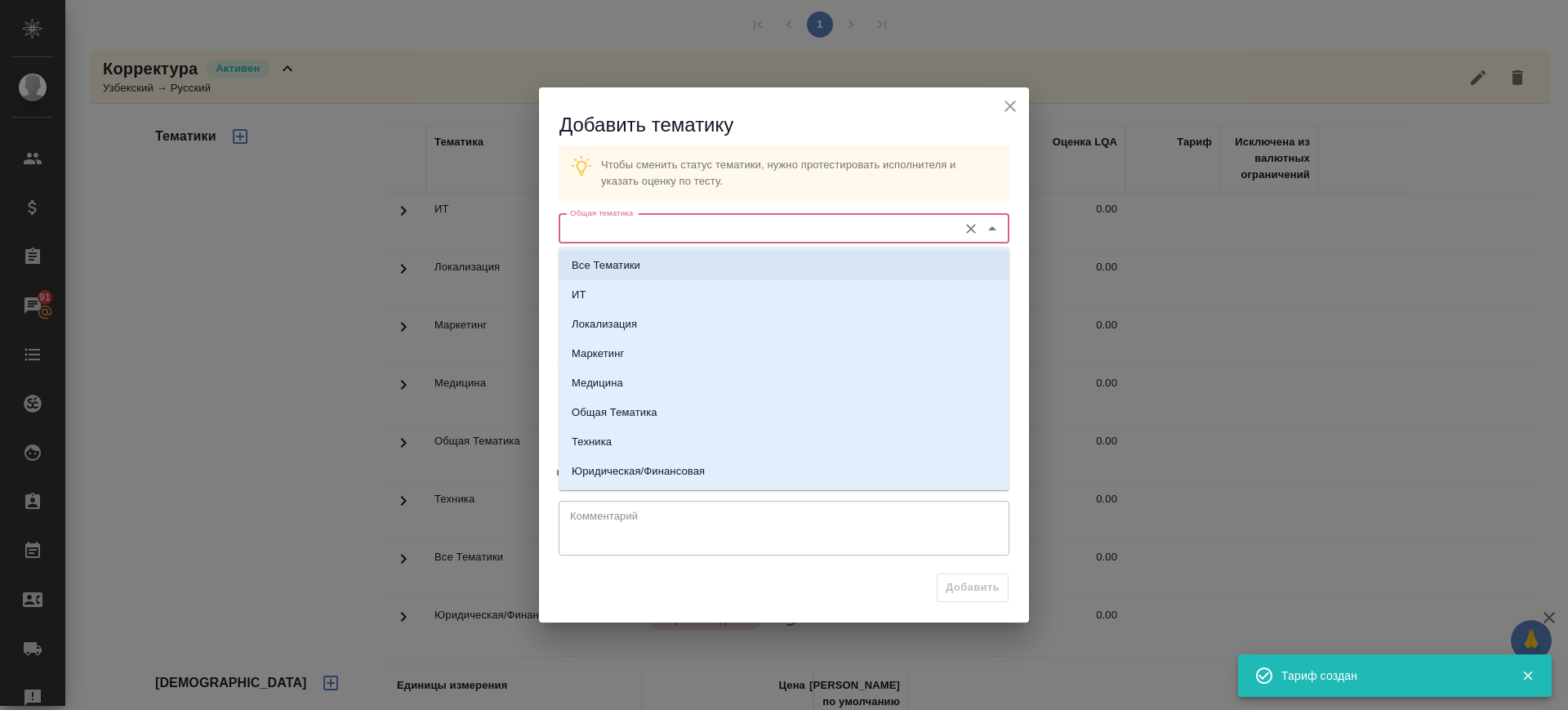
drag, startPoint x: 659, startPoint y: 264, endPoint x: 705, endPoint y: 288, distance: 51.9
click at [660, 264] on li "Все Тематики" at bounding box center [783, 266] width 450 height 29
type input "Все Тематики"
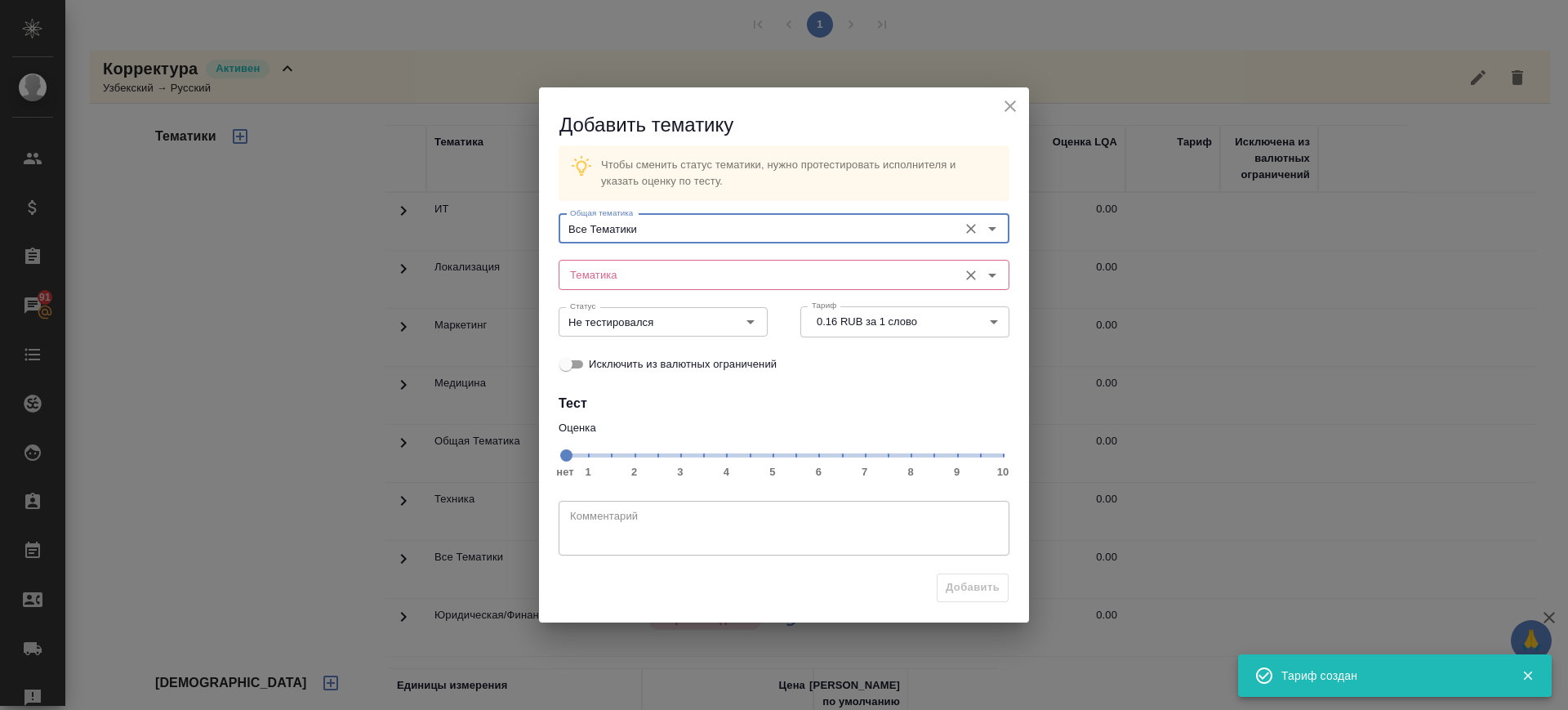
click at [659, 281] on input "Тематика" at bounding box center [756, 274] width 386 height 19
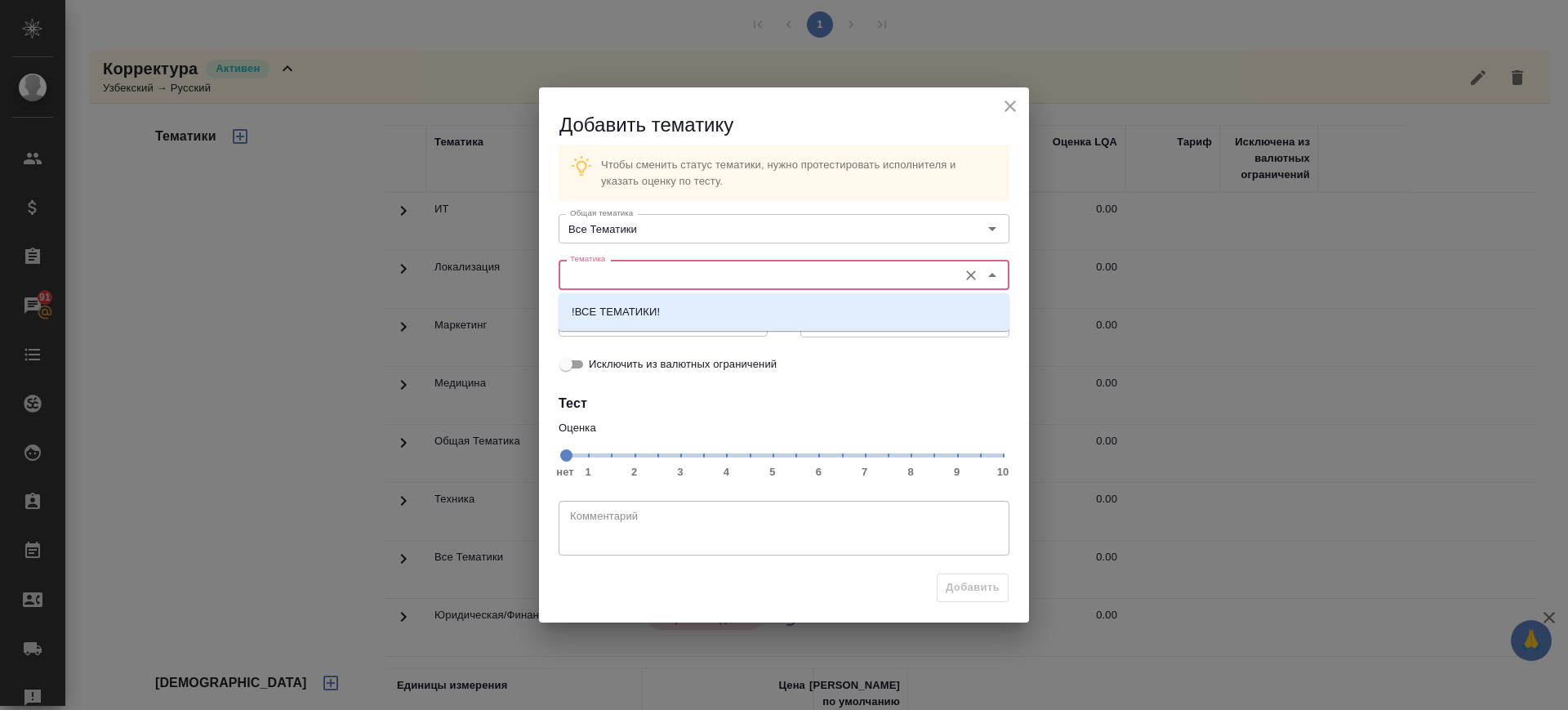
click at [652, 278] on input "Тематика" at bounding box center [756, 274] width 386 height 19
click at [656, 315] on p "!ВСЕ ТЕМАТИКИ!" at bounding box center [616, 311] width 89 height 17
type input "!ВСЕ ТЕМАТИКИ!"
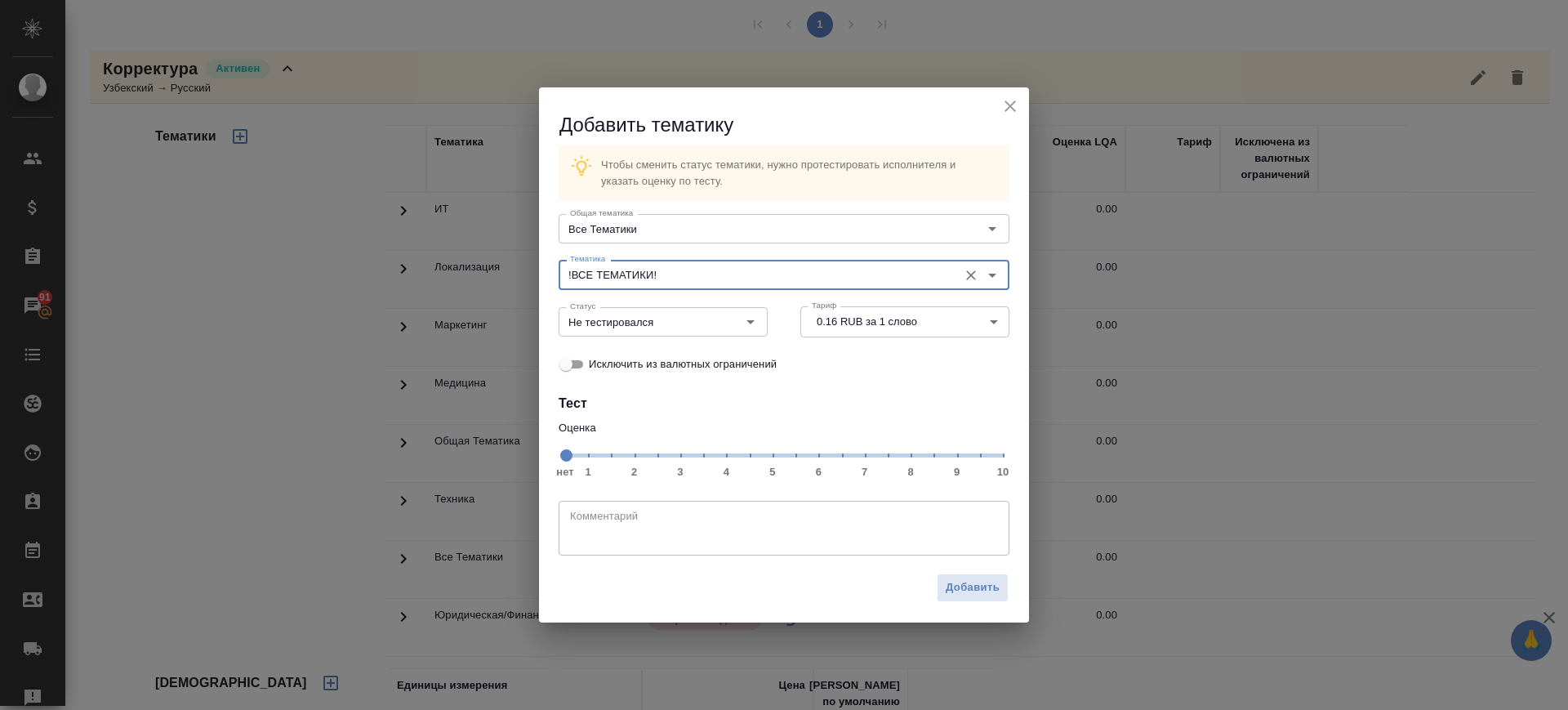
drag, startPoint x: 871, startPoint y: 458, endPoint x: 785, endPoint y: 443, distance: 87.3
click at [869, 457] on span "нет 1 2 3 4 5 6 7 8 9 10" at bounding box center [784, 454] width 438 height 23
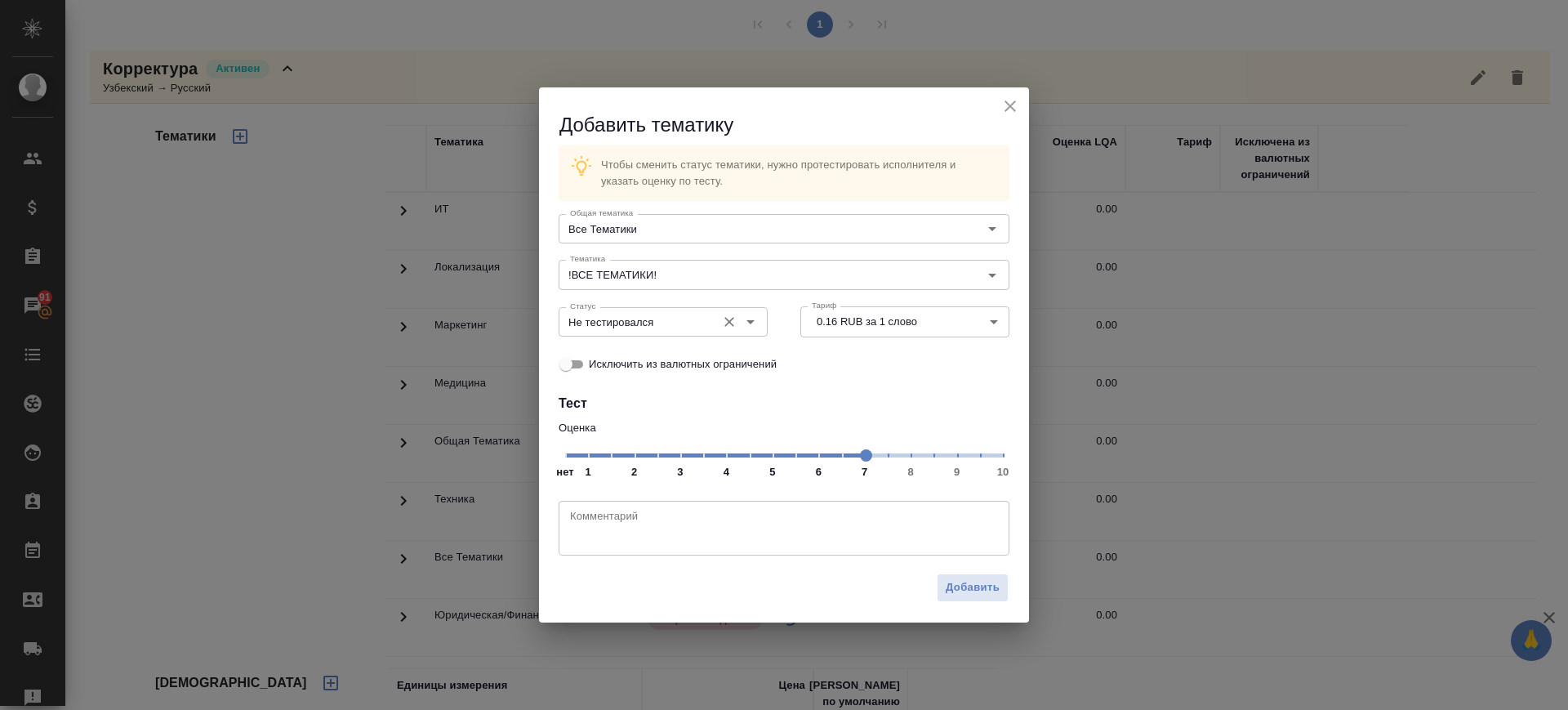
click at [675, 318] on input "Не тестировался" at bounding box center [635, 322] width 145 height 19
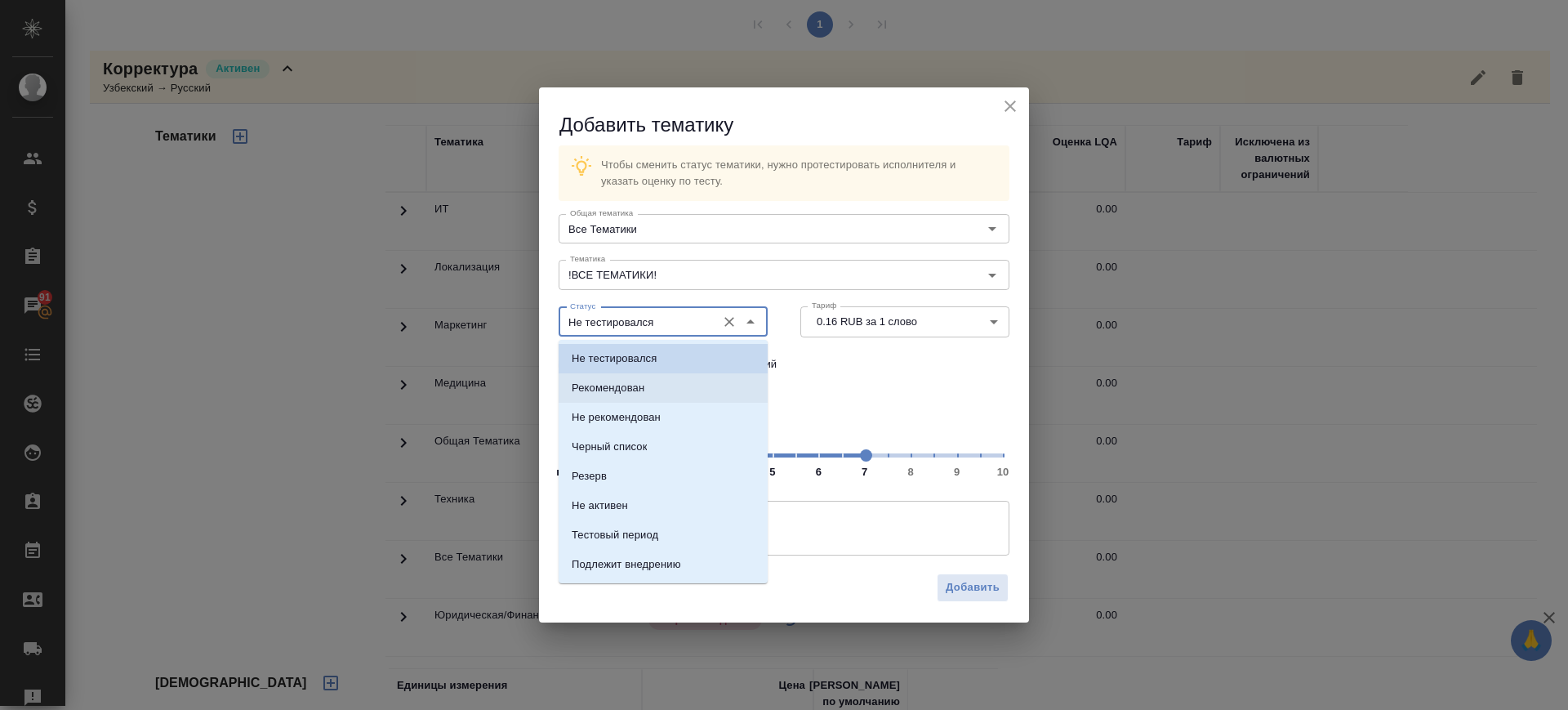
drag, startPoint x: 660, startPoint y: 384, endPoint x: 845, endPoint y: 527, distance: 233.8
click at [660, 385] on li "Рекомендован" at bounding box center [662, 388] width 209 height 29
type input "Рекомендован"
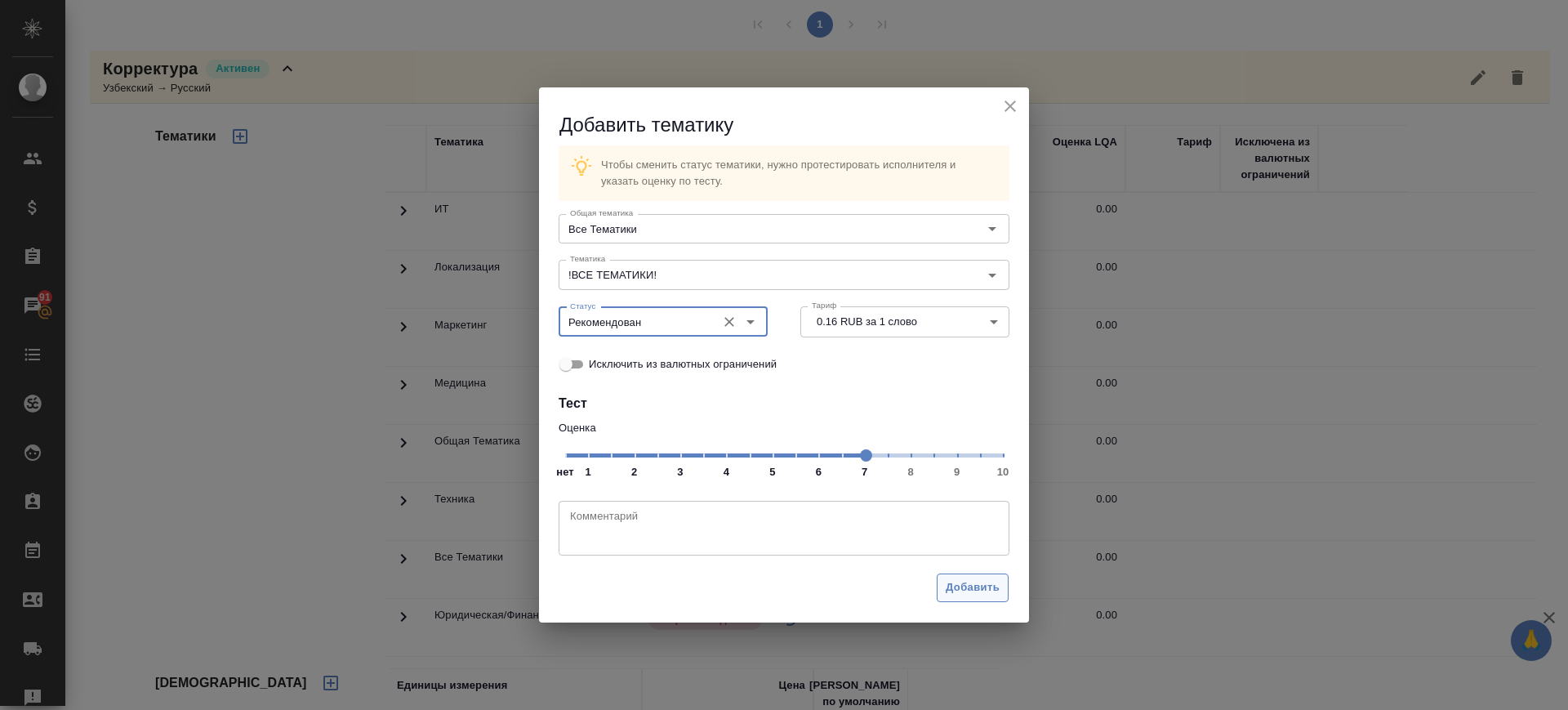
click at [953, 578] on span "Добавить" at bounding box center [972, 586] width 53 height 18
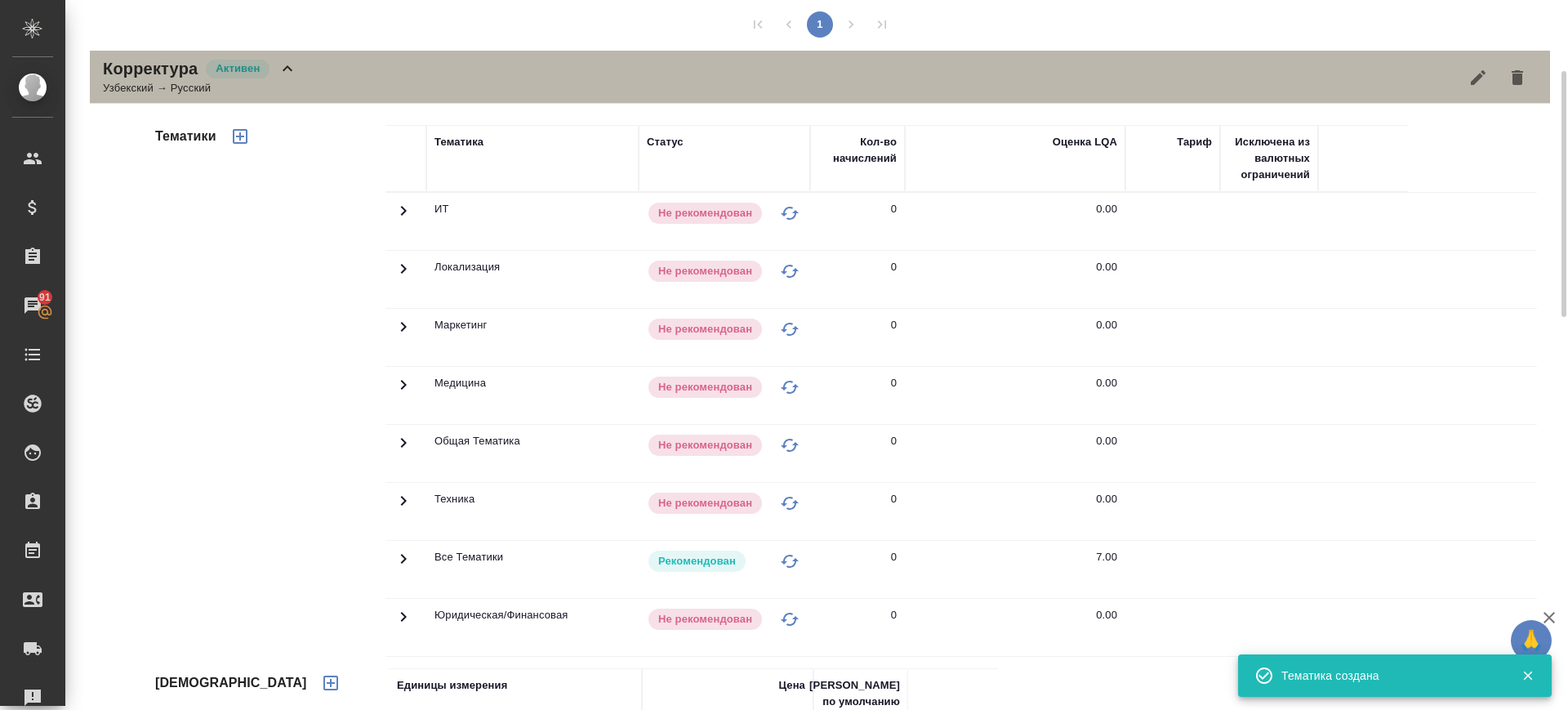
click at [296, 84] on div "Узбекский → Русский" at bounding box center [200, 88] width 195 height 17
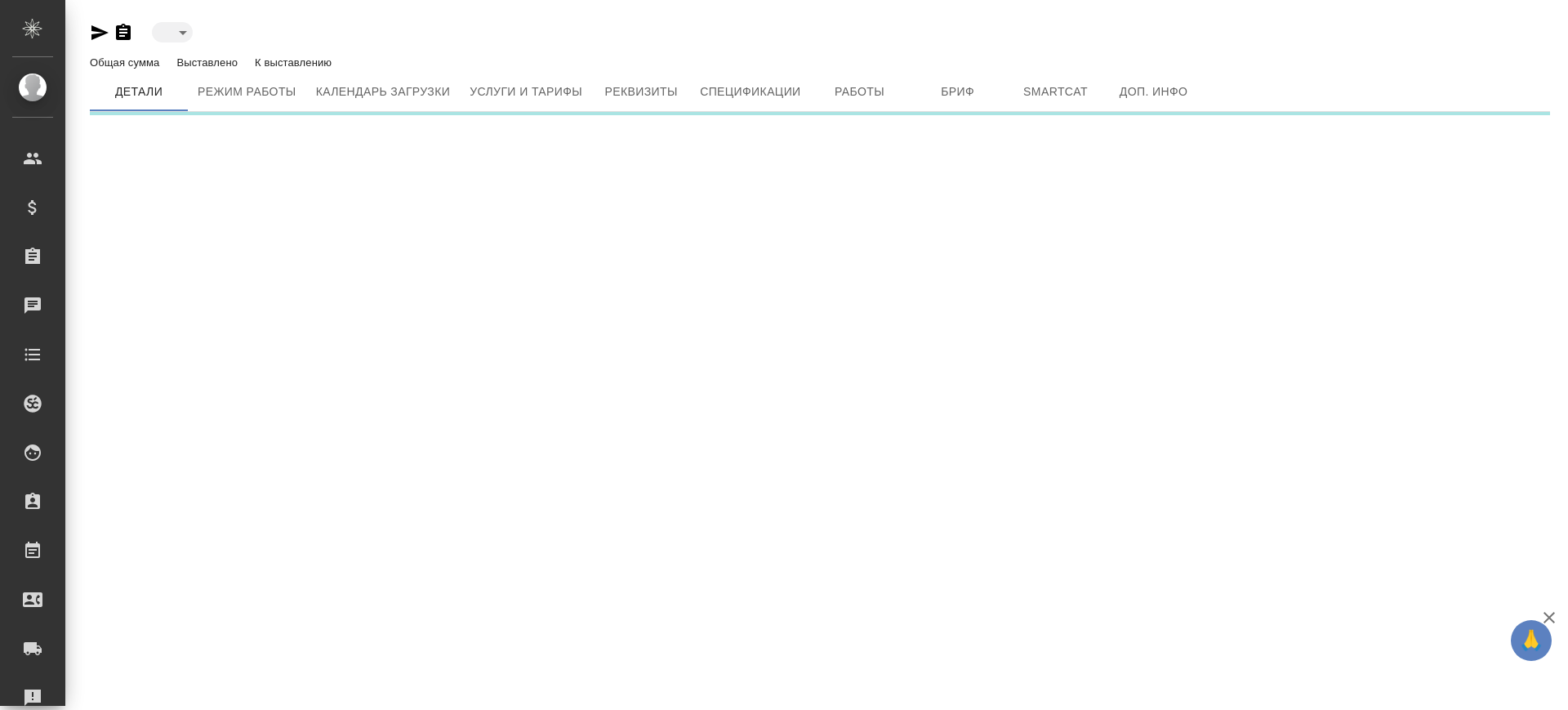
type input "active"
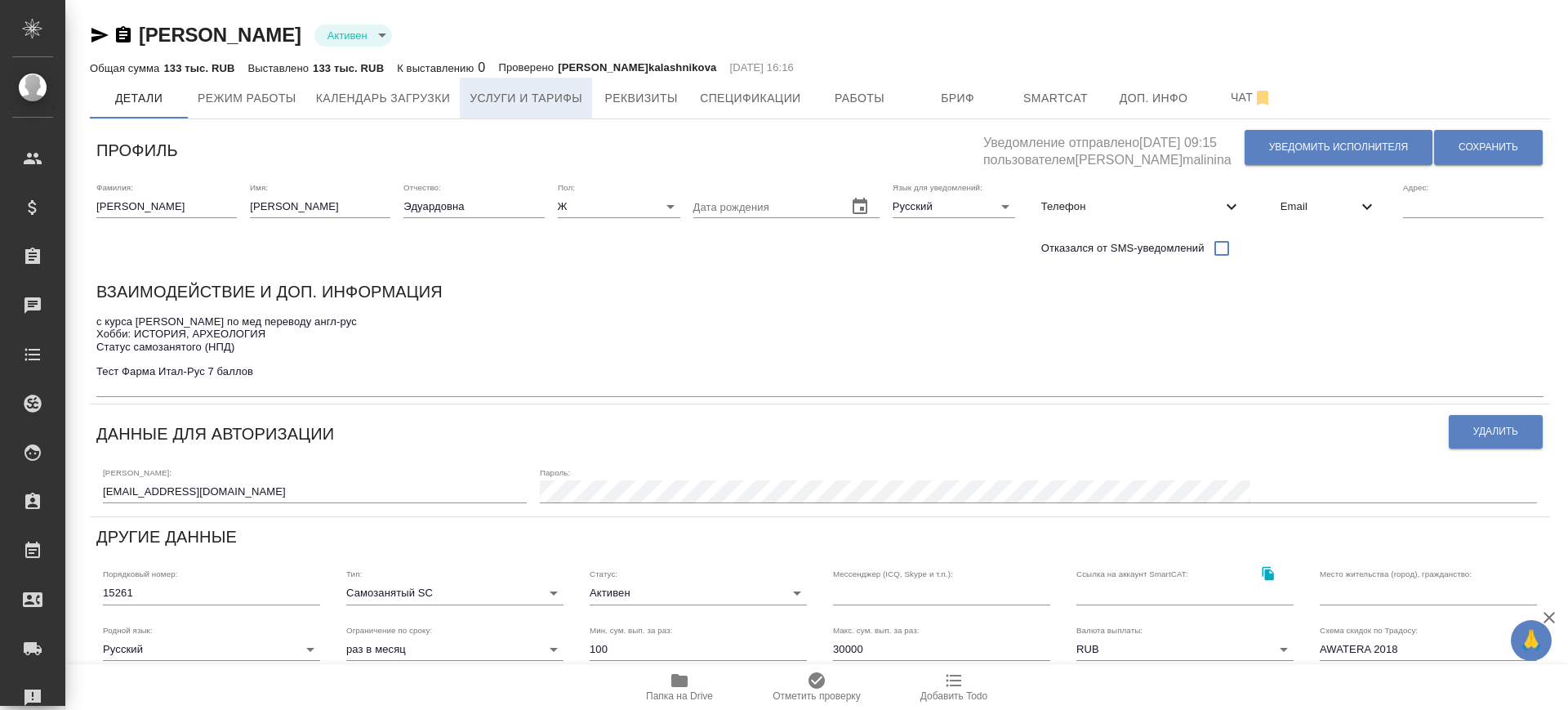
click at [537, 101] on span "Услуги и тарифы" at bounding box center [526, 98] width 113 height 20
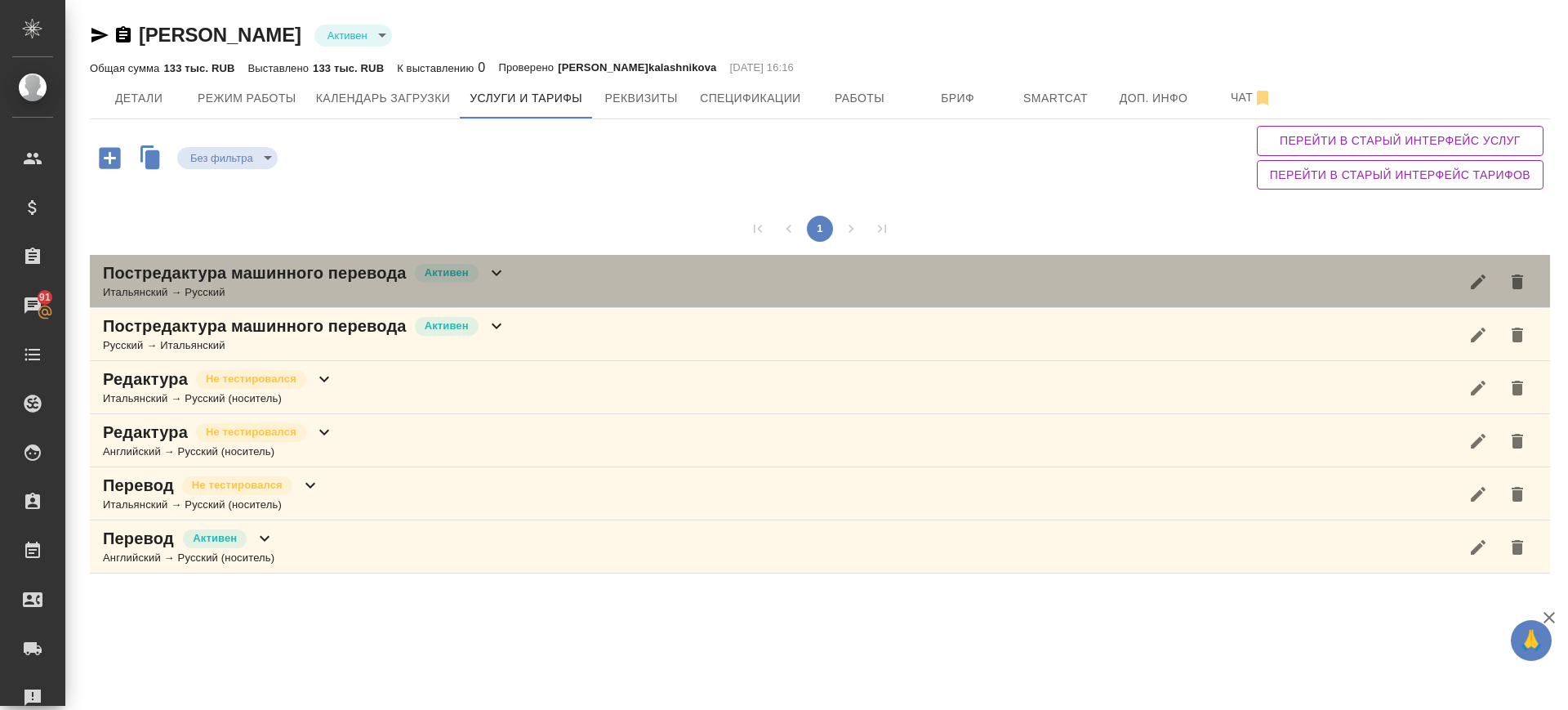
click at [614, 277] on div "Постредактура машинного перевода Активен Итальянский → Русский" at bounding box center [819, 281] width 1460 height 53
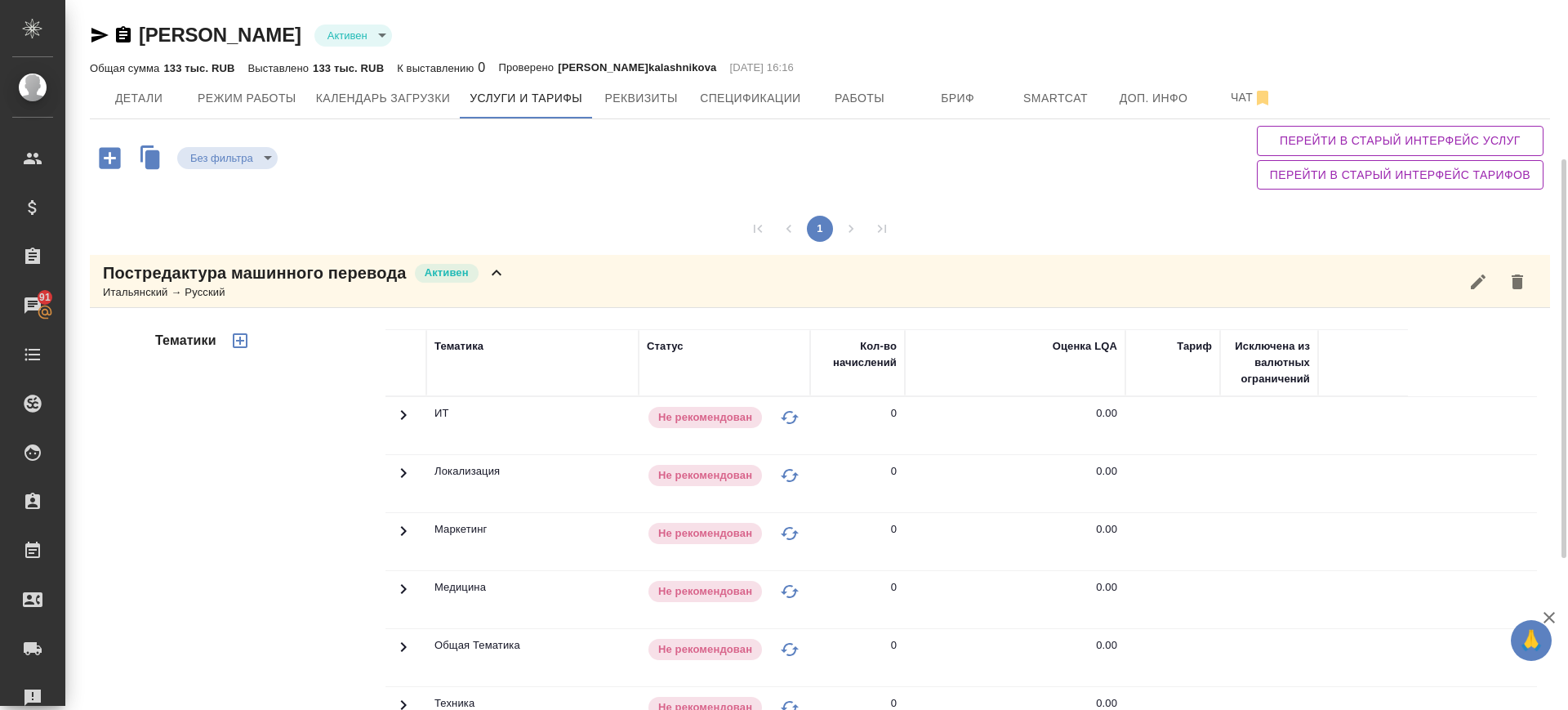
scroll to position [408, 0]
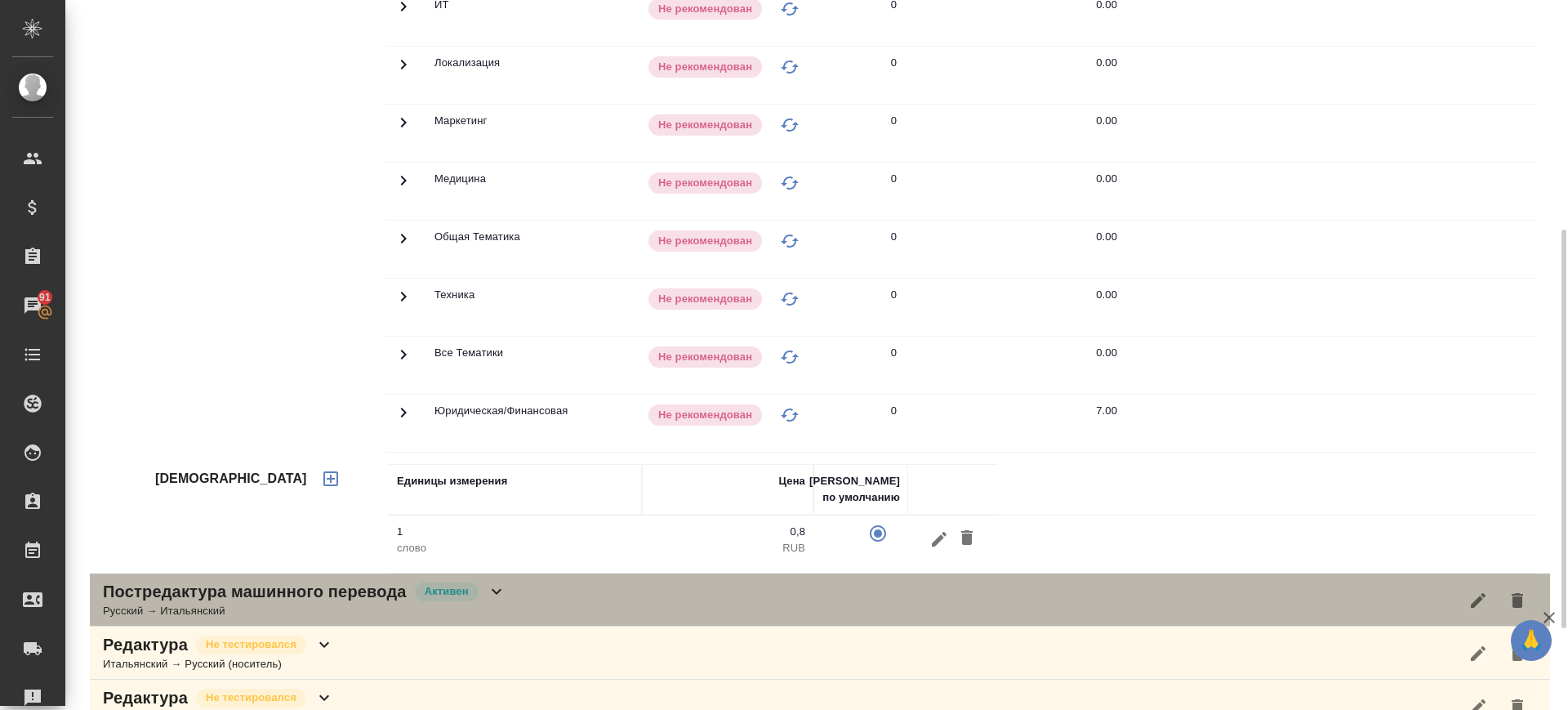
click at [511, 600] on div "Постредактура машинного перевода Активен Русский → Итальянский" at bounding box center [819, 599] width 1460 height 53
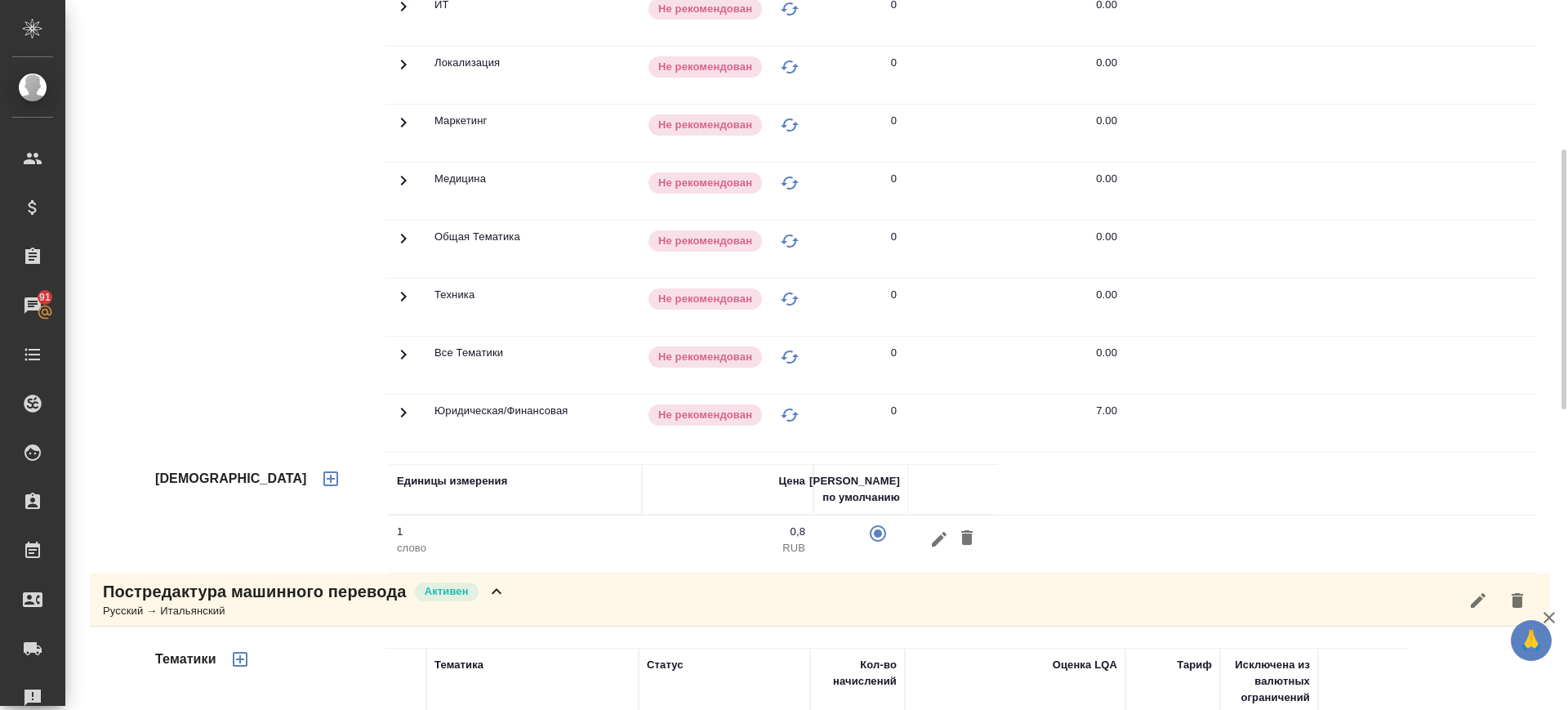
click at [401, 17] on icon at bounding box center [404, 7] width 19 height 19
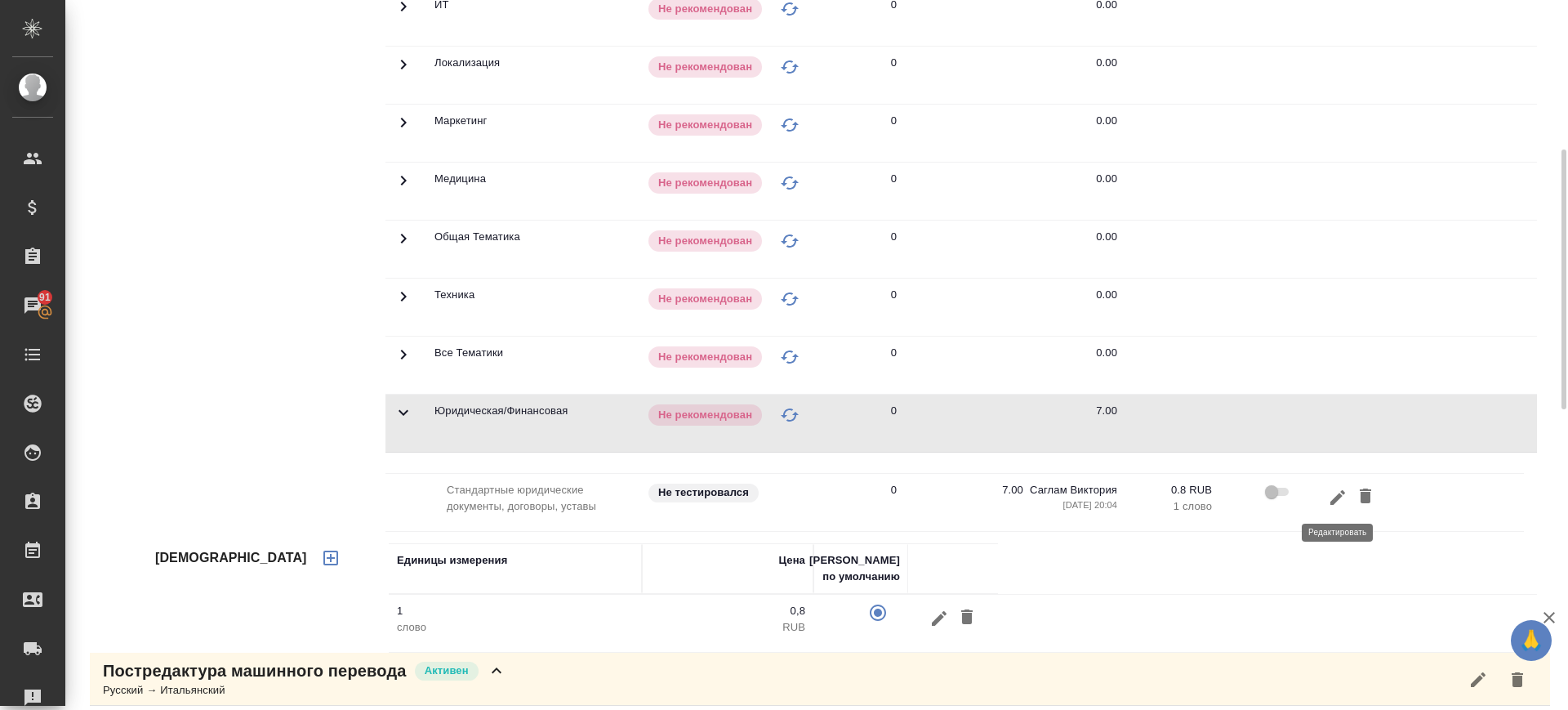
click at [1329, 502] on icon "button" at bounding box center [1337, 497] width 19 height 19
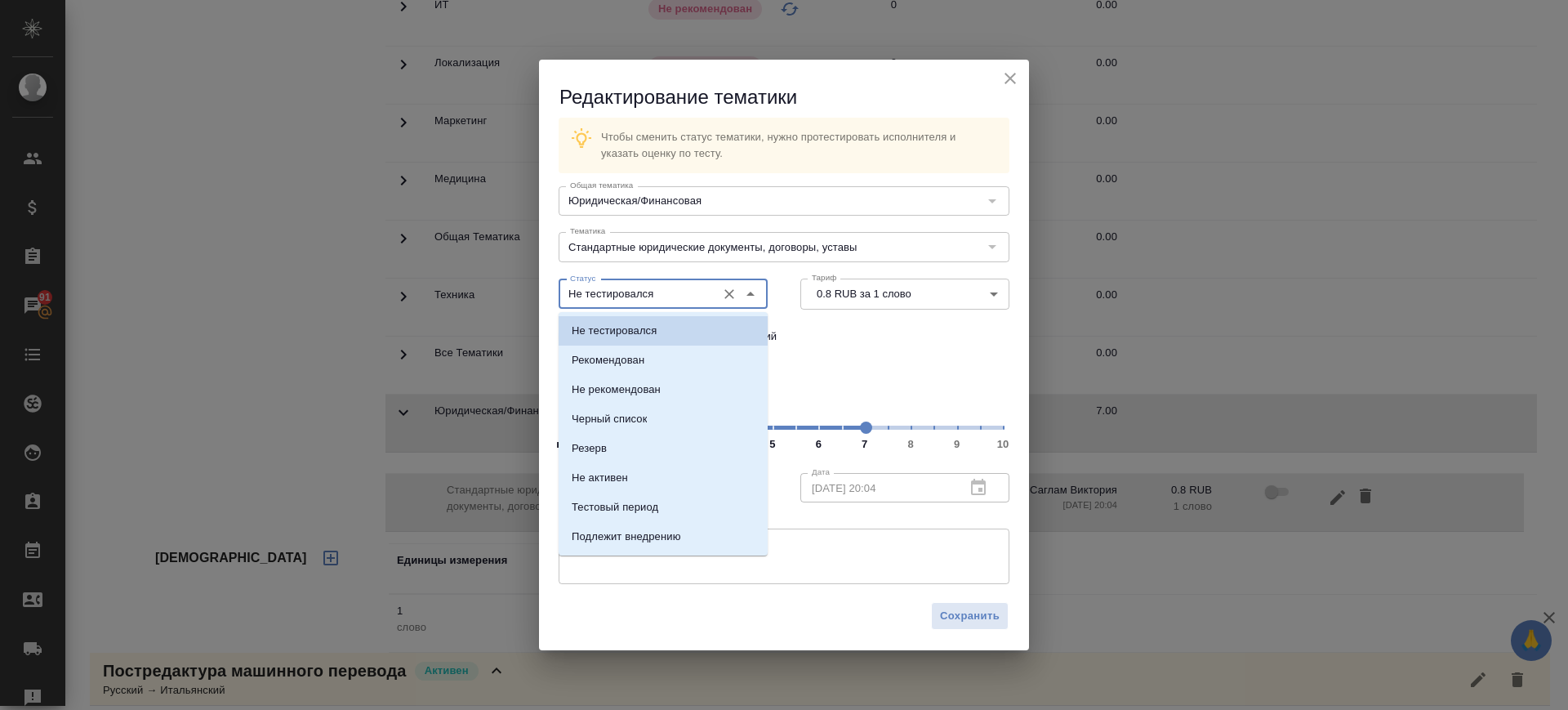
click at [693, 302] on input "Не тестировался" at bounding box center [635, 294] width 145 height 19
click at [668, 357] on li "Рекомендован" at bounding box center [662, 360] width 209 height 29
type input "Рекомендован"
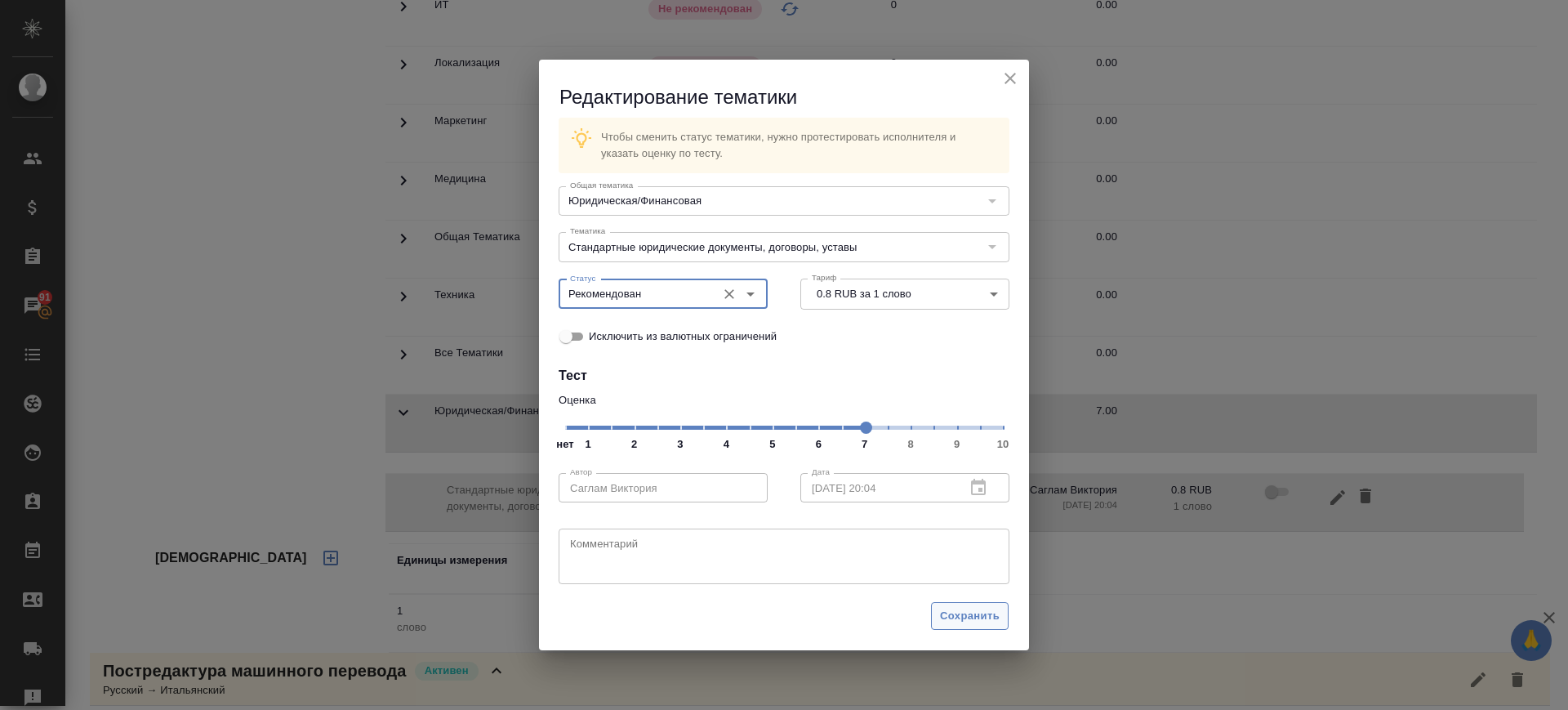
click at [974, 603] on button "Сохранить" at bounding box center [970, 616] width 78 height 28
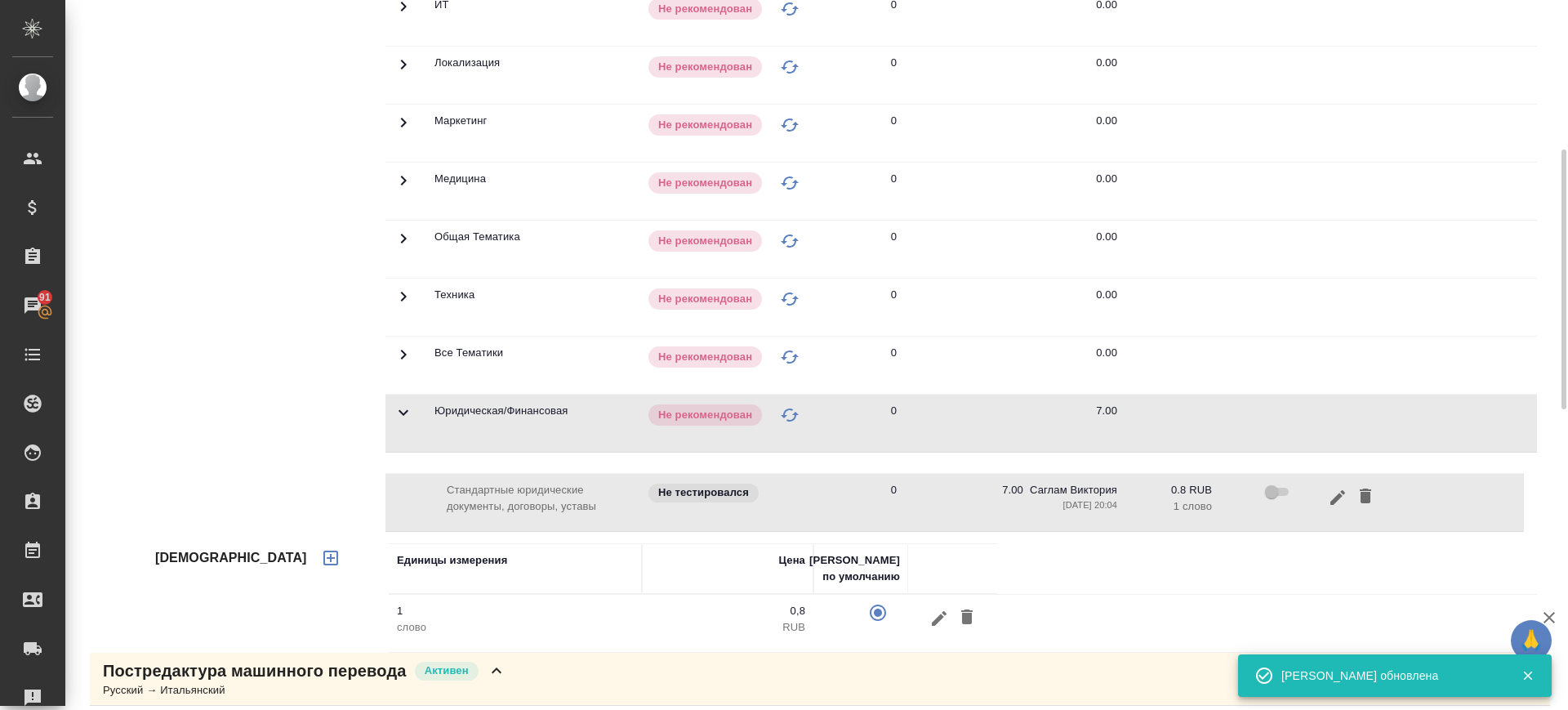
click at [252, 364] on div "Тематики" at bounding box center [268, 222] width 233 height 625
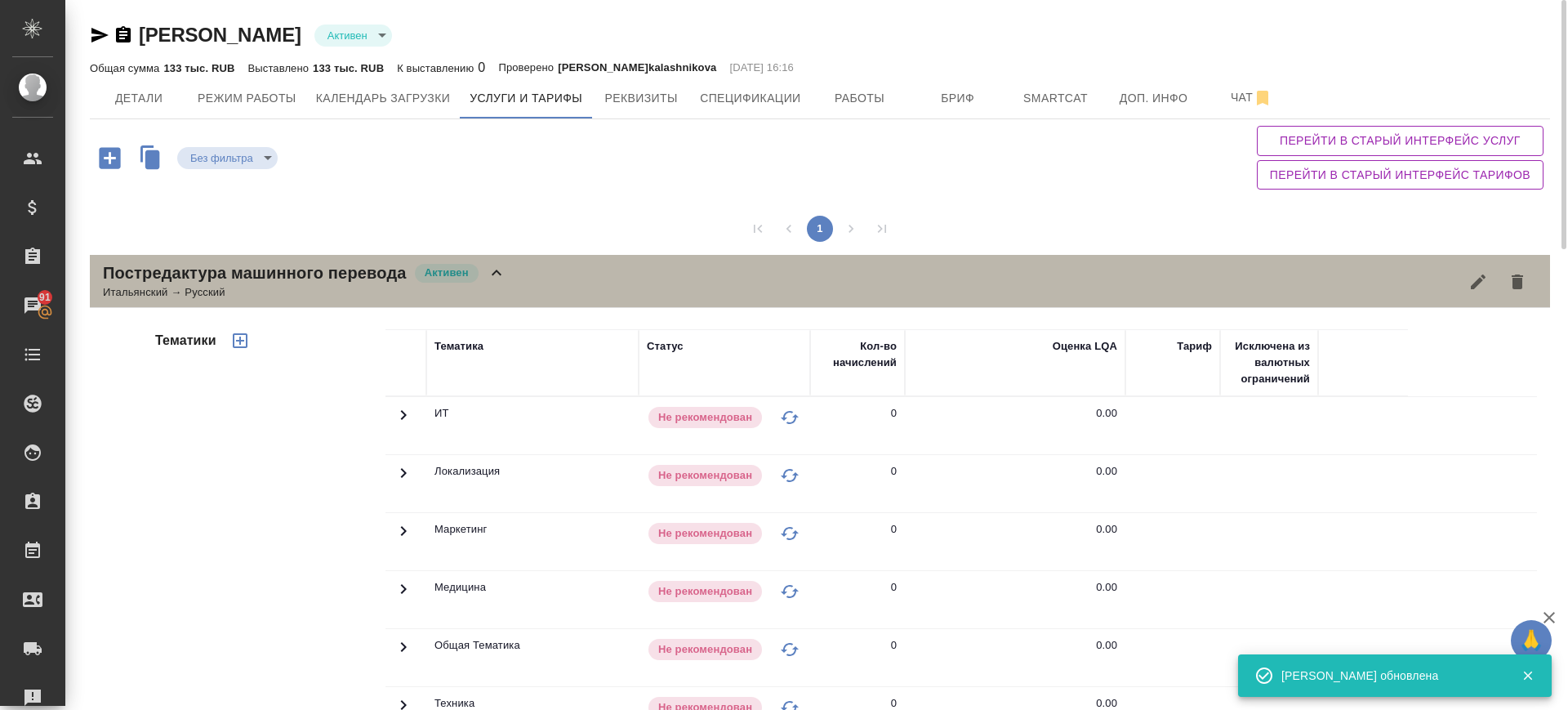
click at [577, 269] on div "Постредактура машинного перевода Активен Итальянский → Русский" at bounding box center [819, 281] width 1460 height 53
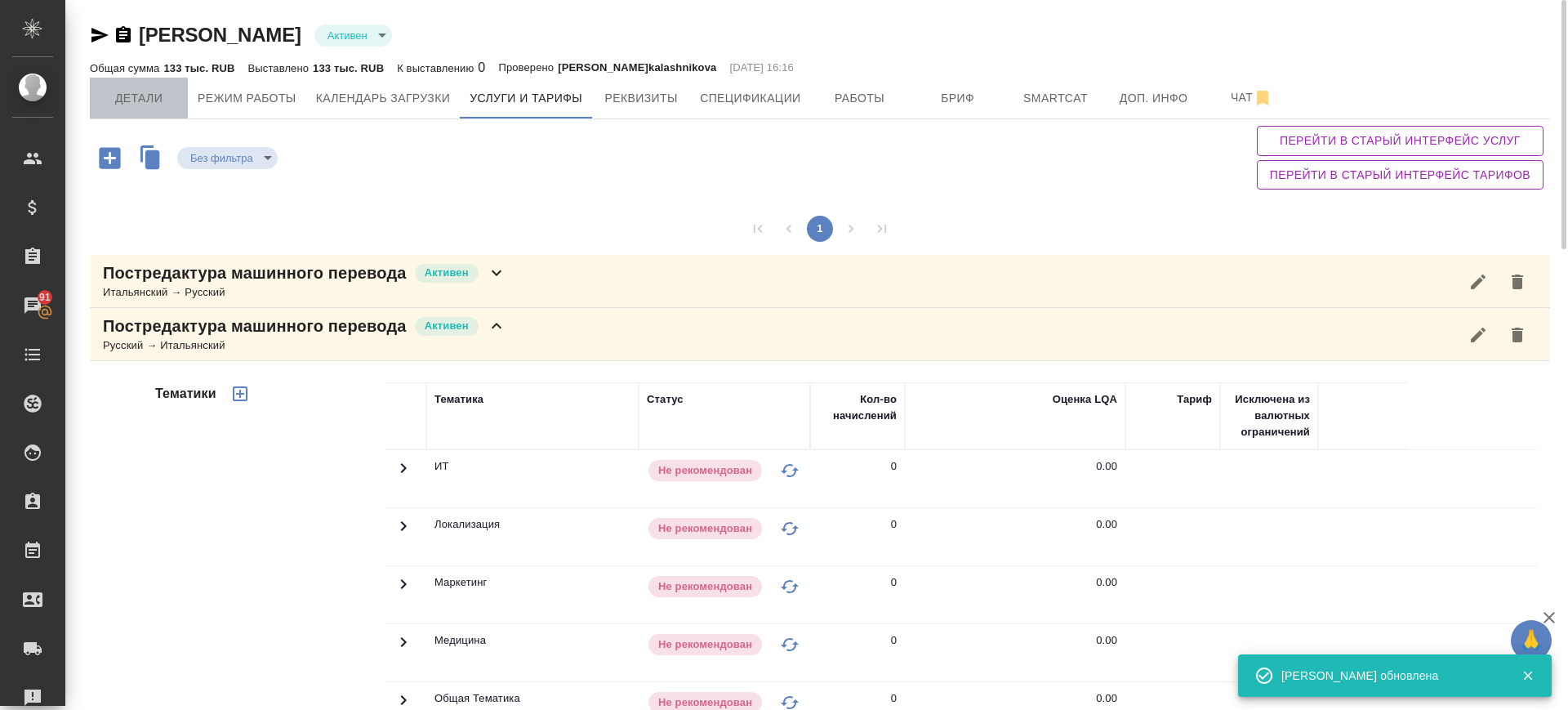
click at [155, 103] on span "Детали" at bounding box center [138, 98] width 79 height 20
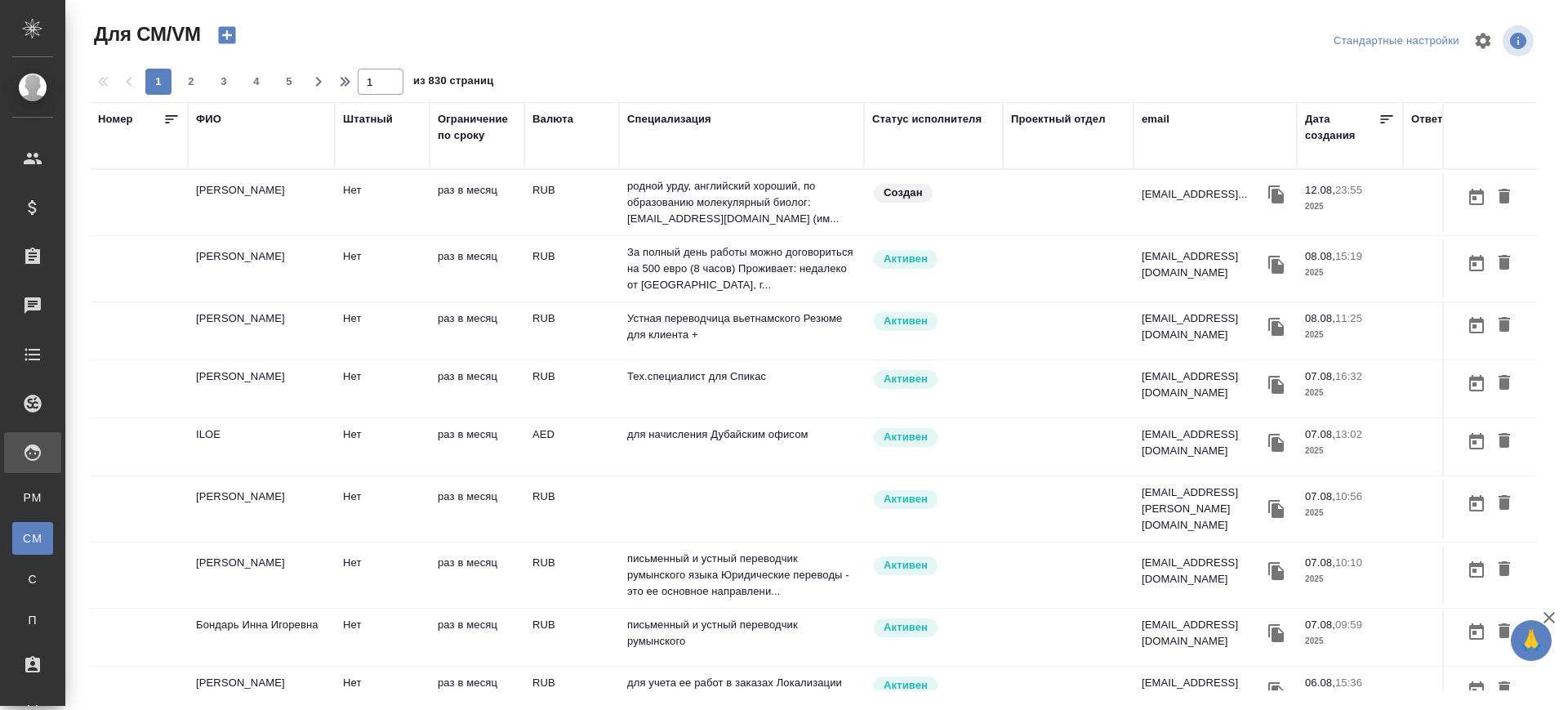
drag, startPoint x: 38, startPoint y: 503, endPoint x: 1158, endPoint y: 219, distance: 1155.4
click at [24, 503] on div "Для PM/LQA" at bounding box center [12, 497] width 24 height 17
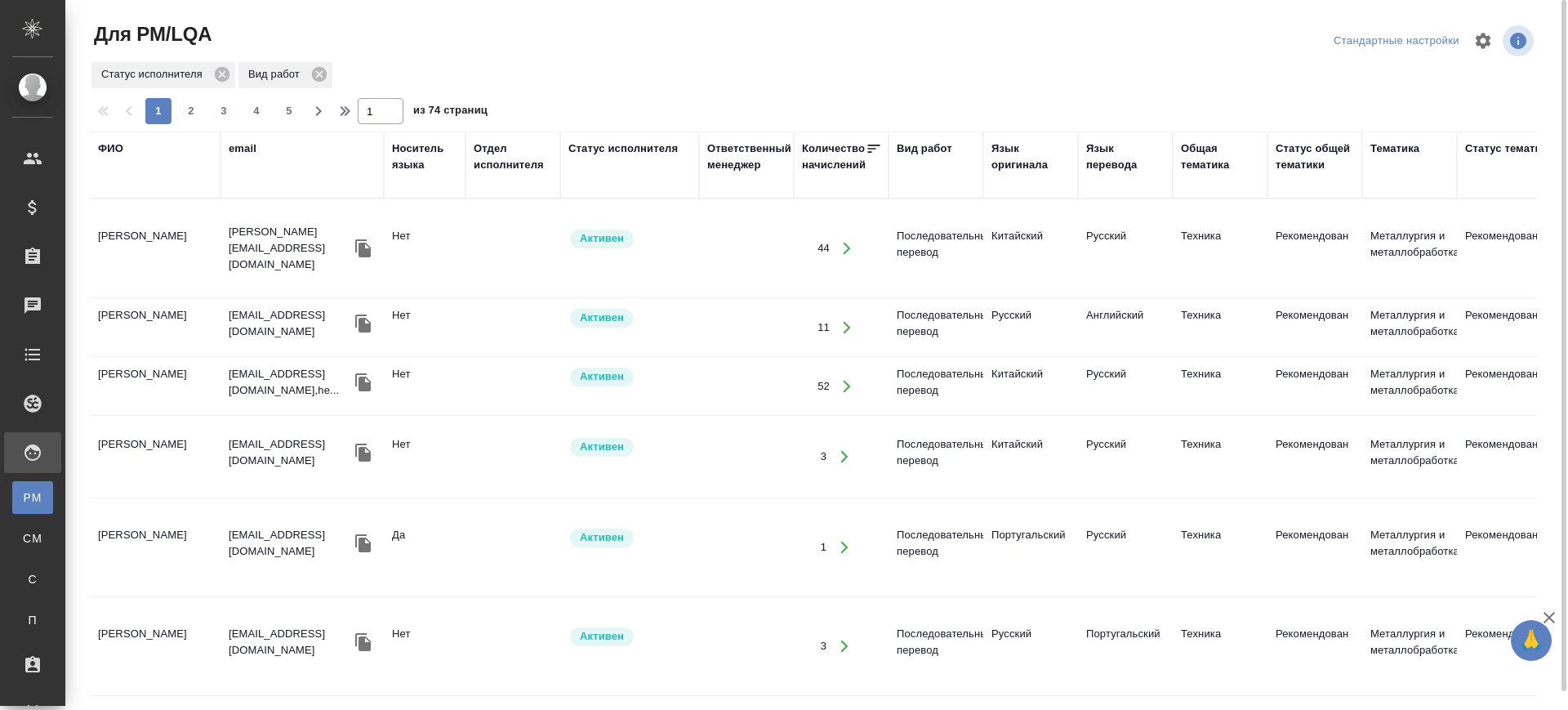
click at [1012, 153] on div "Язык оригинала" at bounding box center [1030, 157] width 79 height 33
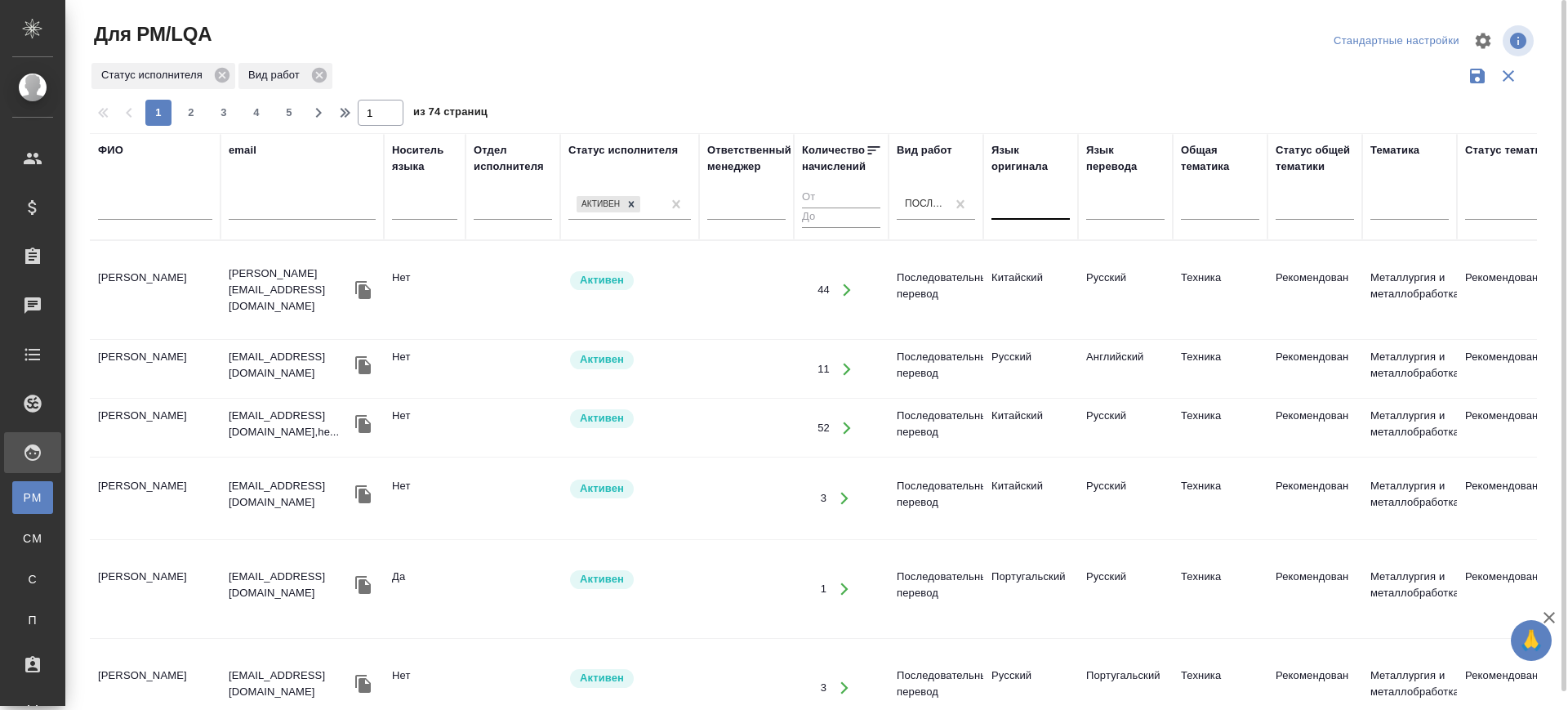
drag, startPoint x: 960, startPoint y: 206, endPoint x: 1021, endPoint y: 206, distance: 61.0
click at [1023, 205] on div at bounding box center [1030, 203] width 79 height 23
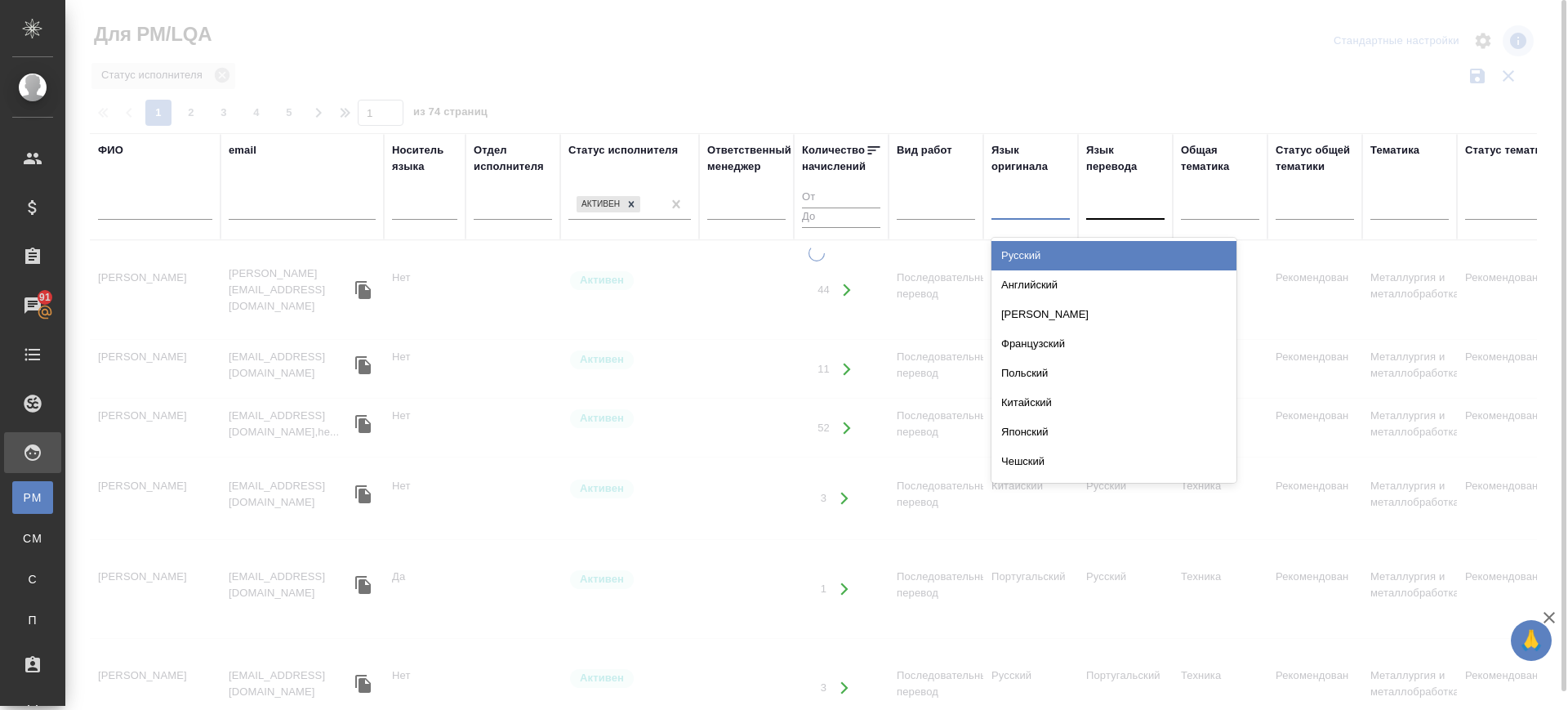
drag, startPoint x: 1022, startPoint y: 251, endPoint x: 1106, endPoint y: 204, distance: 96.3
click at [1023, 251] on div "Русский" at bounding box center [1114, 256] width 245 height 29
click at [1104, 200] on div at bounding box center [1125, 203] width 79 height 23
type input "нид"
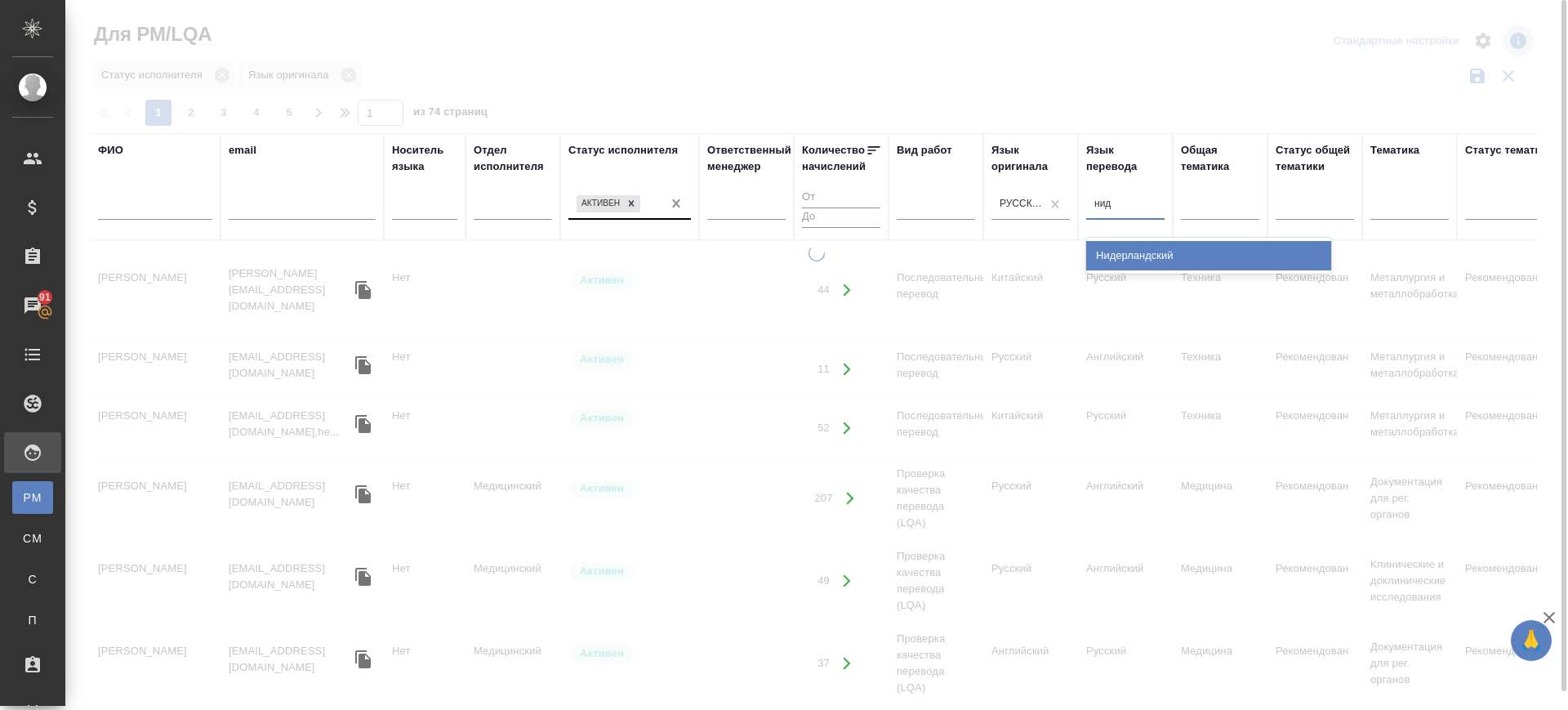
drag, startPoint x: 1132, startPoint y: 252, endPoint x: 679, endPoint y: 207, distance: 455.2
click at [1125, 251] on div "Нидерландский" at bounding box center [1209, 256] width 245 height 29
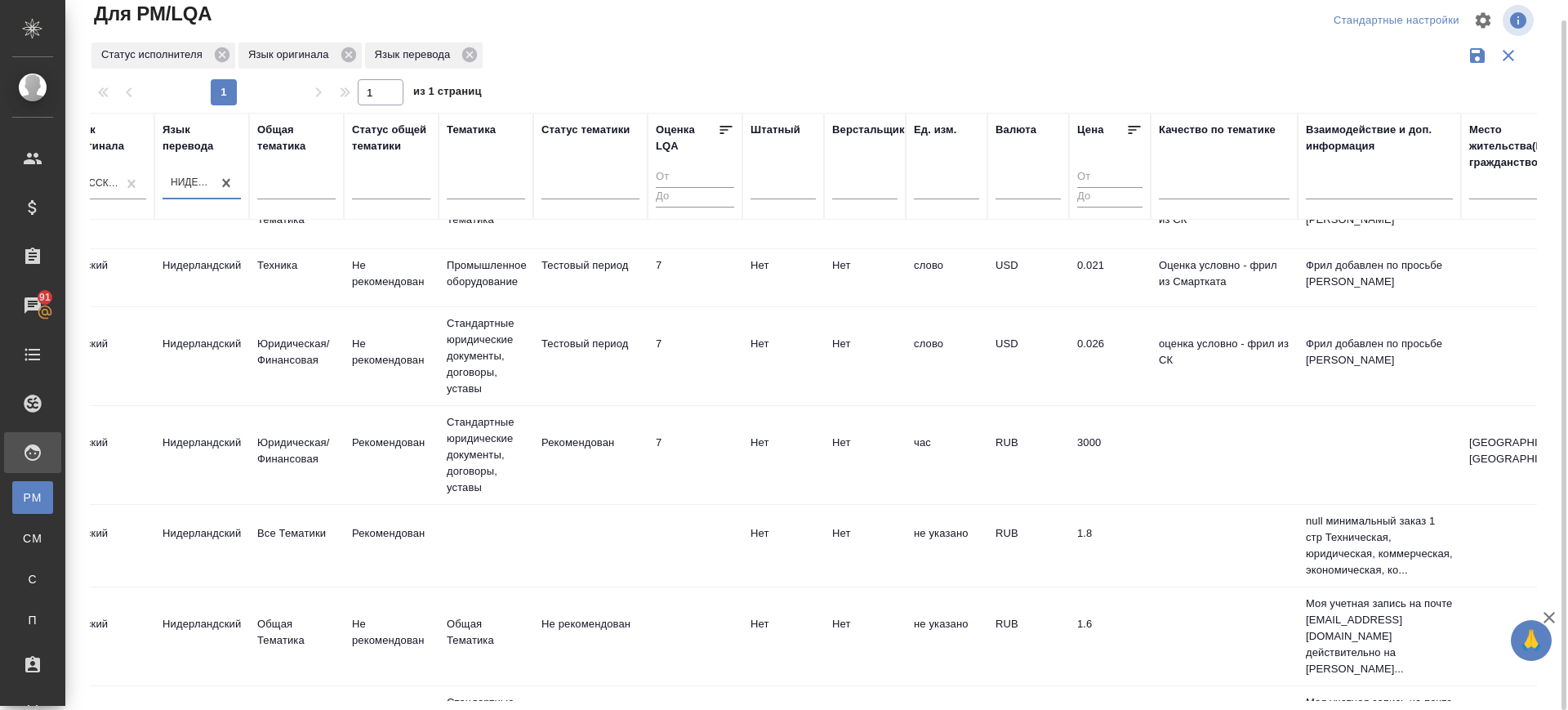
scroll to position [408, 924]
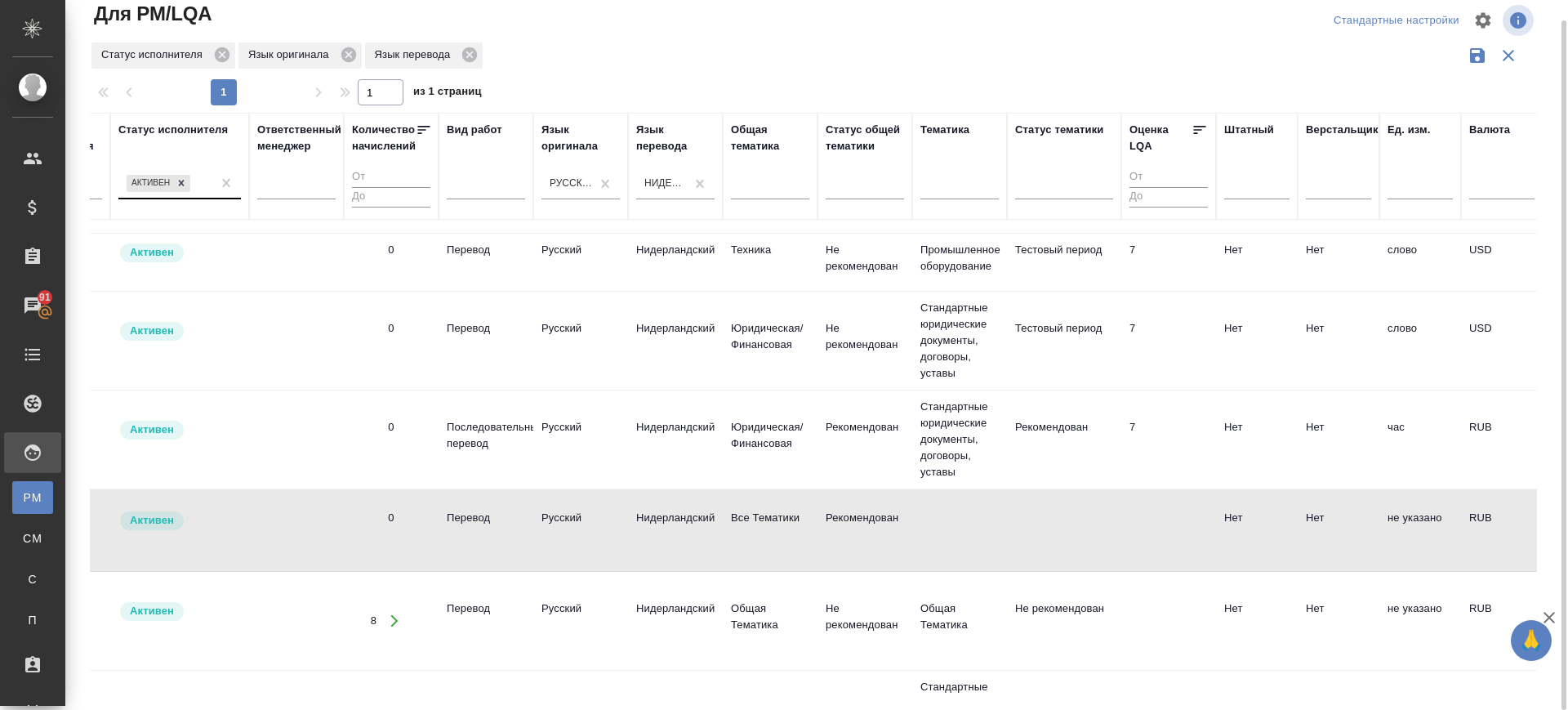
scroll to position [408, 0]
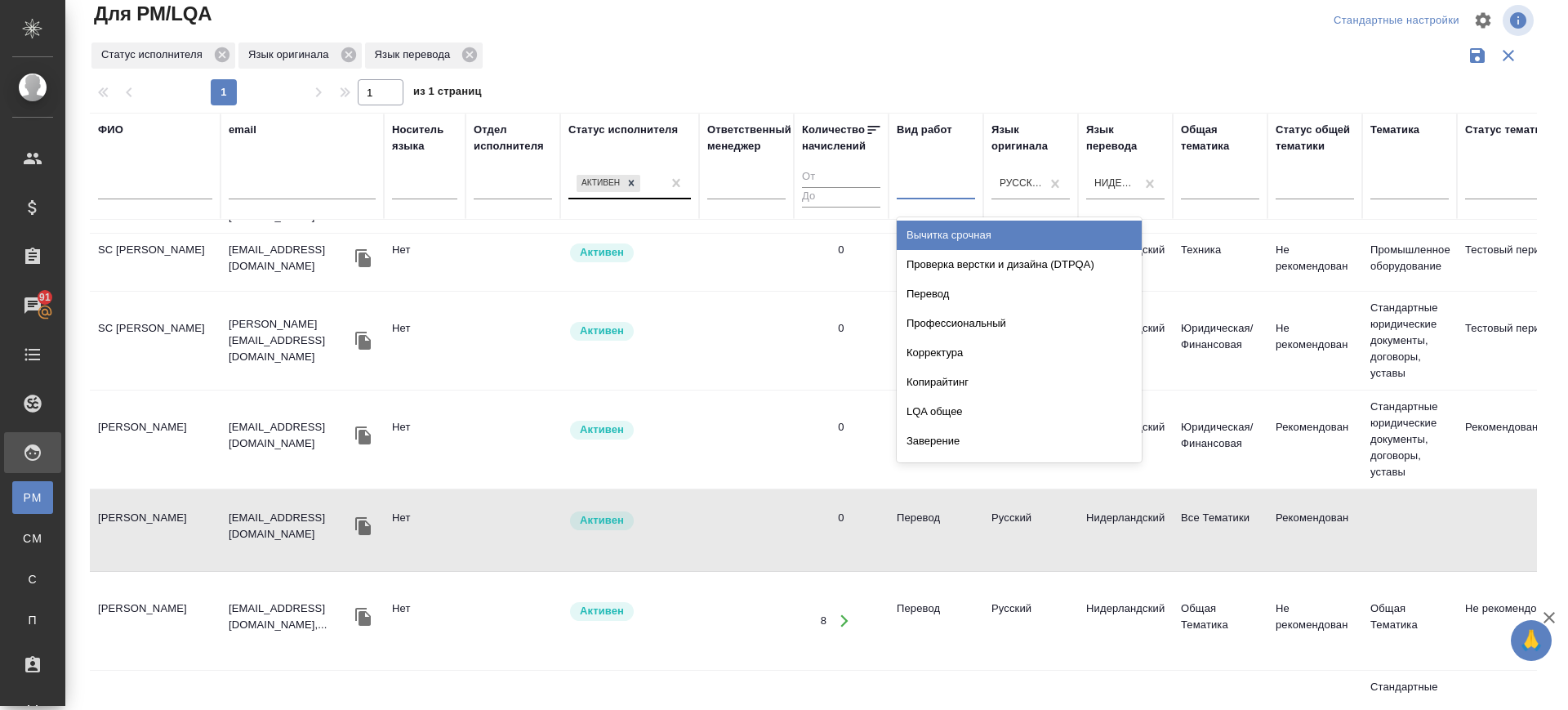
click at [936, 186] on div at bounding box center [936, 183] width 79 height 23
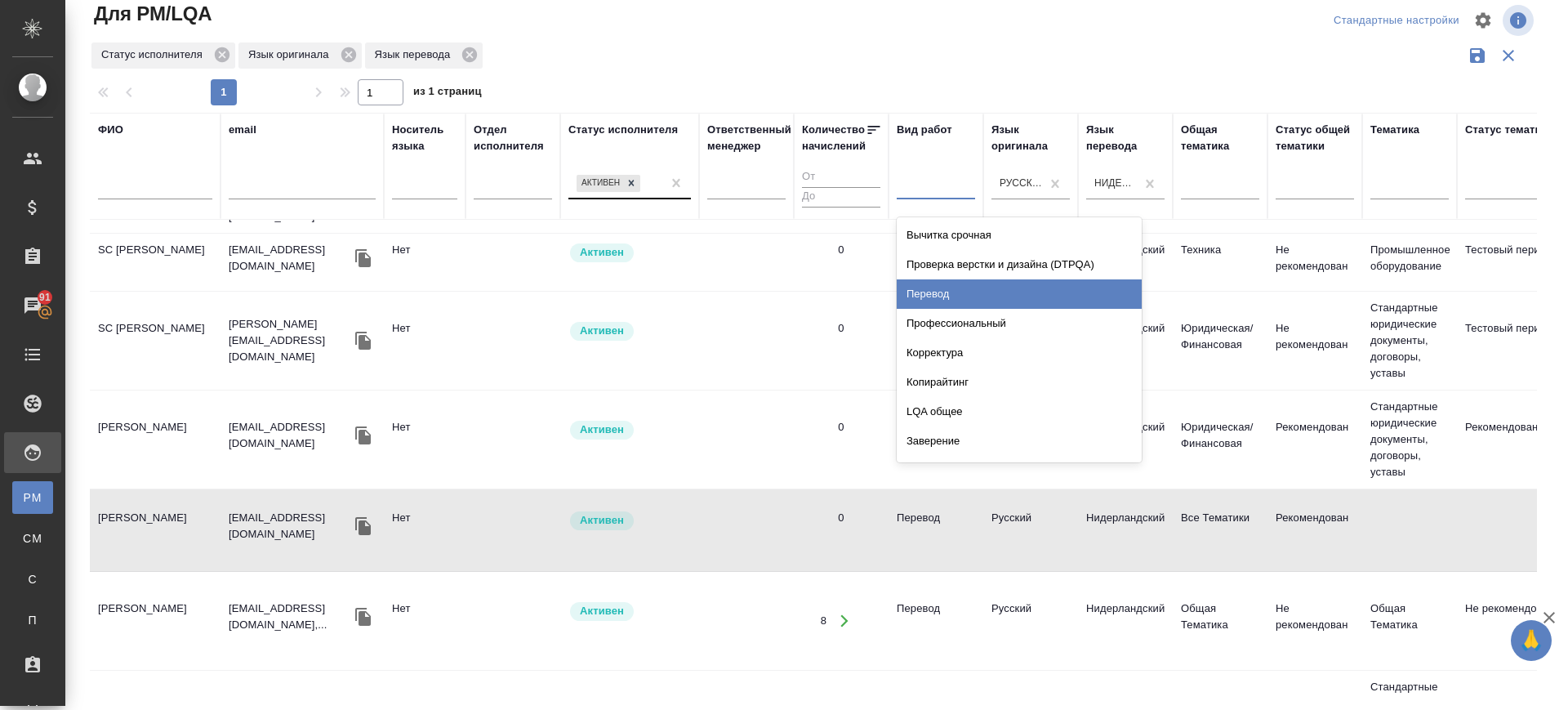
click at [932, 283] on div "Перевод" at bounding box center [1019, 294] width 245 height 29
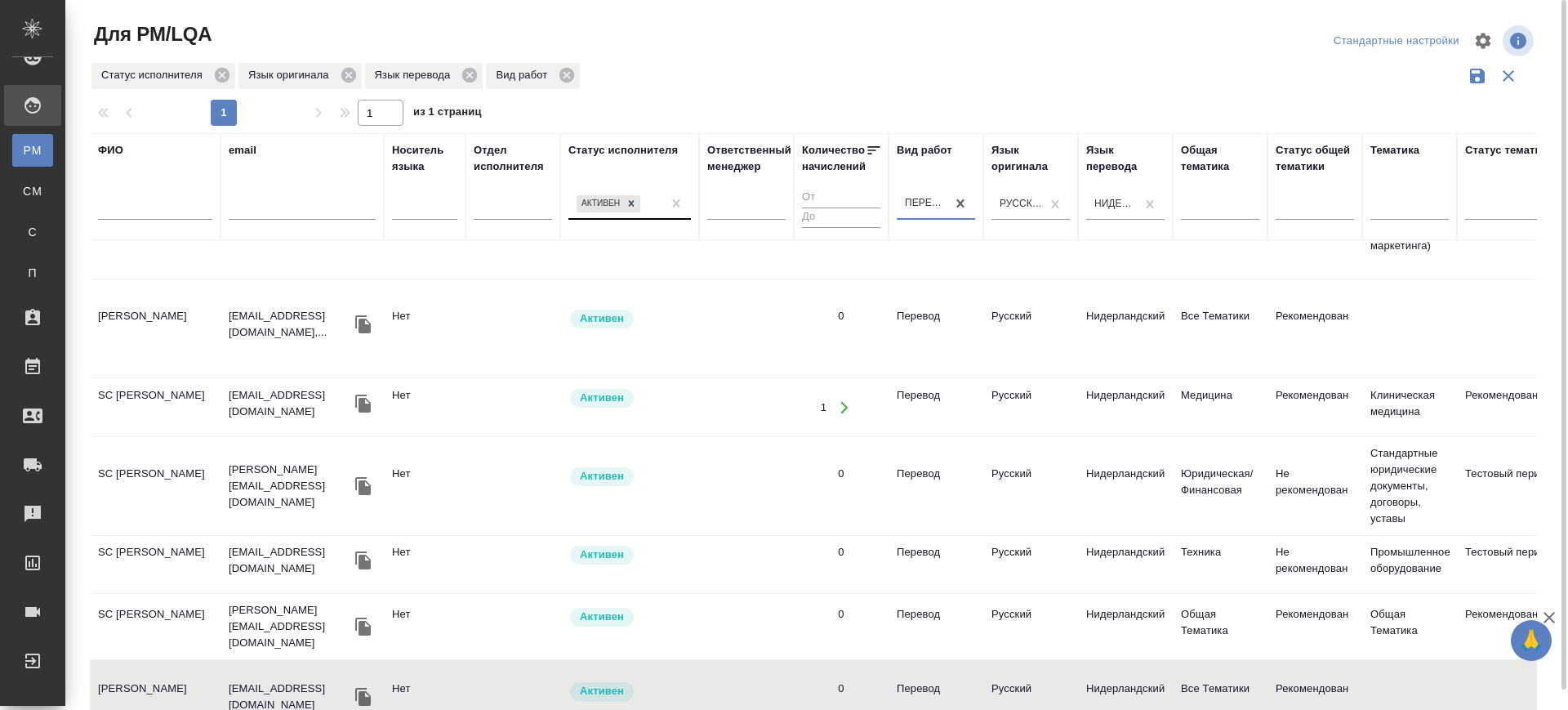
scroll to position [0, 0]
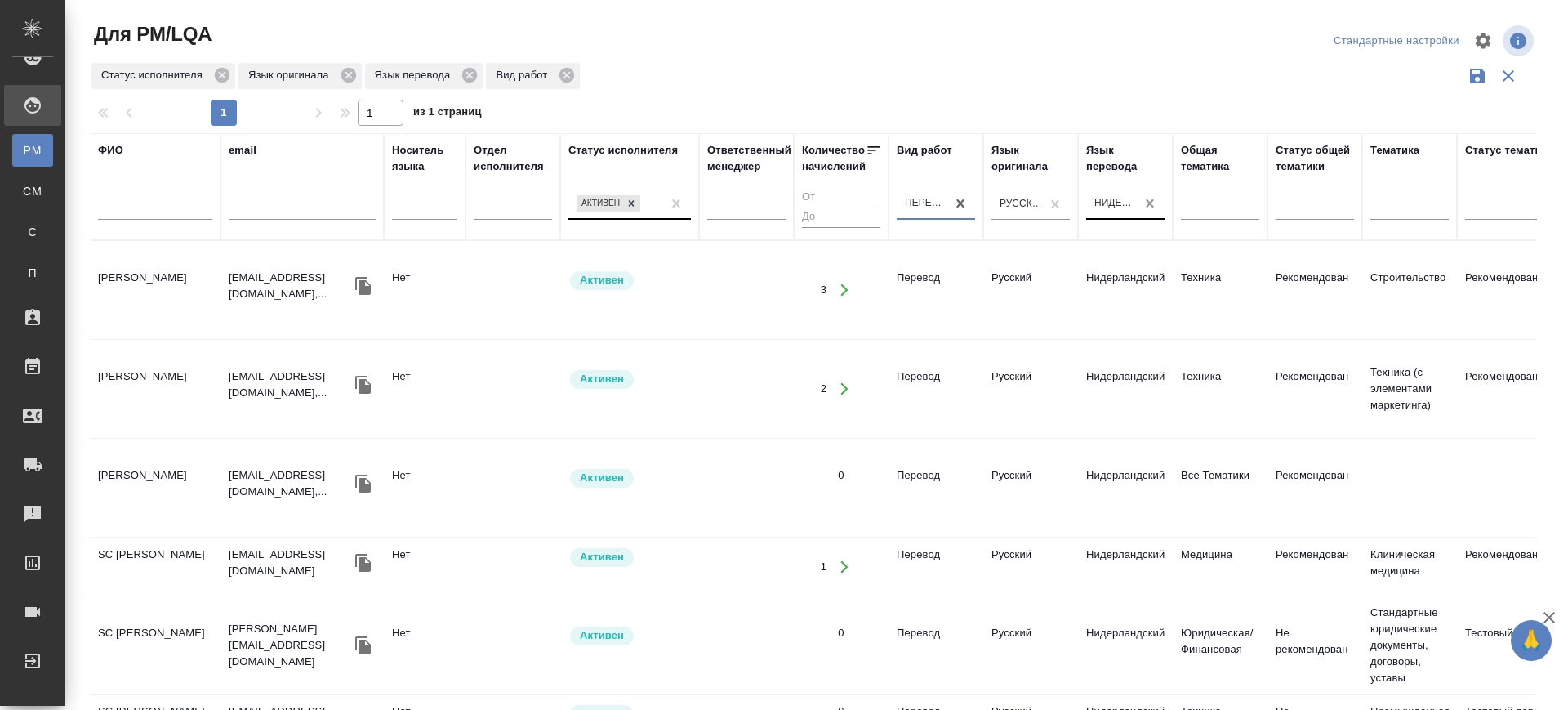
drag, startPoint x: 1057, startPoint y: 207, endPoint x: 1141, endPoint y: 203, distance: 84.1
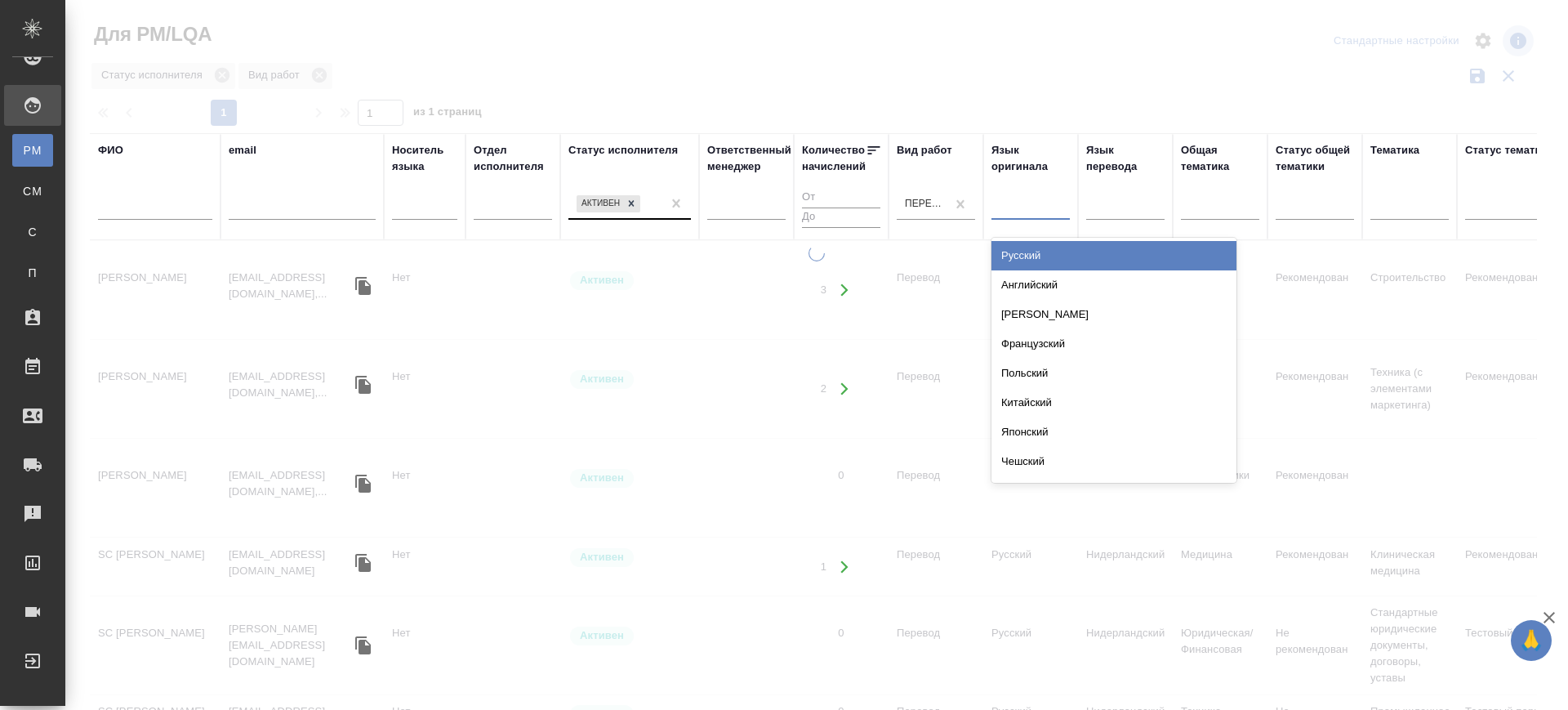
click at [1033, 206] on div at bounding box center [1030, 203] width 79 height 23
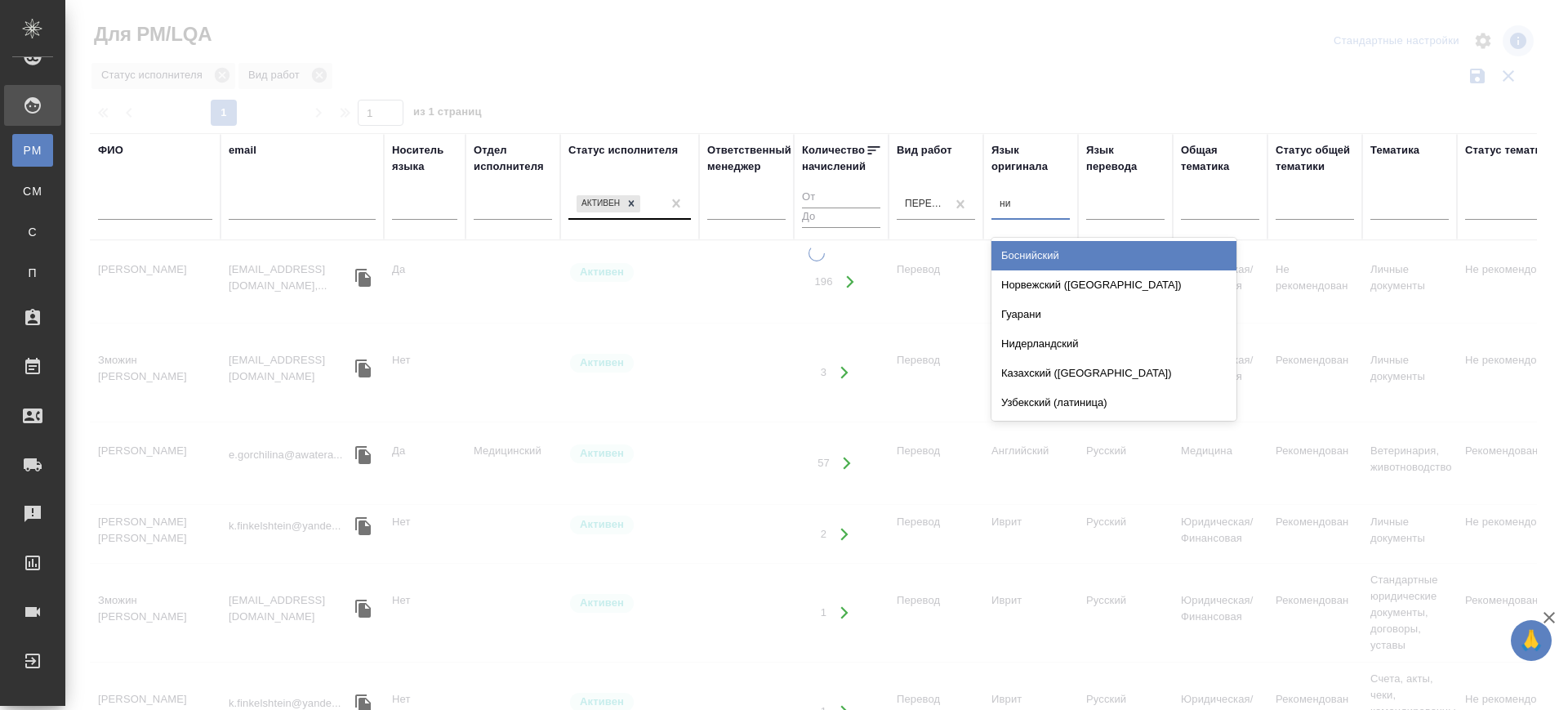
type input "нид"
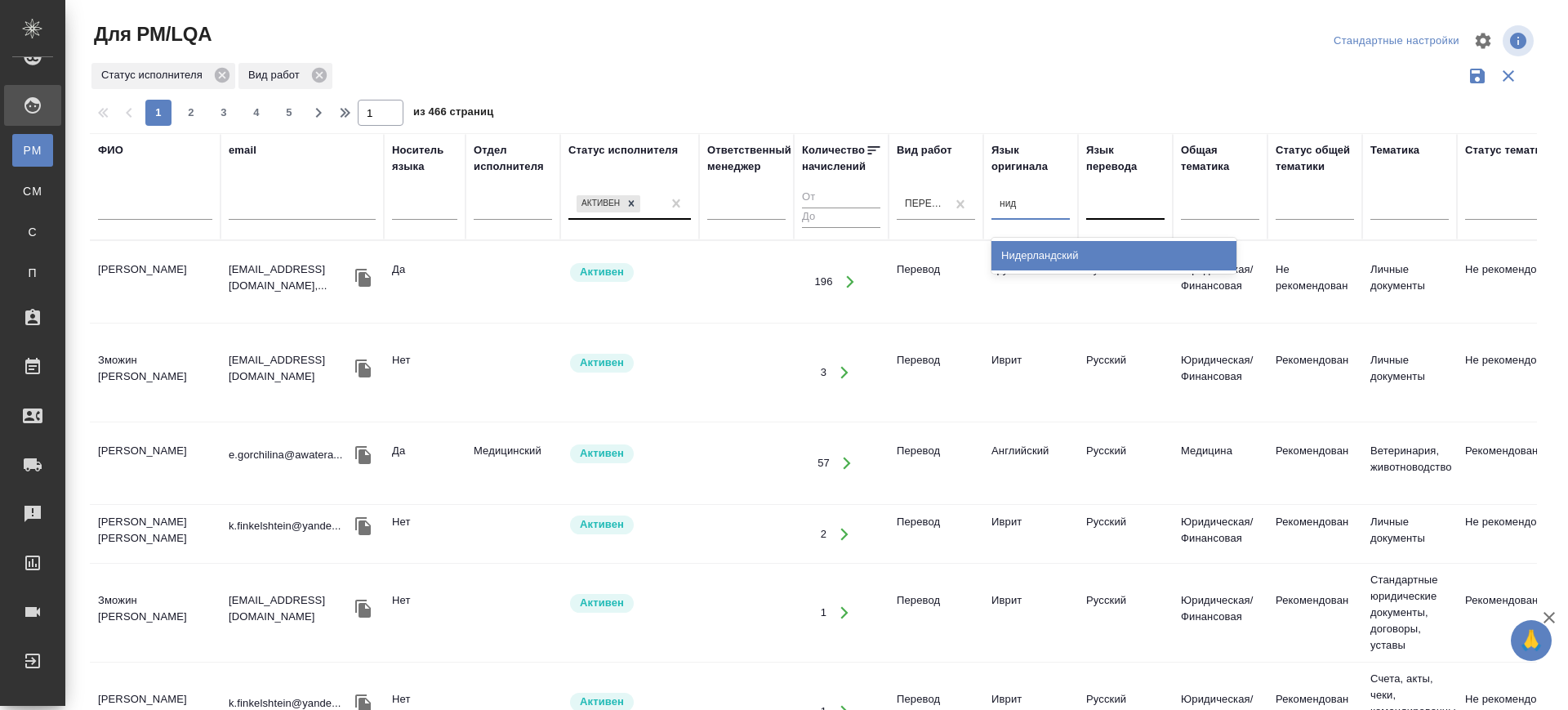
drag, startPoint x: 1037, startPoint y: 260, endPoint x: 1122, endPoint y: 202, distance: 102.9
click at [1049, 257] on div "Нидерландский" at bounding box center [1114, 256] width 245 height 29
click at [1122, 202] on div at bounding box center [1125, 203] width 79 height 23
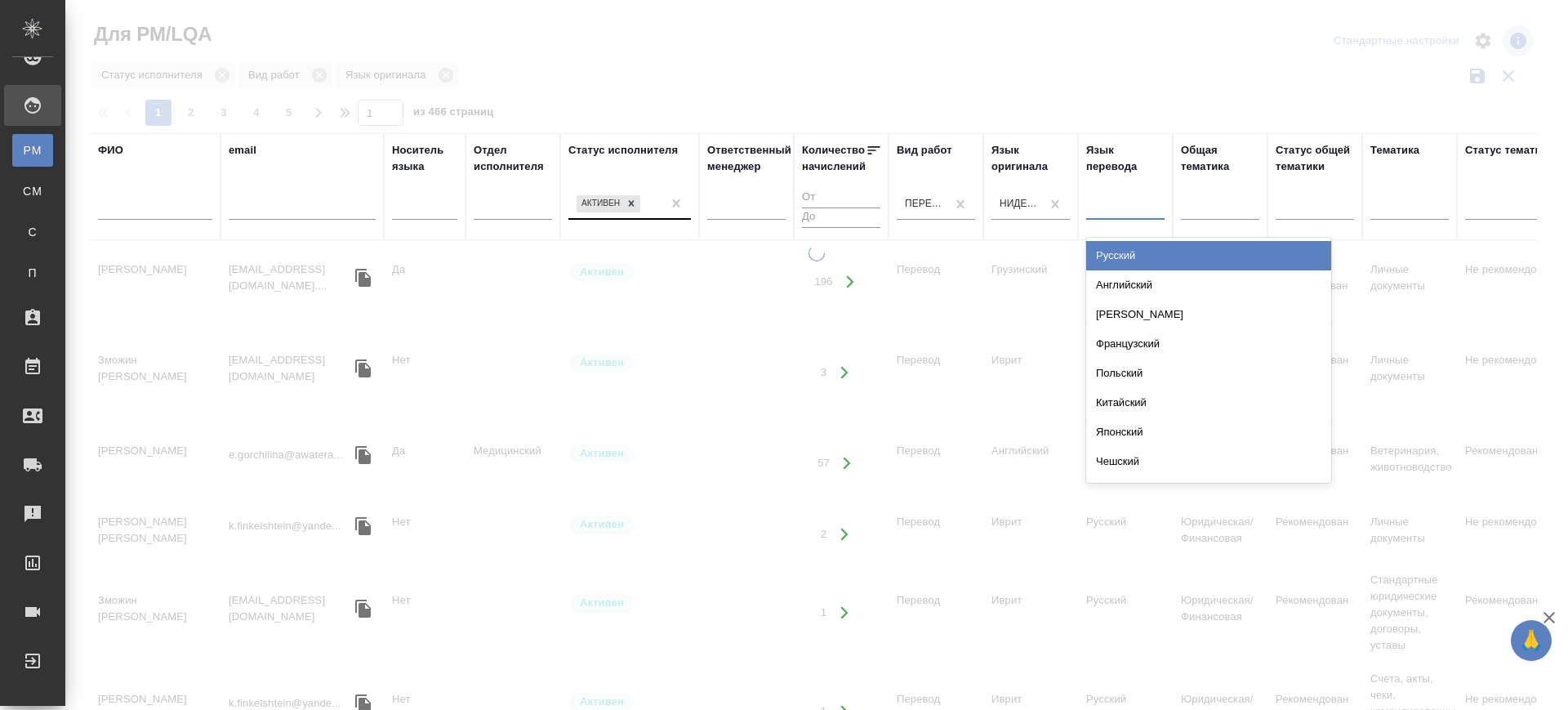
click at [1124, 252] on div "Русский" at bounding box center [1209, 256] width 245 height 29
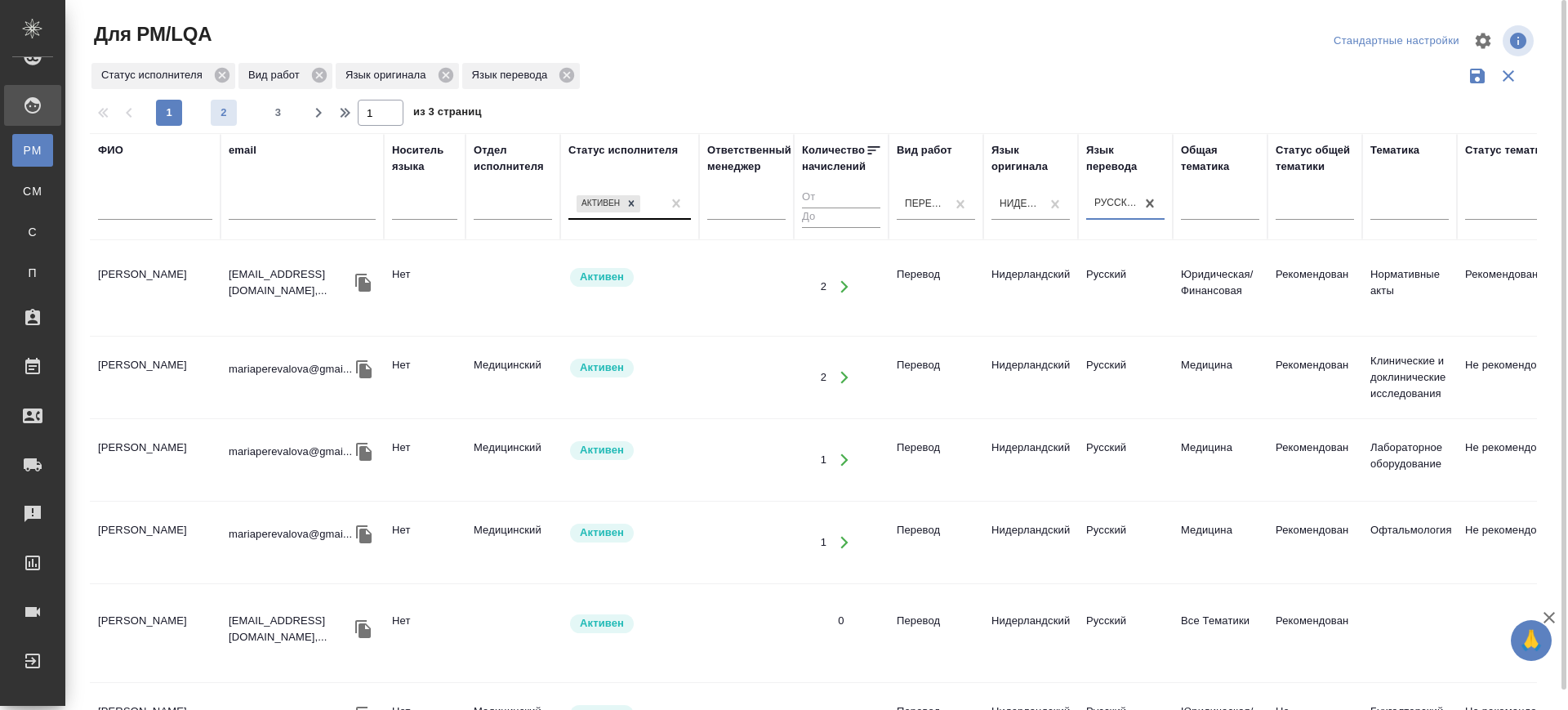
scroll to position [1544, 0]
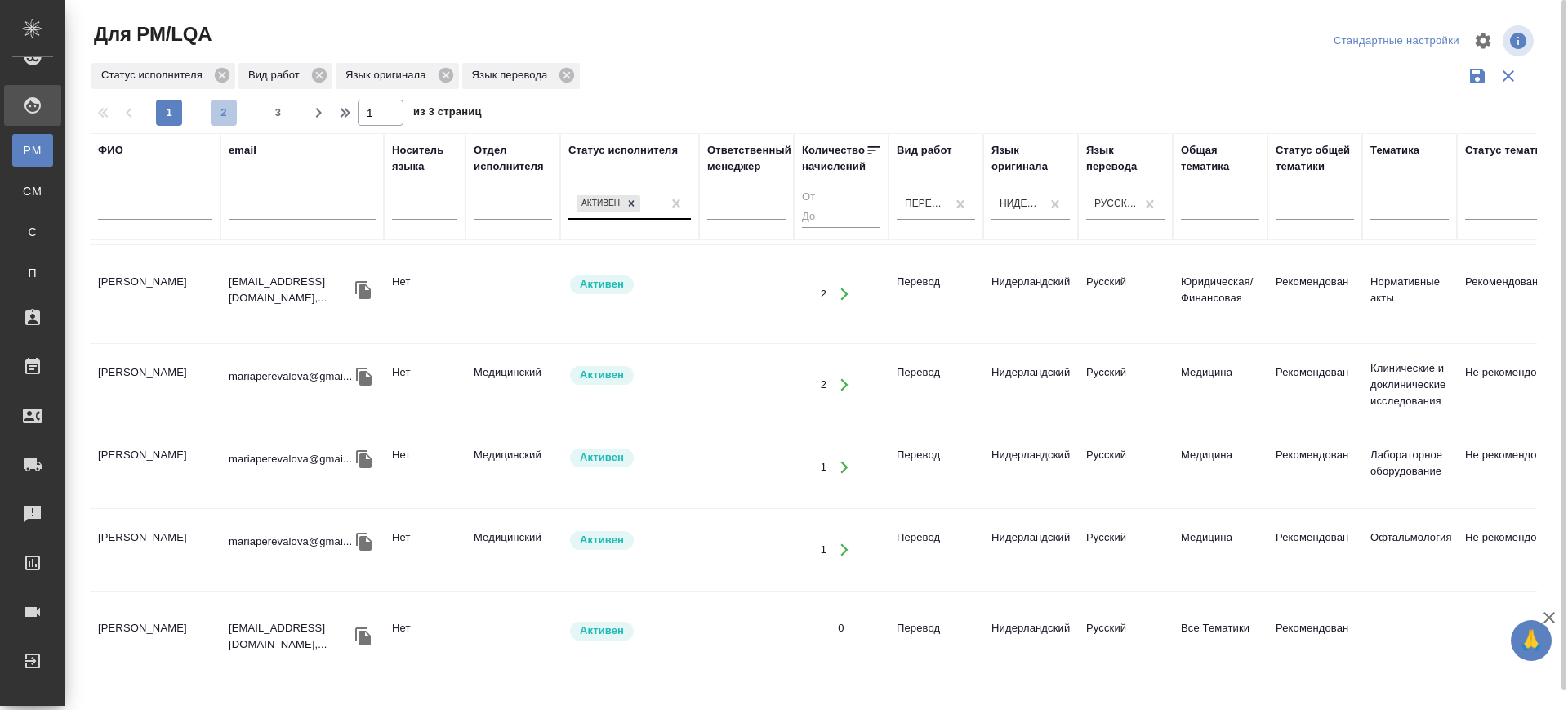
click at [221, 114] on span "2" at bounding box center [224, 112] width 26 height 17
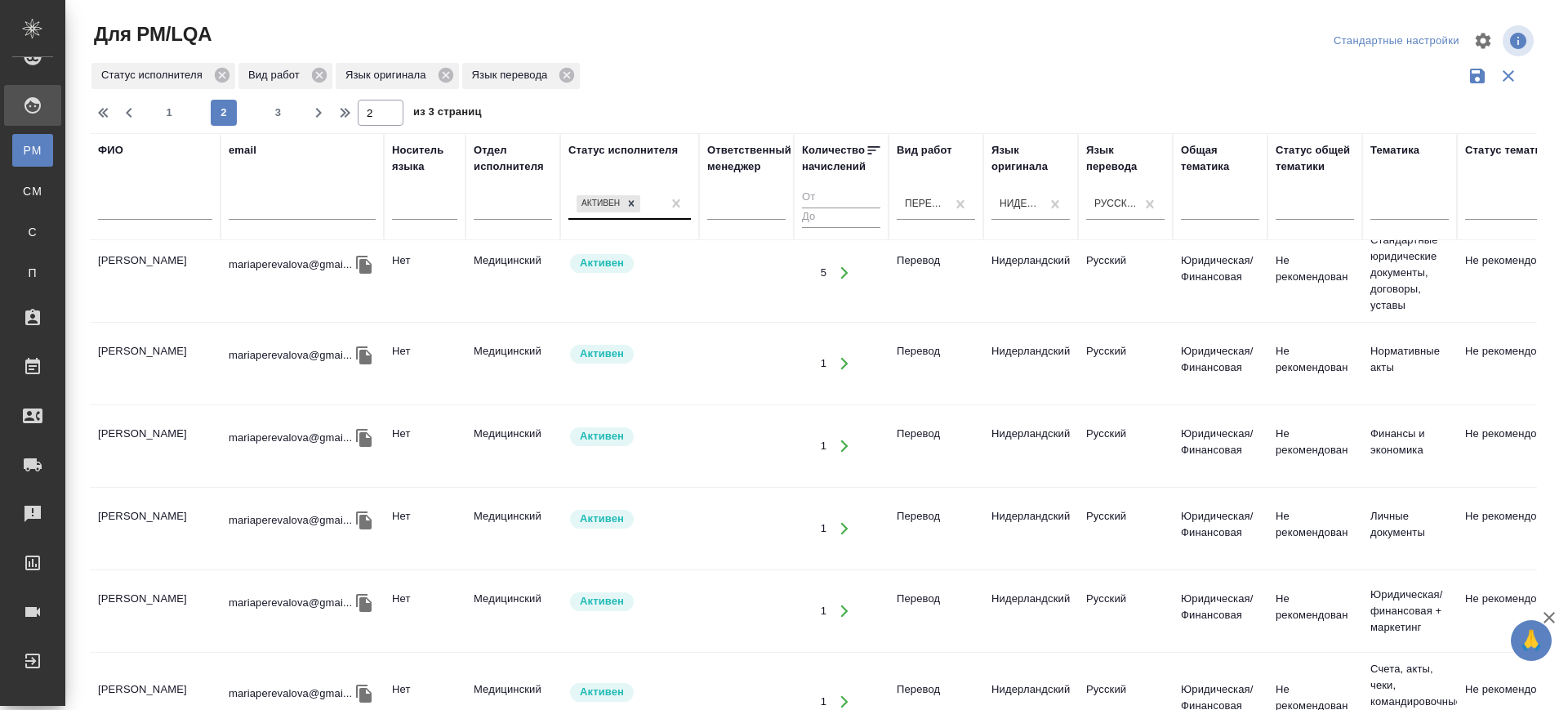
scroll to position [0, 0]
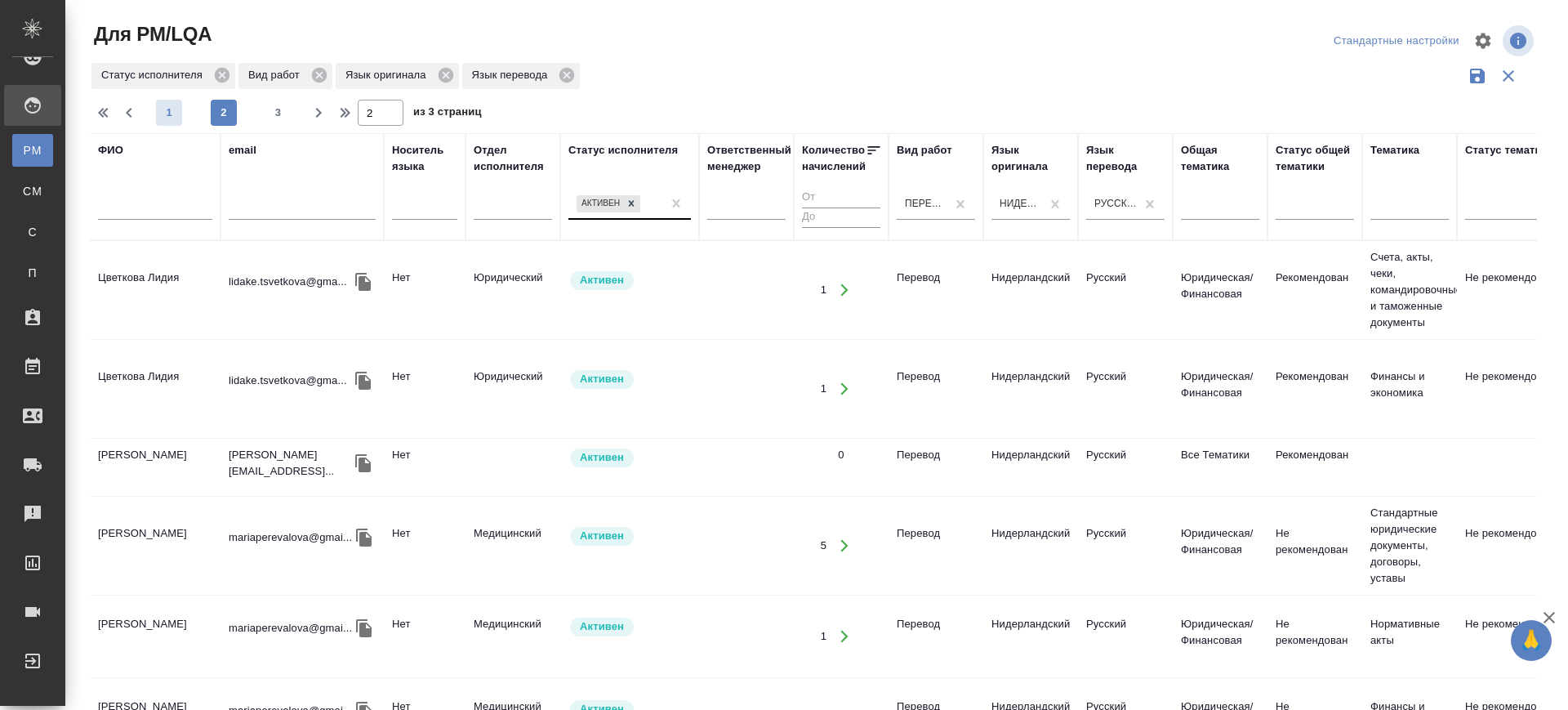
click at [168, 107] on span "1" at bounding box center [168, 112] width 26 height 17
type input "1"
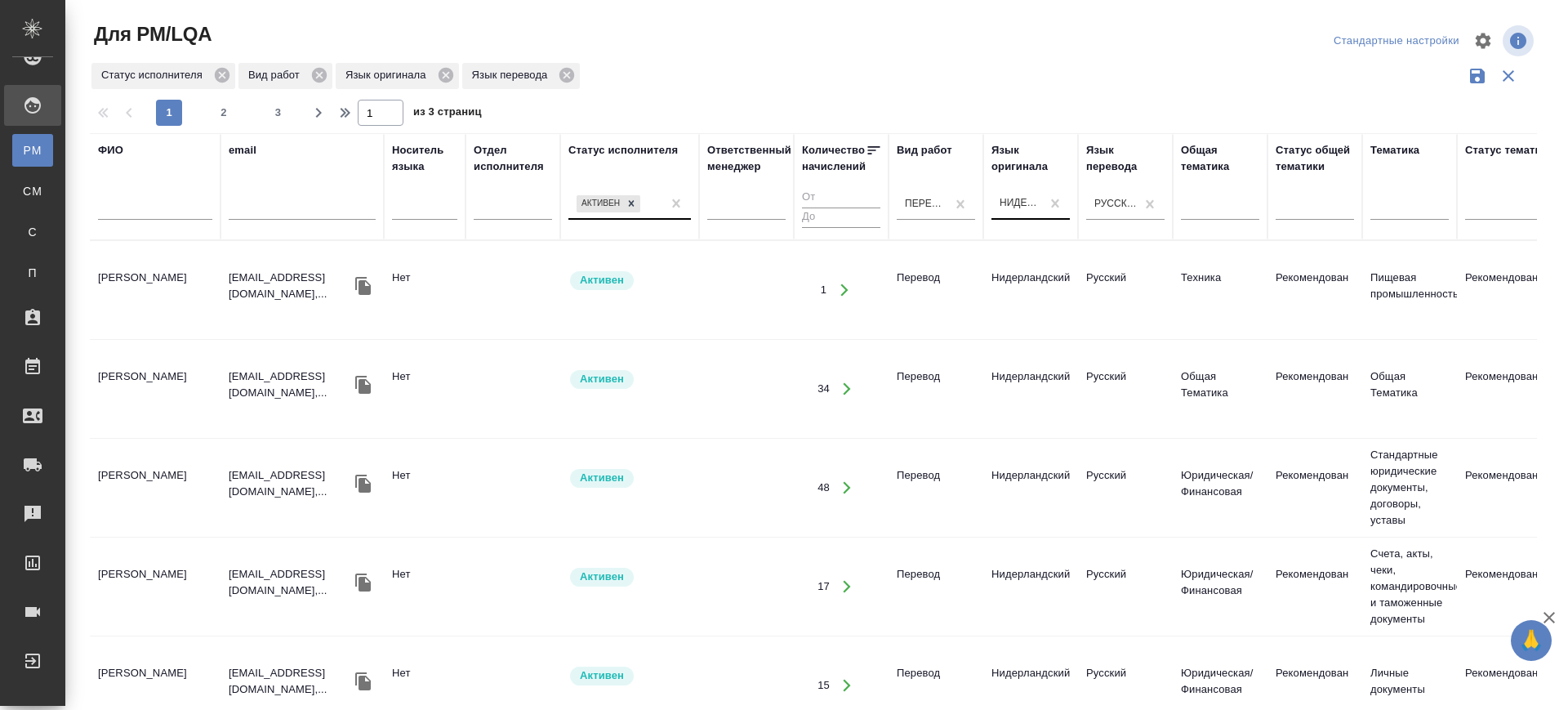
drag, startPoint x: 1153, startPoint y: 207, endPoint x: 1038, endPoint y: 219, distance: 115.6
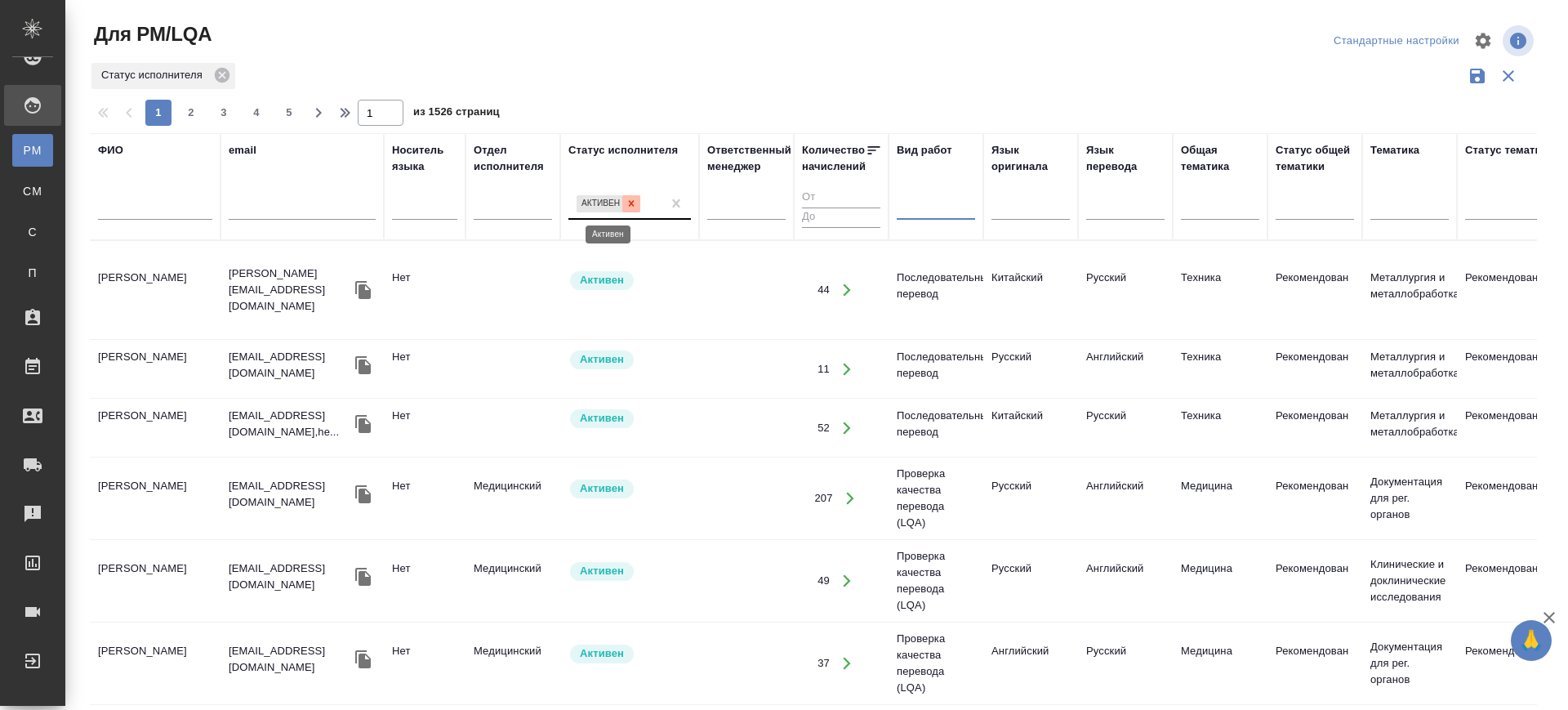
click at [633, 206] on icon at bounding box center [631, 203] width 12 height 12
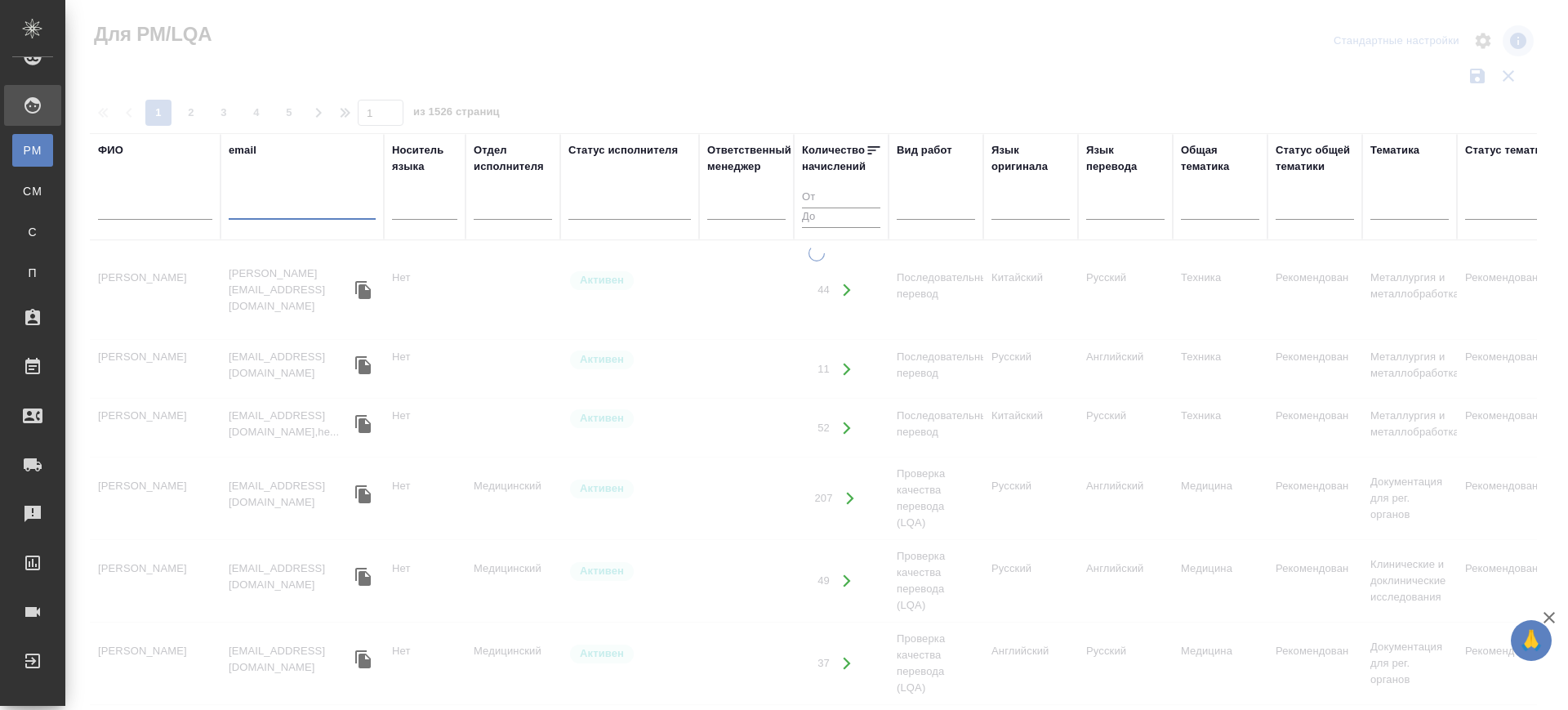
click at [281, 212] on input "text" at bounding box center [302, 209] width 147 height 20
paste input "tjulia74@yandex.ru"
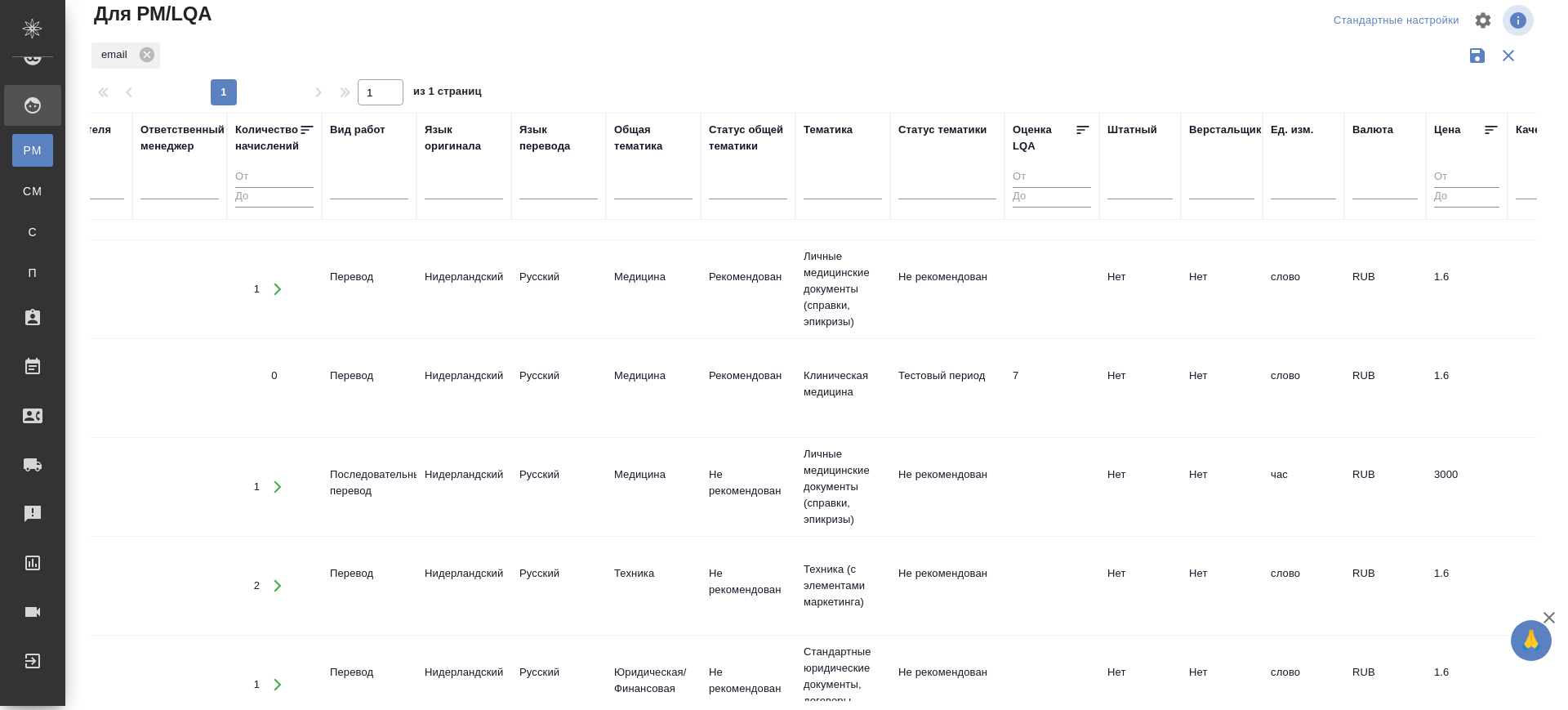
scroll to position [79, 731]
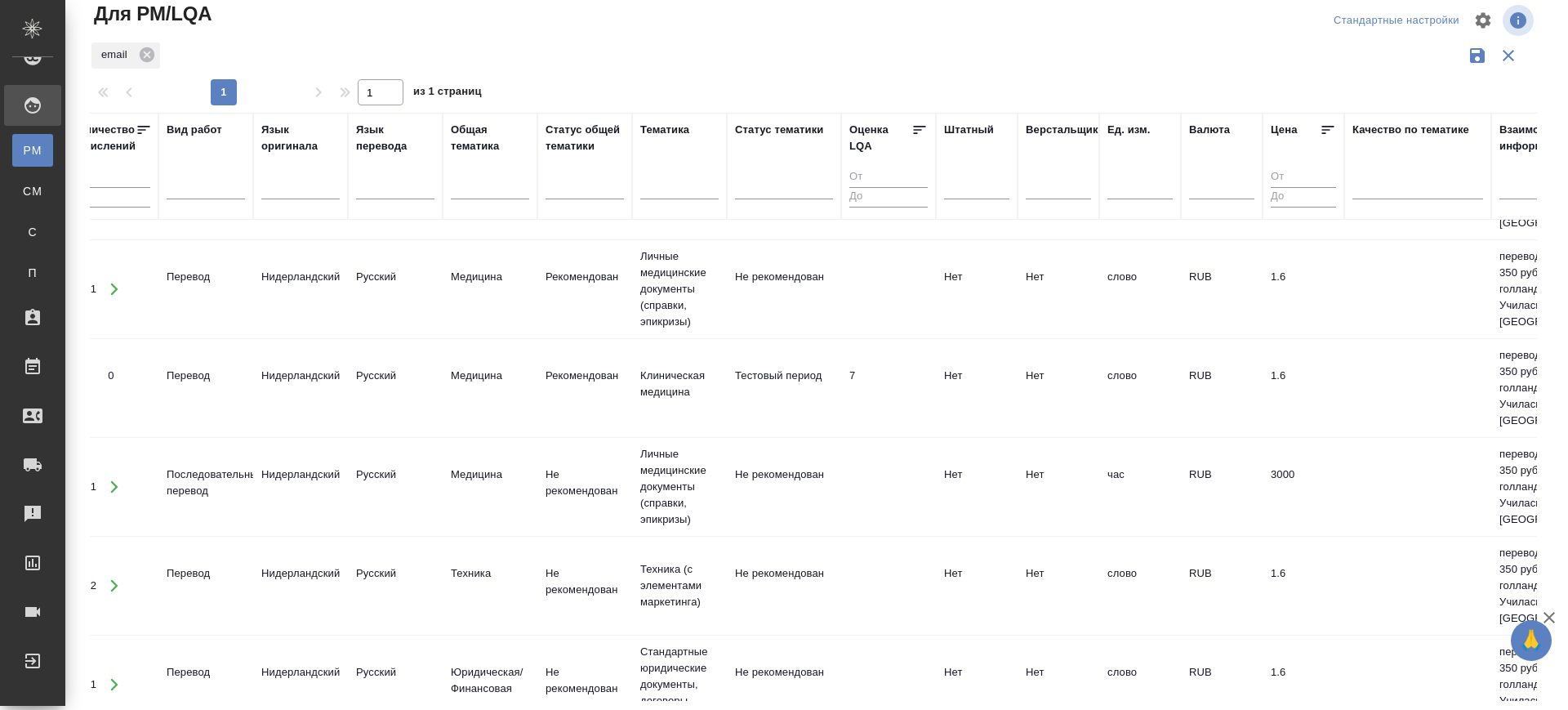
type input "tjulia74@yandex.ru"
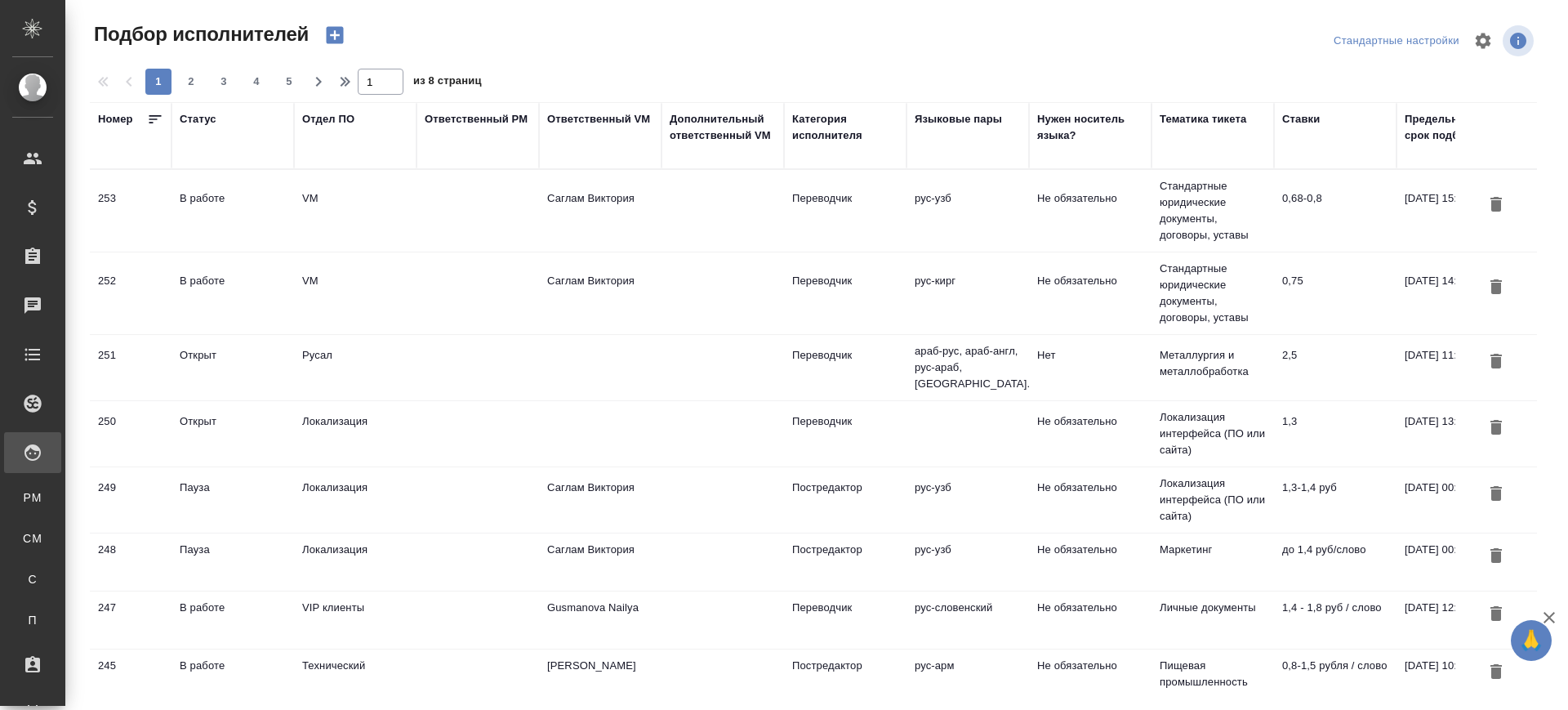
click at [184, 206] on div "В работе" at bounding box center [232, 198] width 106 height 17
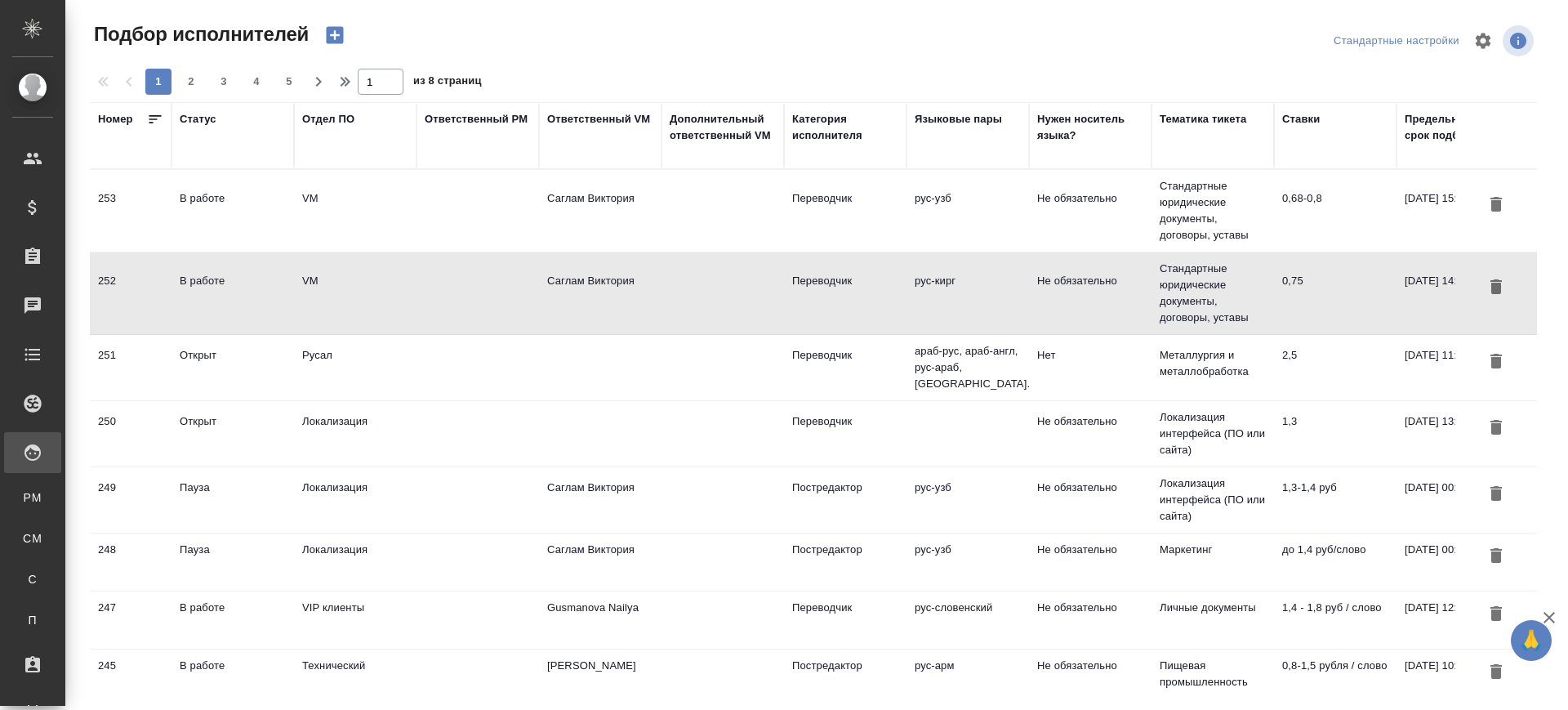
click at [184, 206] on div "В работе" at bounding box center [232, 198] width 106 height 17
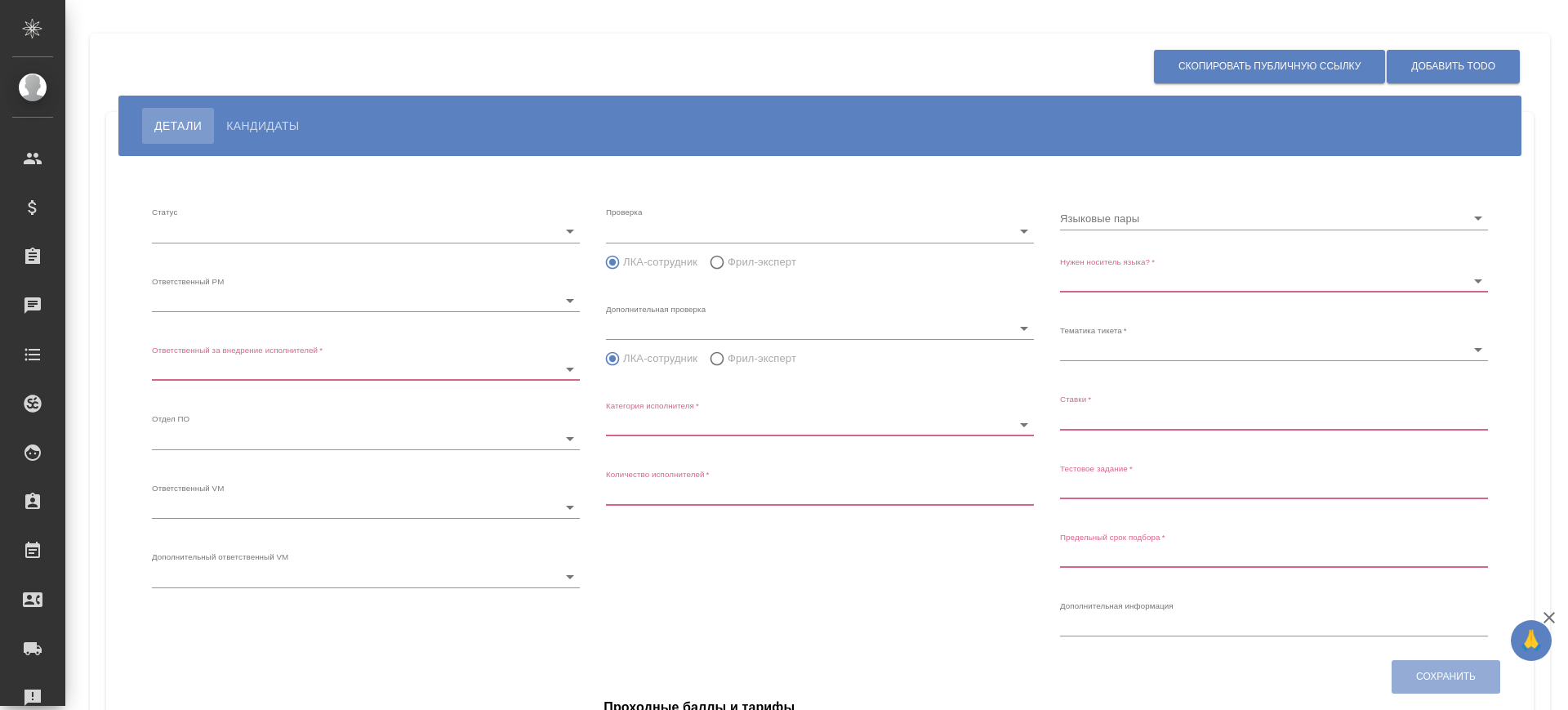
type input "inProgress"
type input "5c20d9dc6b20bf2f1105a5ae"
type input "66dea0ac5b8c3ac2dbf81924"
type input "vm"
type input "5c20d9dc6b20bf2f1105a5b1"
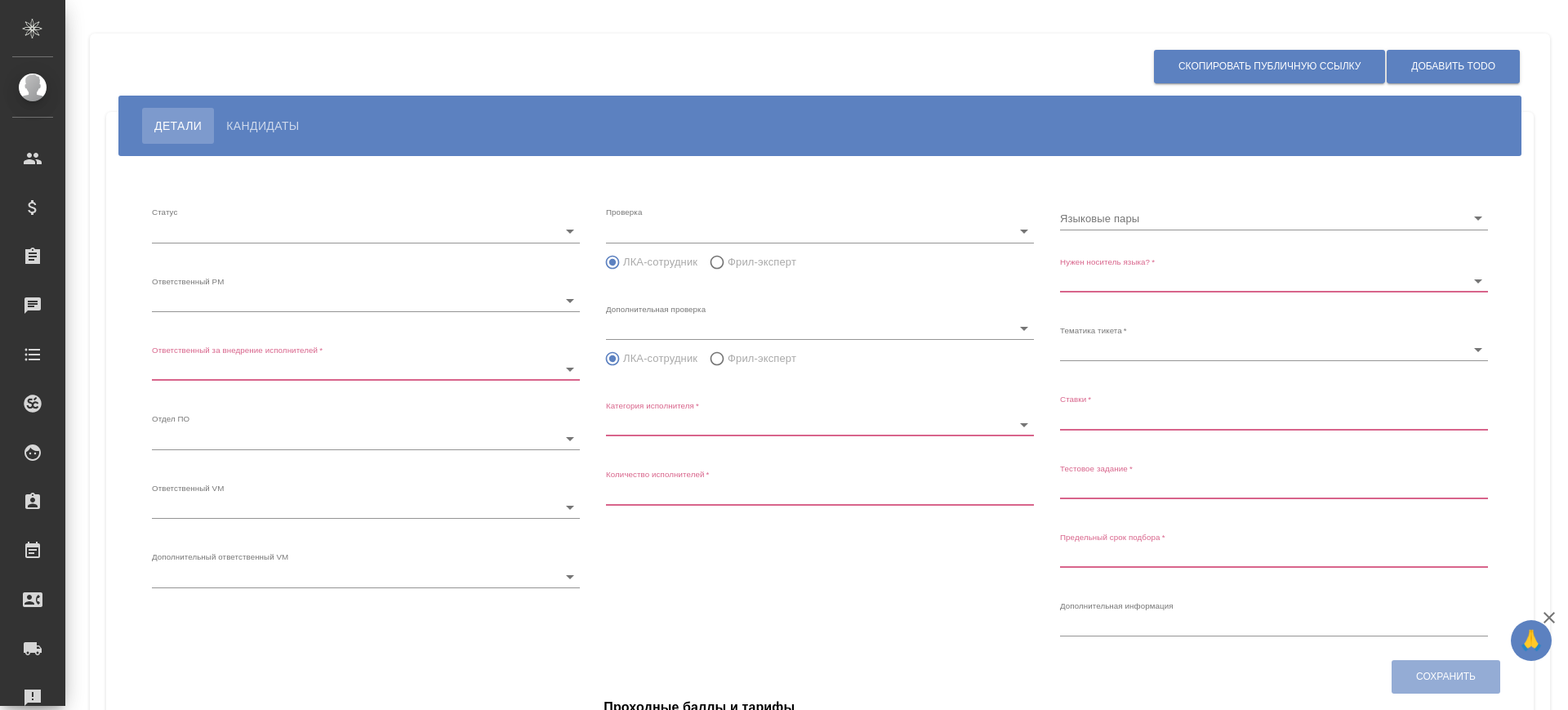
radio input "false"
radio input "true"
type input "60cb54ca22d3a05a4bfb9107"
type input "Переводчик"
type input "1"
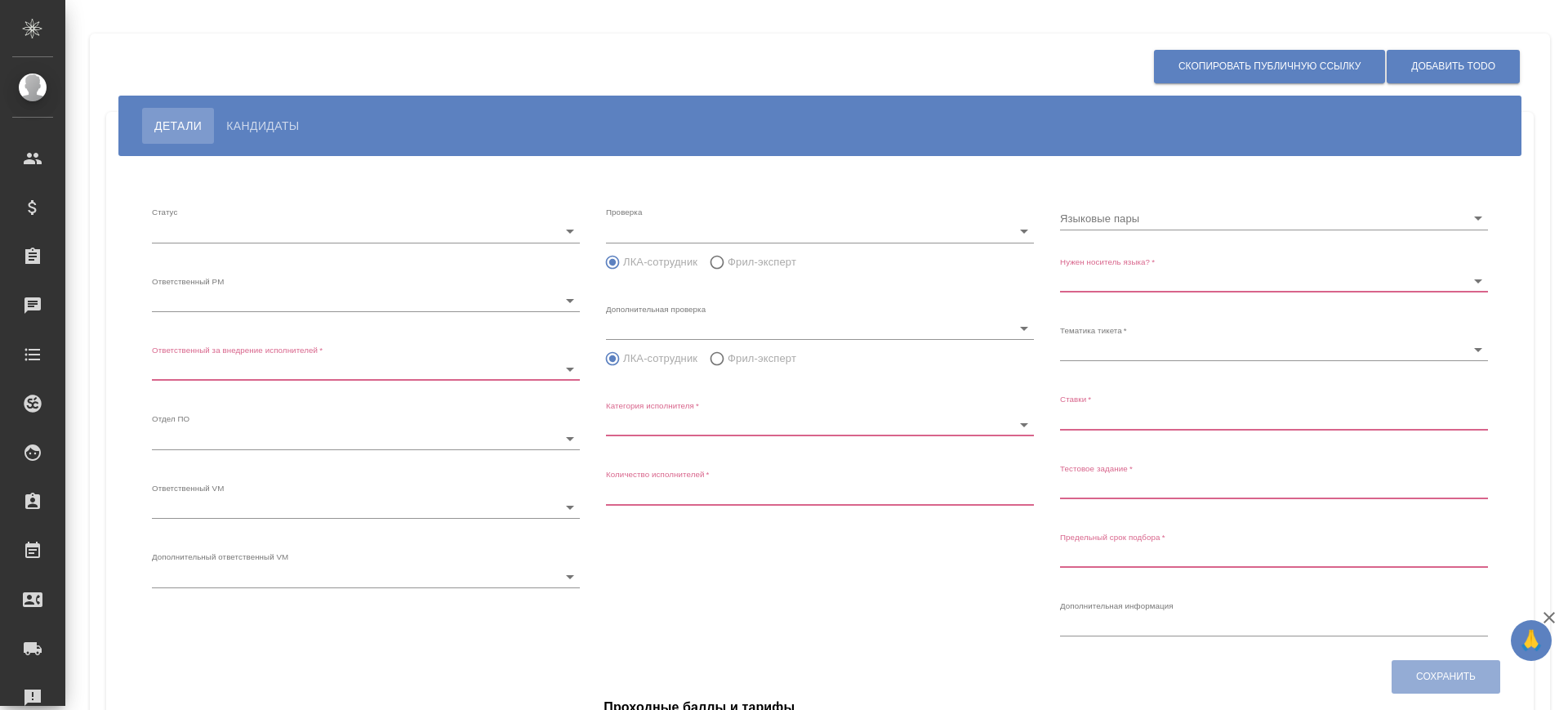
type input "Не обязательно"
type input "5f647205b73bc97568ca66bf"
type input "0,75"
type input "[DATE] 14:32:00"
type input "8"
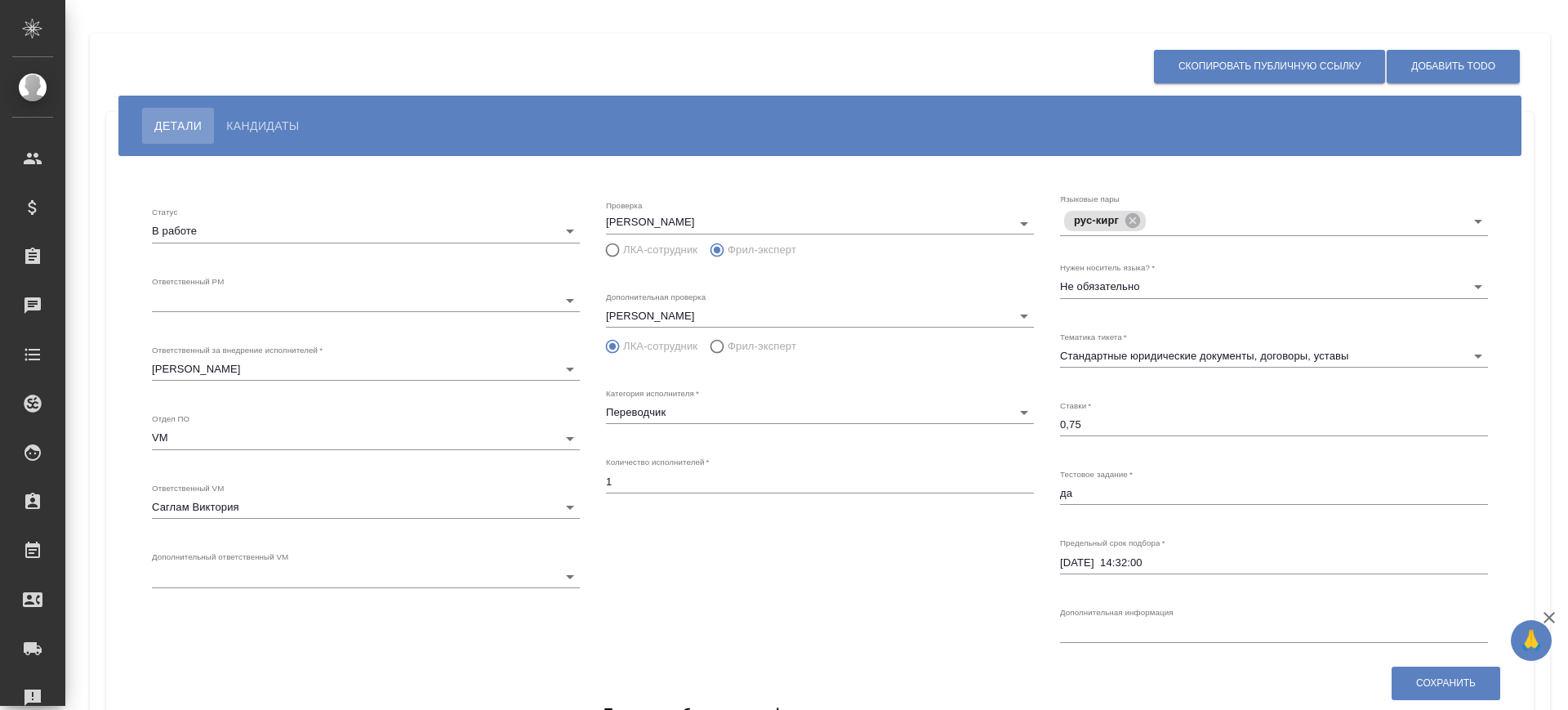
scroll to position [102, 0]
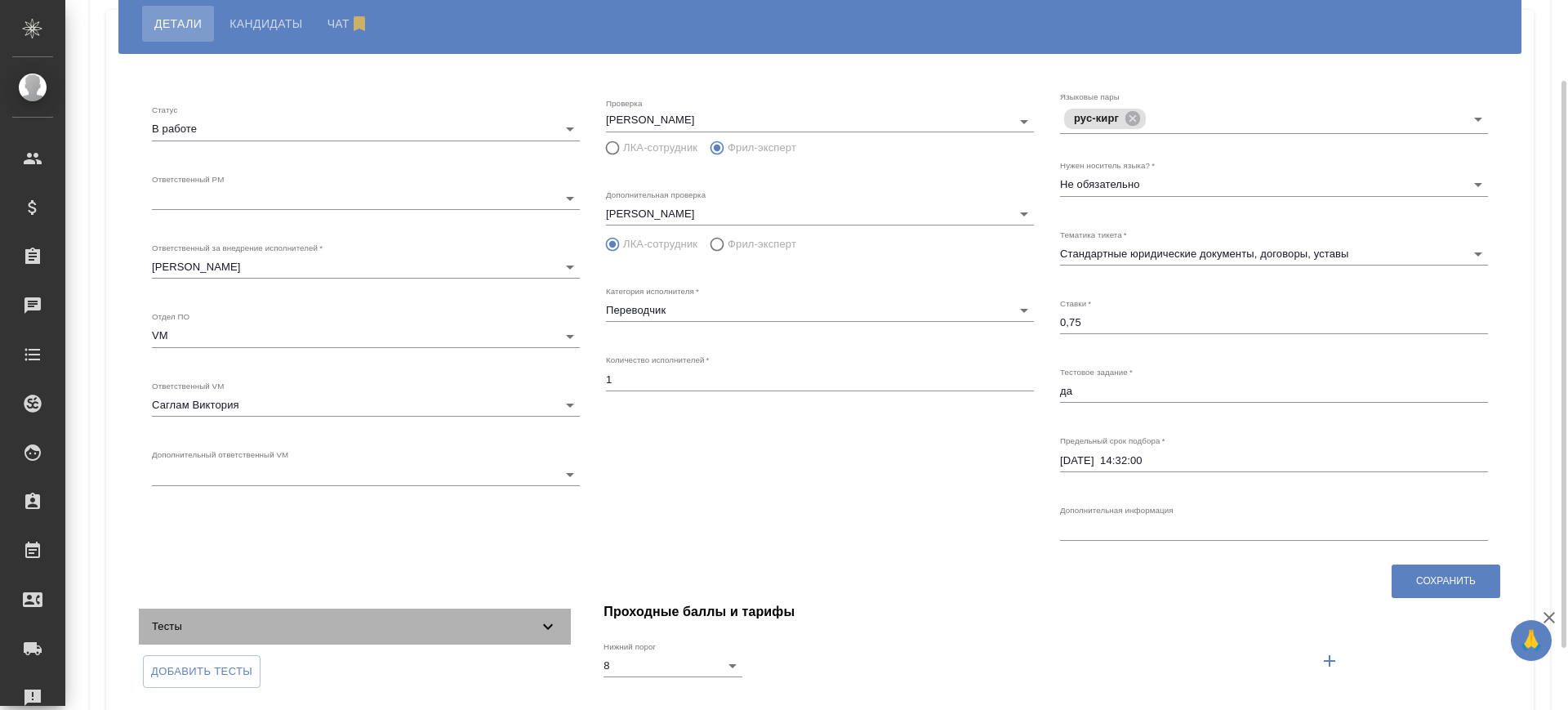
click at [545, 632] on icon at bounding box center [548, 626] width 19 height 19
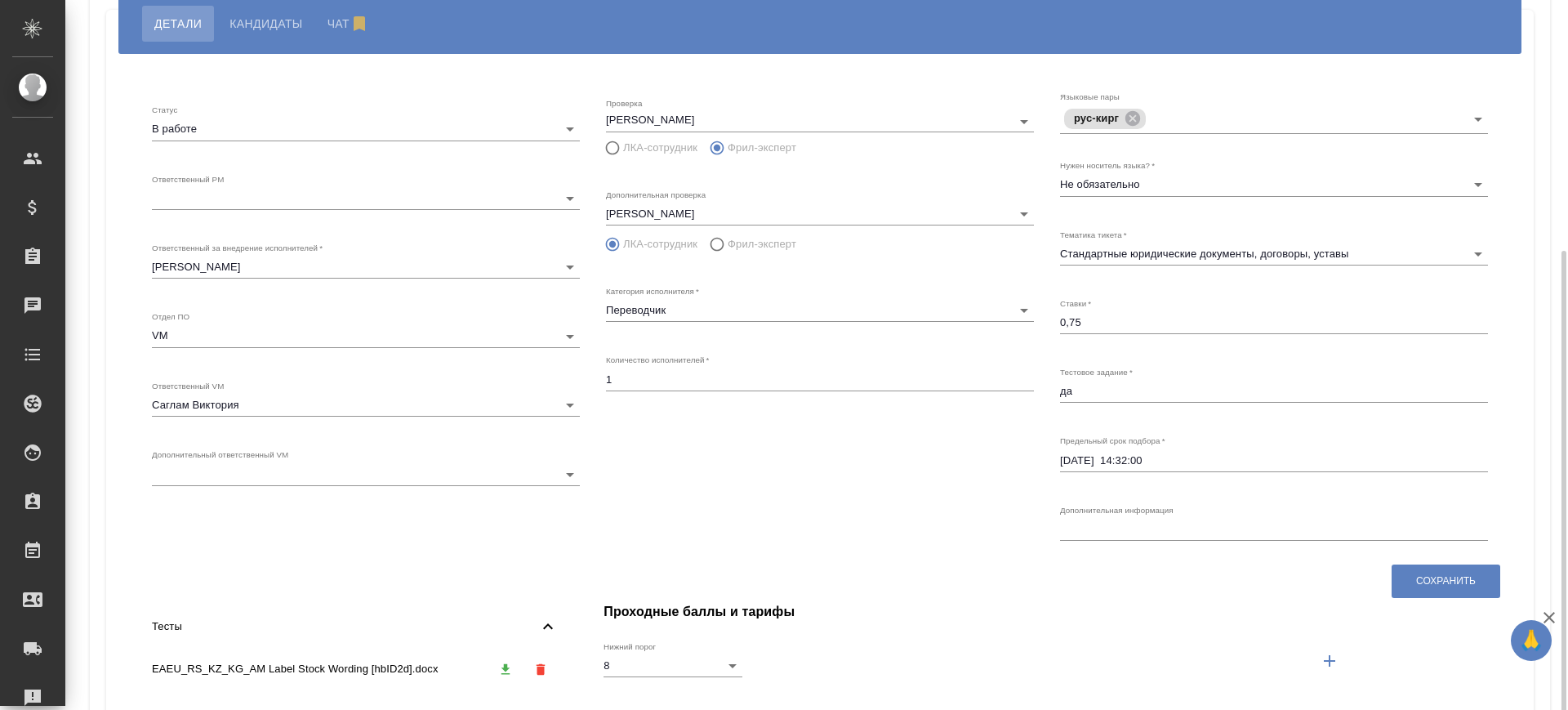
scroll to position [277, 0]
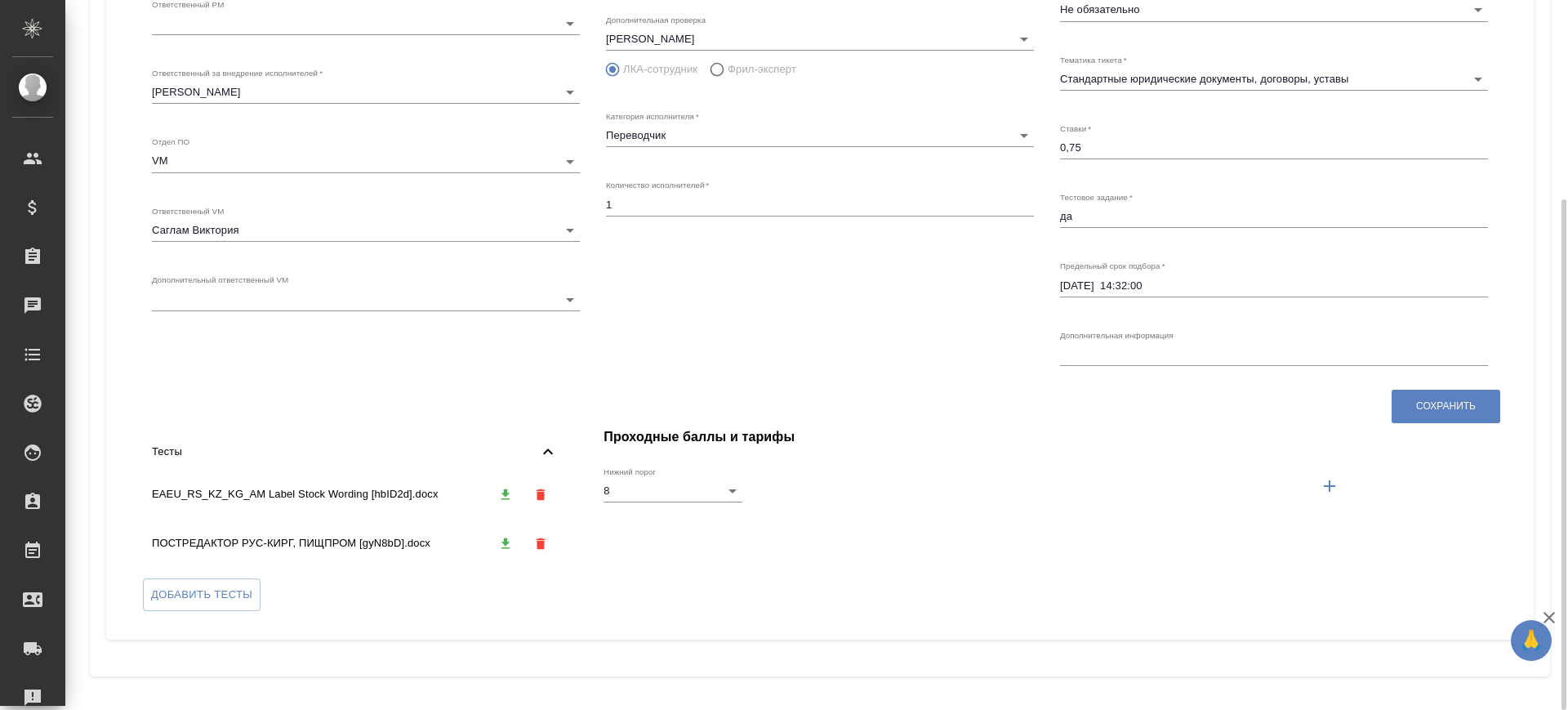
click at [497, 495] on button "button" at bounding box center [505, 494] width 33 height 33
click at [508, 544] on icon "button" at bounding box center [505, 543] width 15 height 15
click at [507, 533] on button "button" at bounding box center [505, 544] width 33 height 33
click at [508, 534] on button "button" at bounding box center [505, 544] width 33 height 33
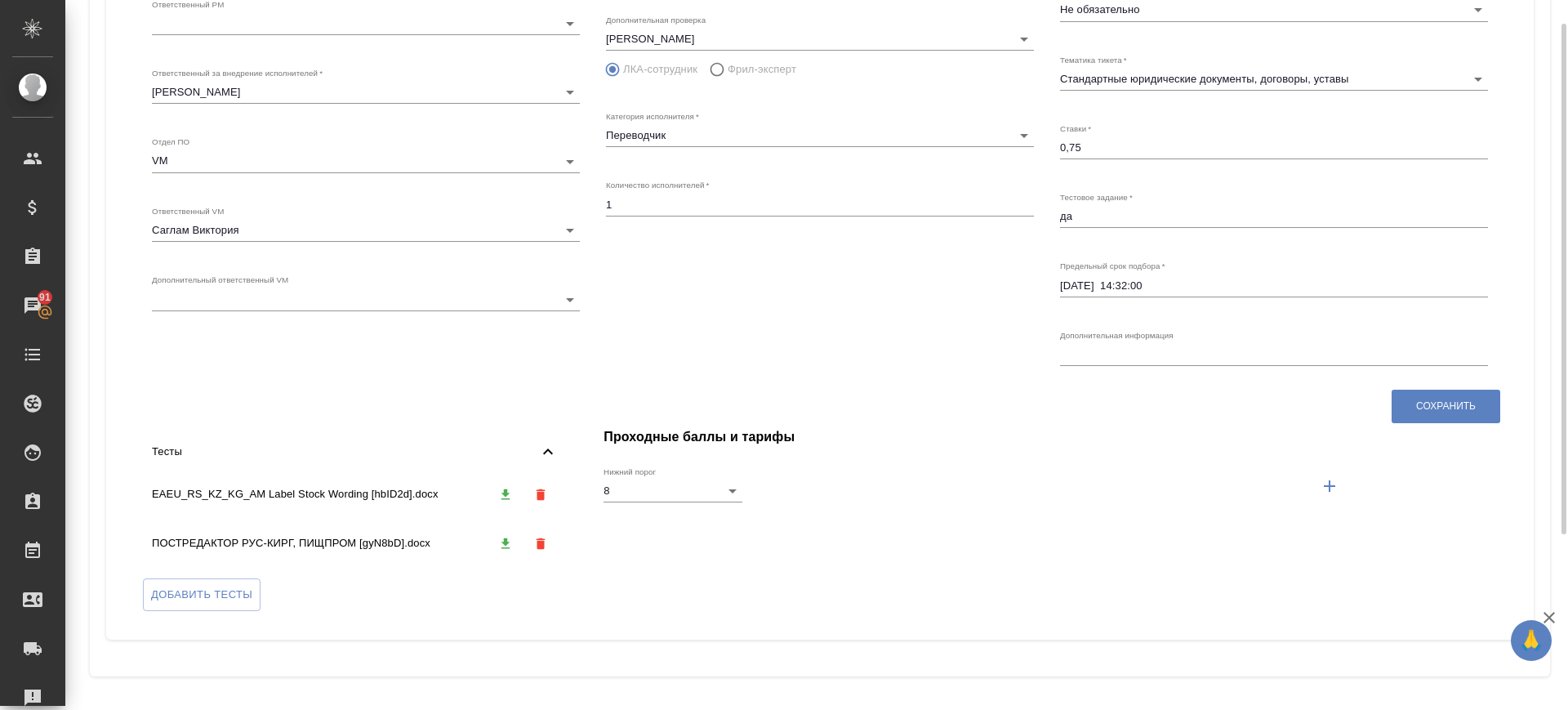
scroll to position [0, 0]
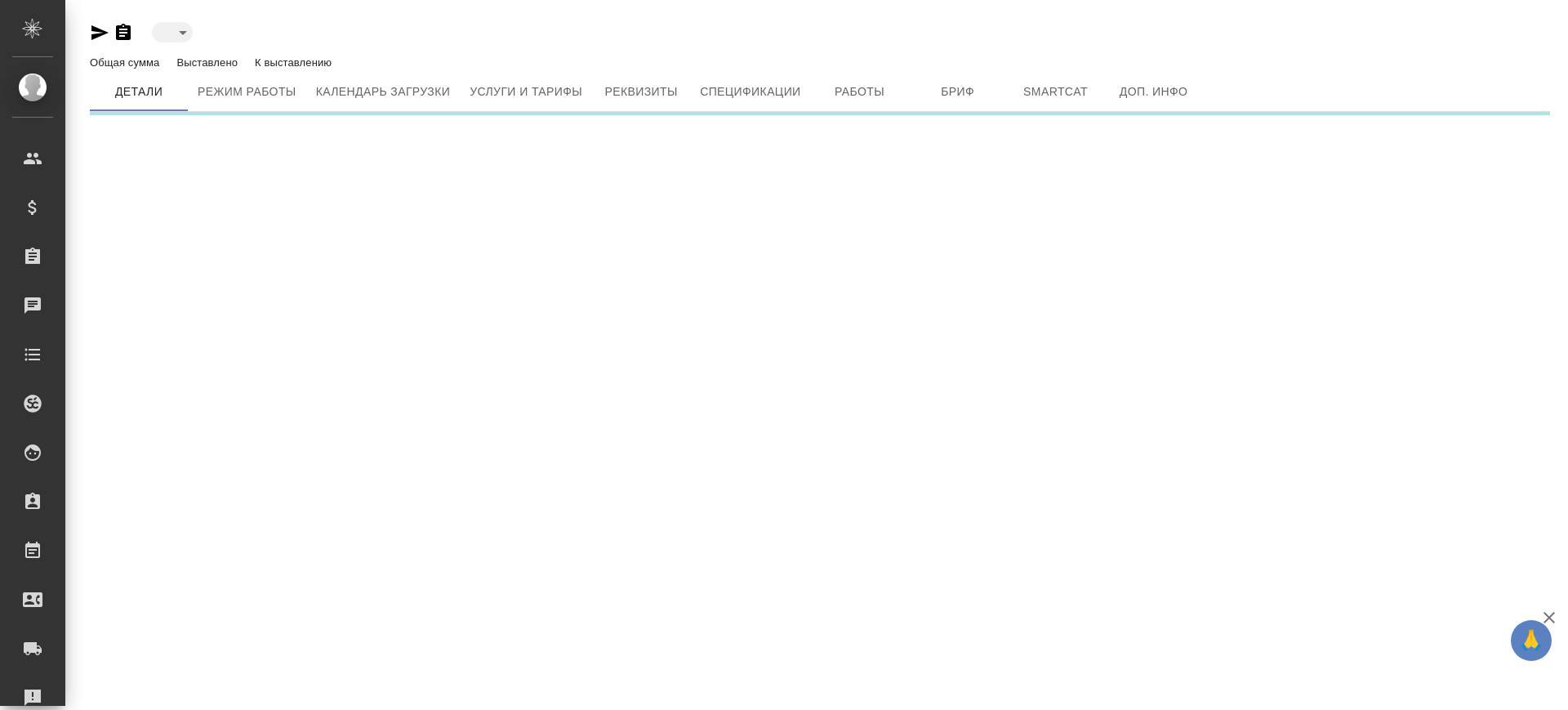
type input "active"
